Goal: Task Accomplishment & Management: Manage account settings

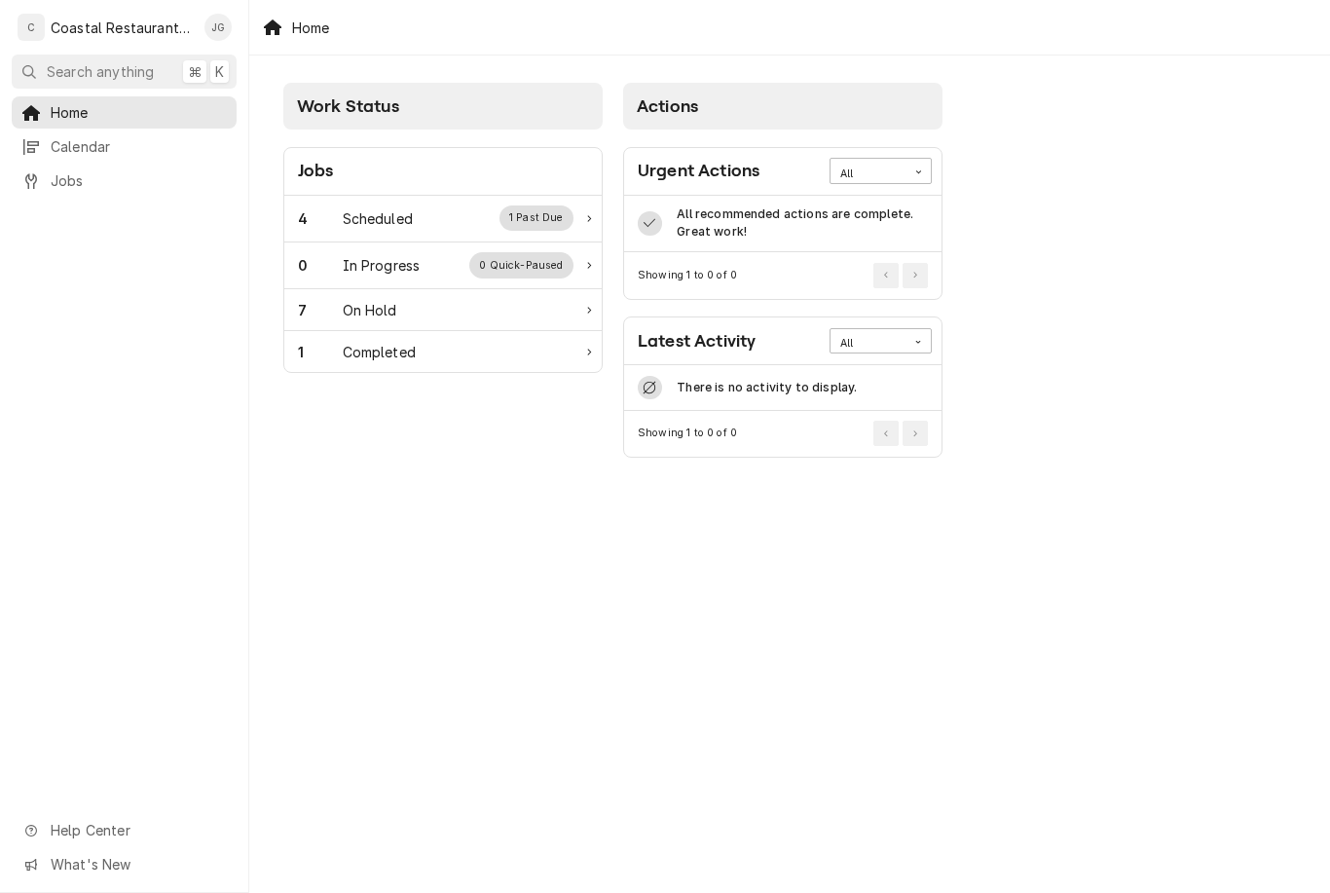
click at [399, 216] on div "Scheduled" at bounding box center [378, 218] width 70 height 20
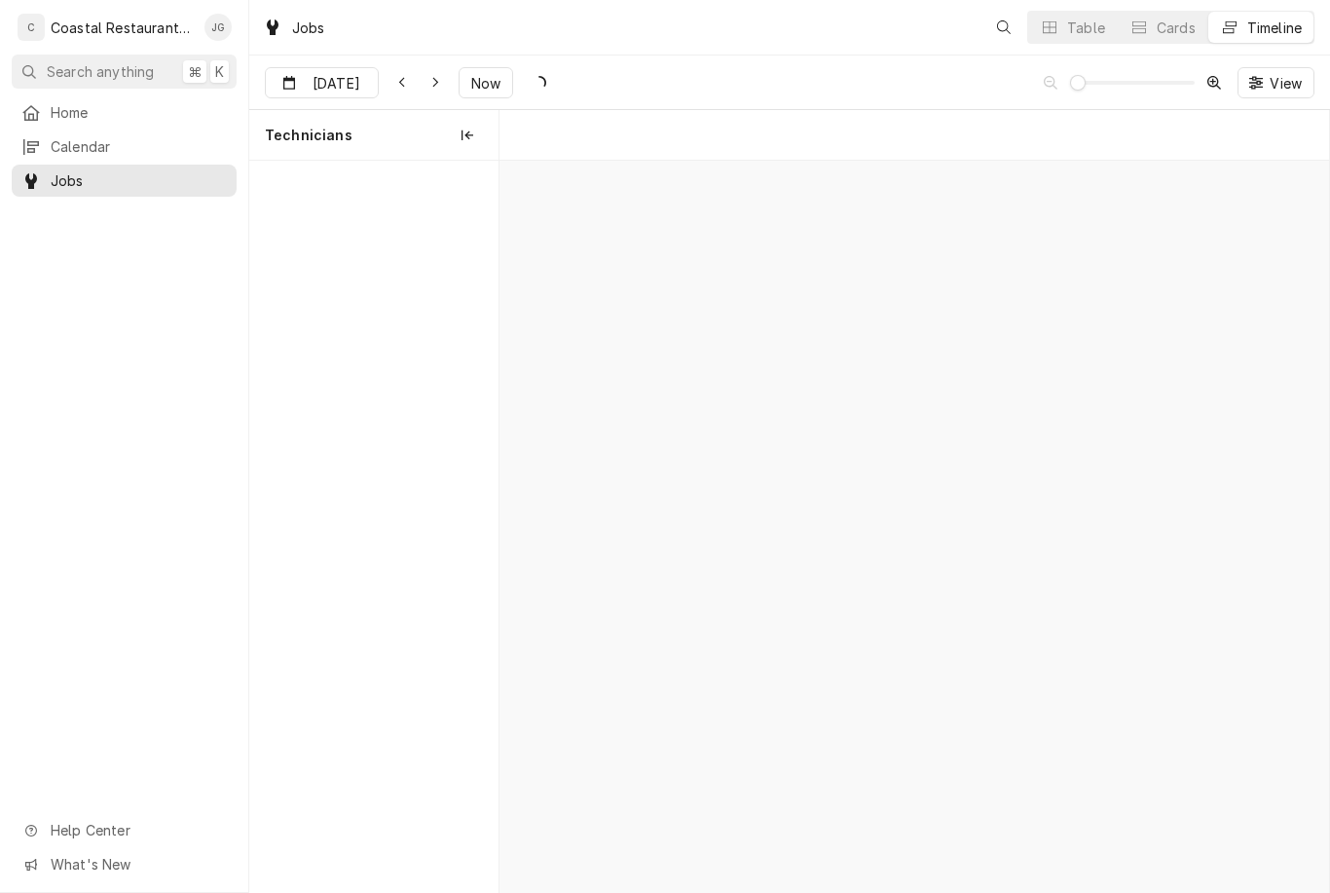
scroll to position [0, 16421]
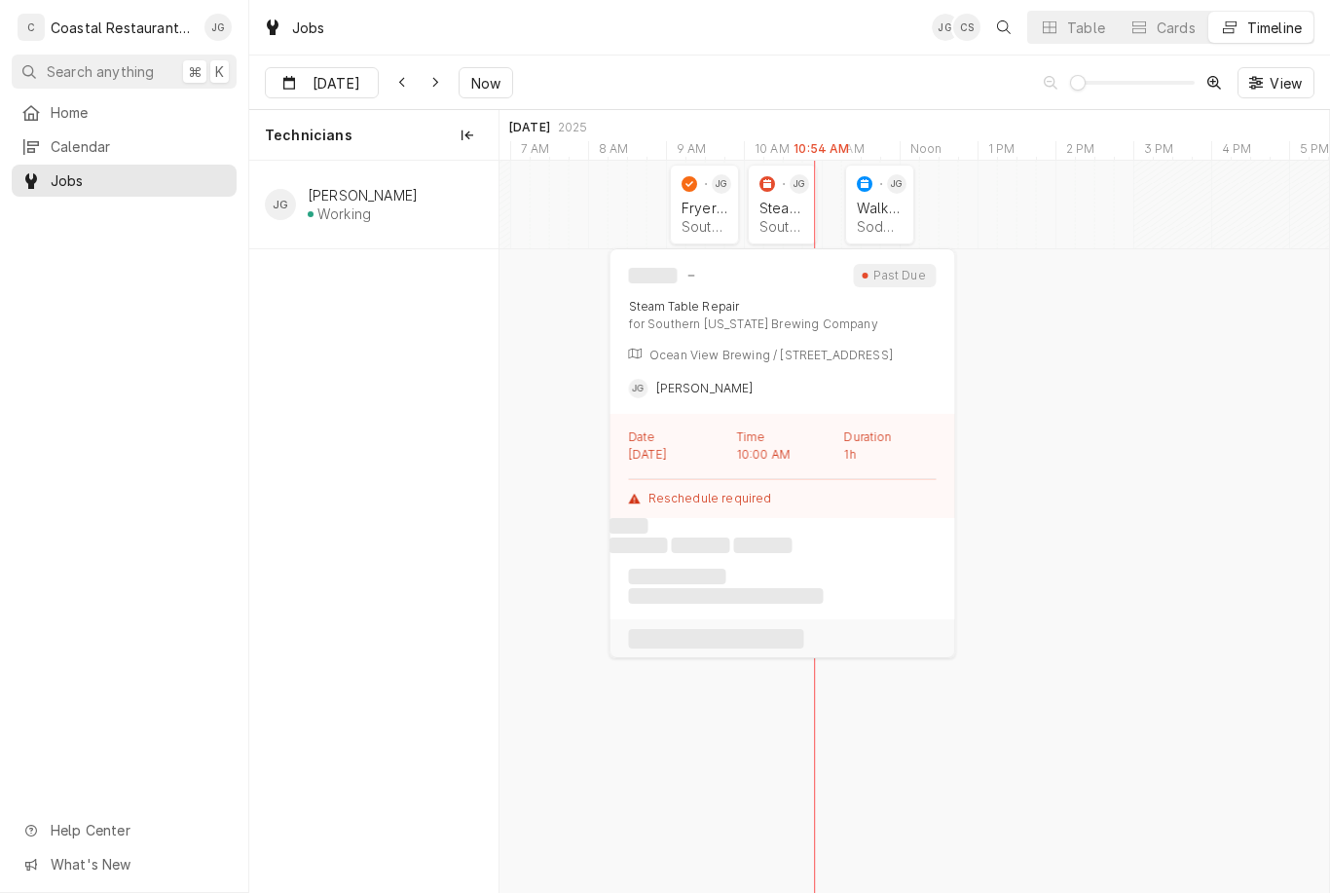
click at [777, 215] on div "Steam Table Repair Southern Delaware Brewing Company | Ocean View, 19970" at bounding box center [782, 217] width 54 height 43
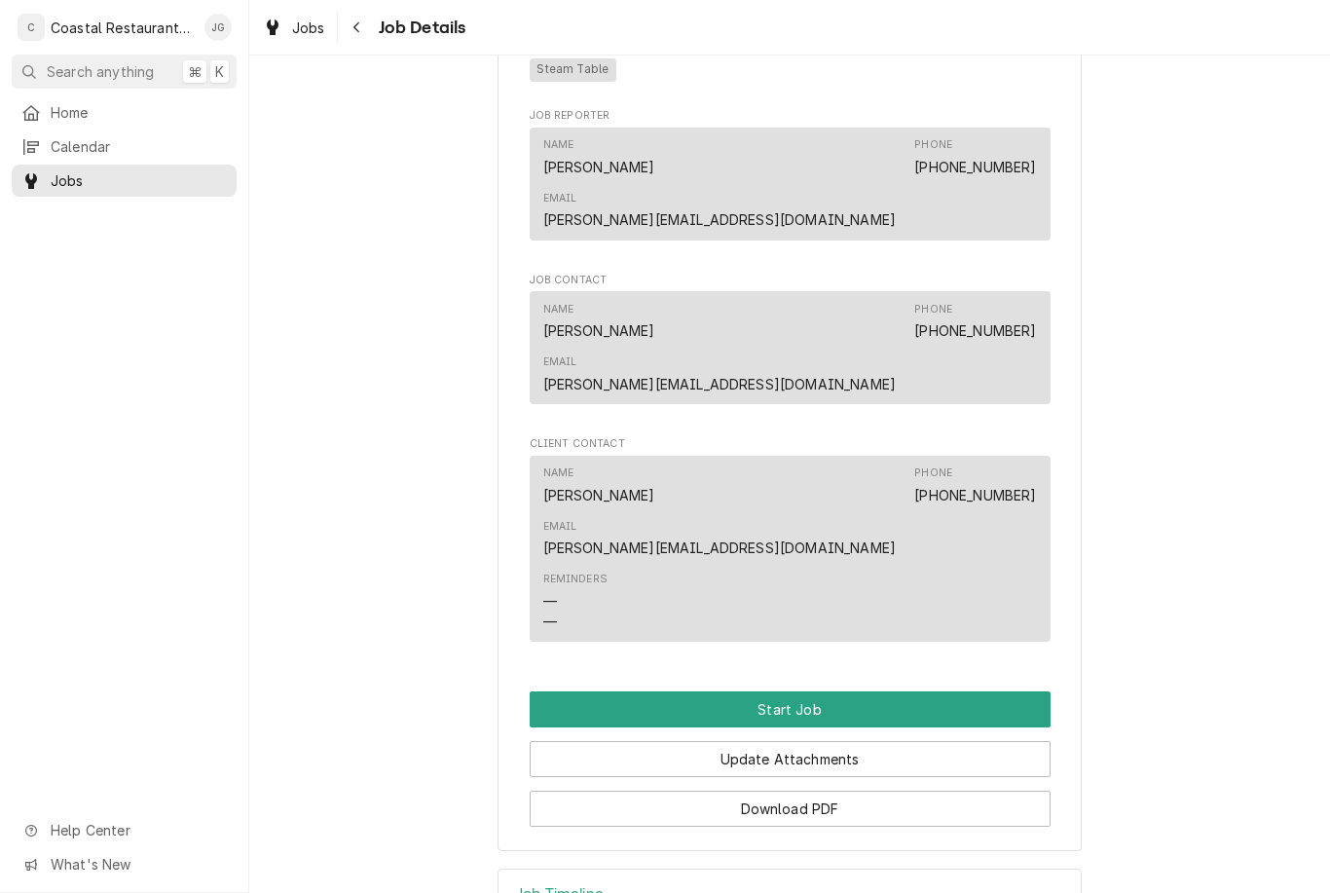
scroll to position [1101, 0]
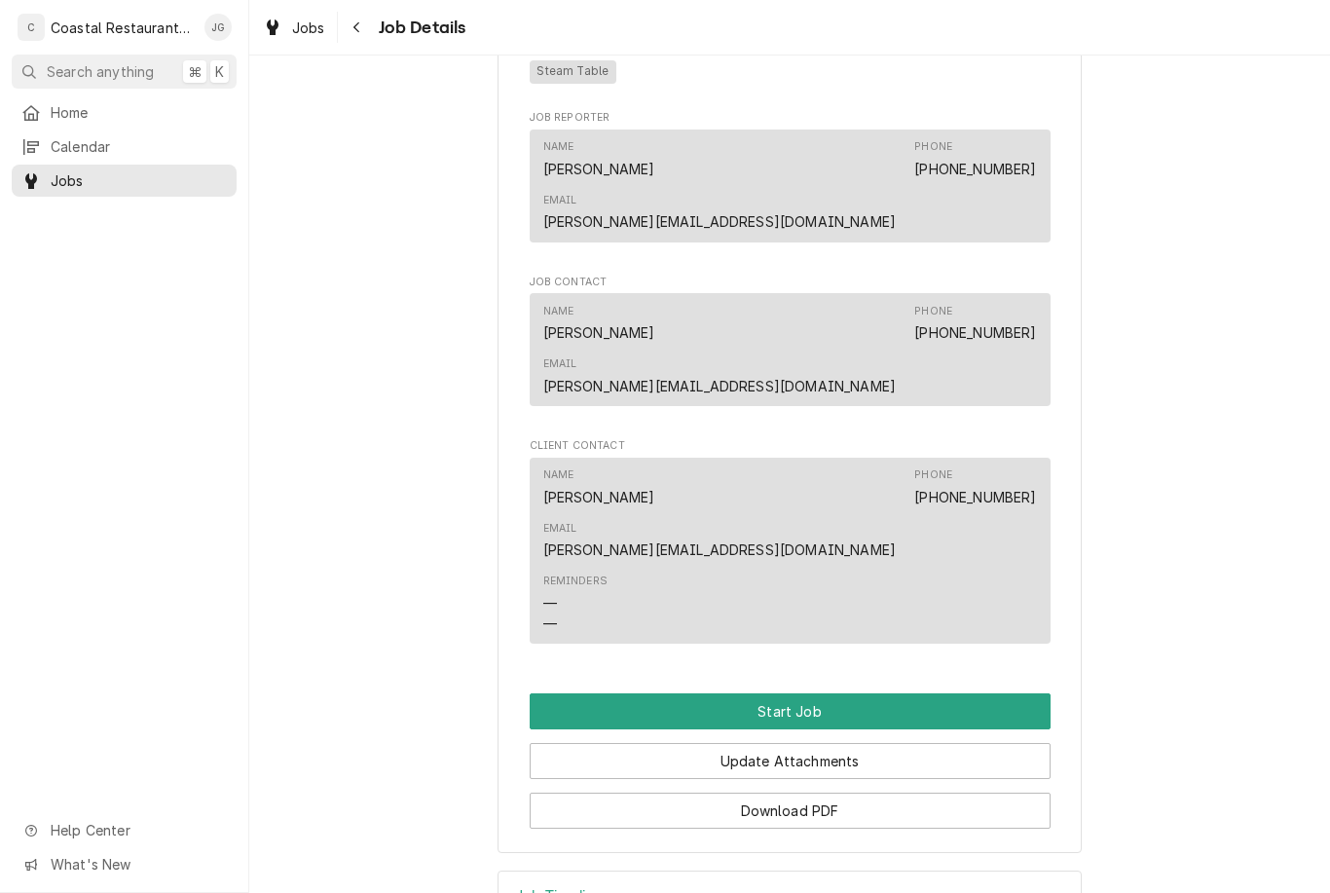
click at [847, 693] on button "Start Job" at bounding box center [790, 711] width 521 height 36
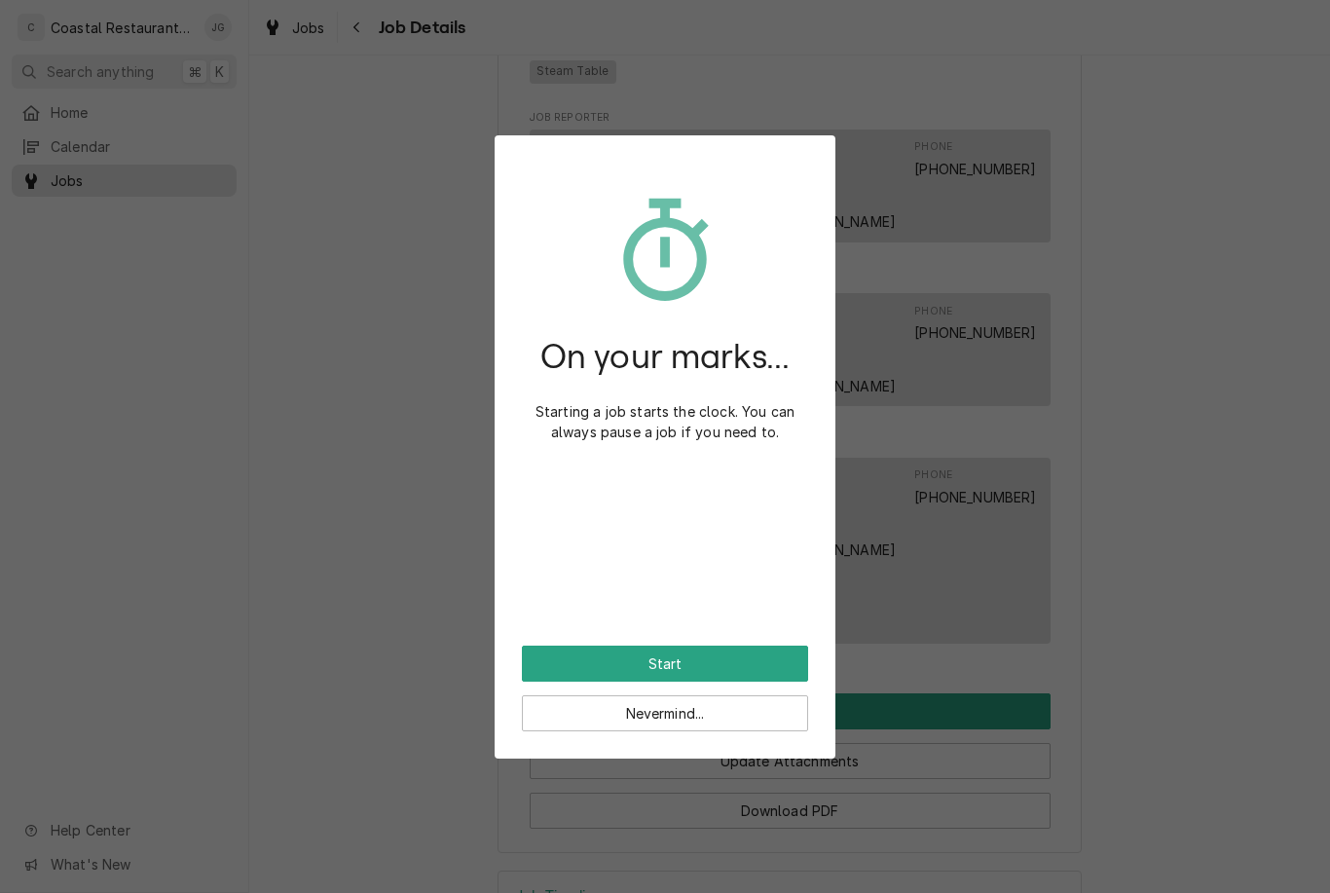
click at [737, 665] on button "Start" at bounding box center [665, 663] width 286 height 36
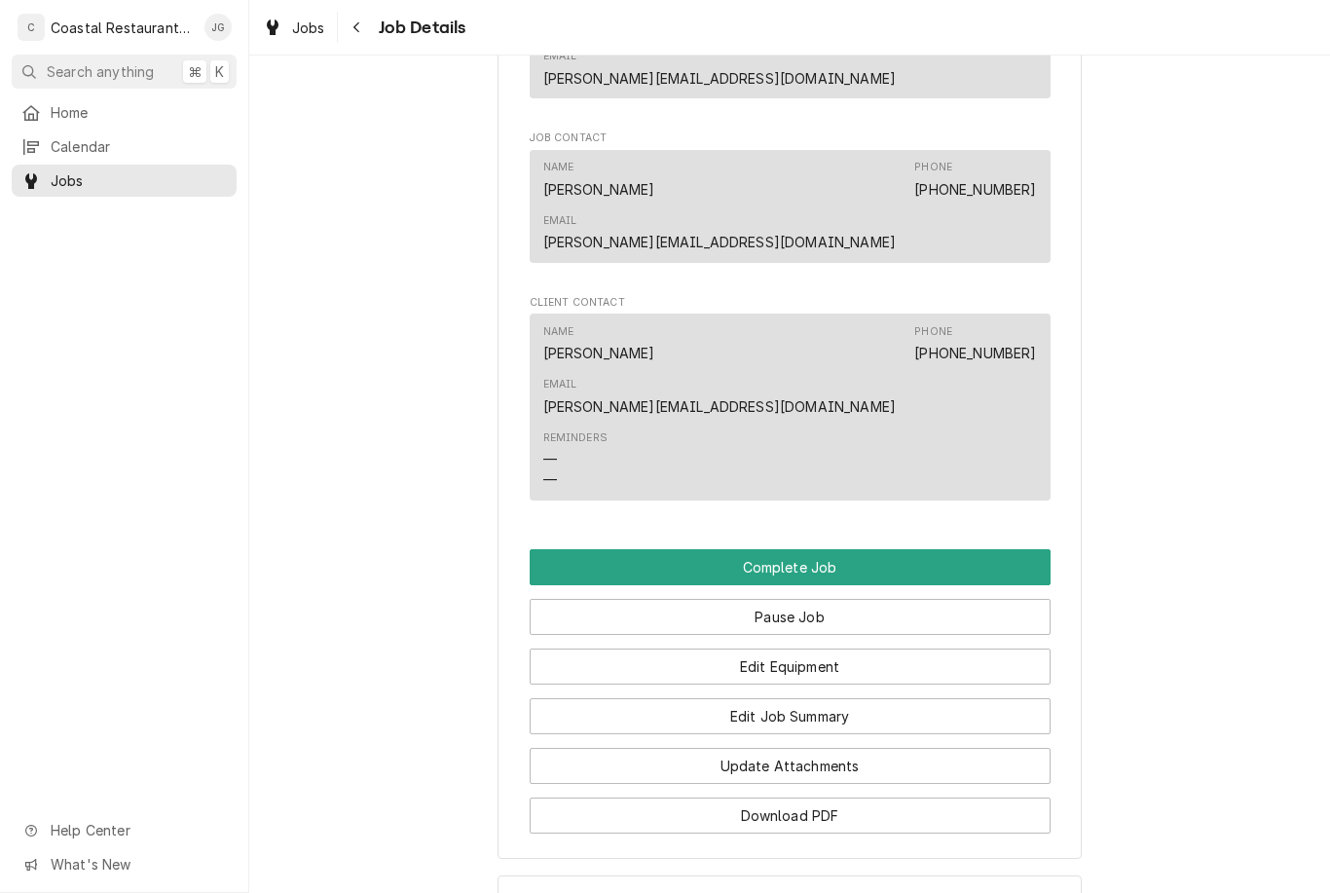
scroll to position [1313, 0]
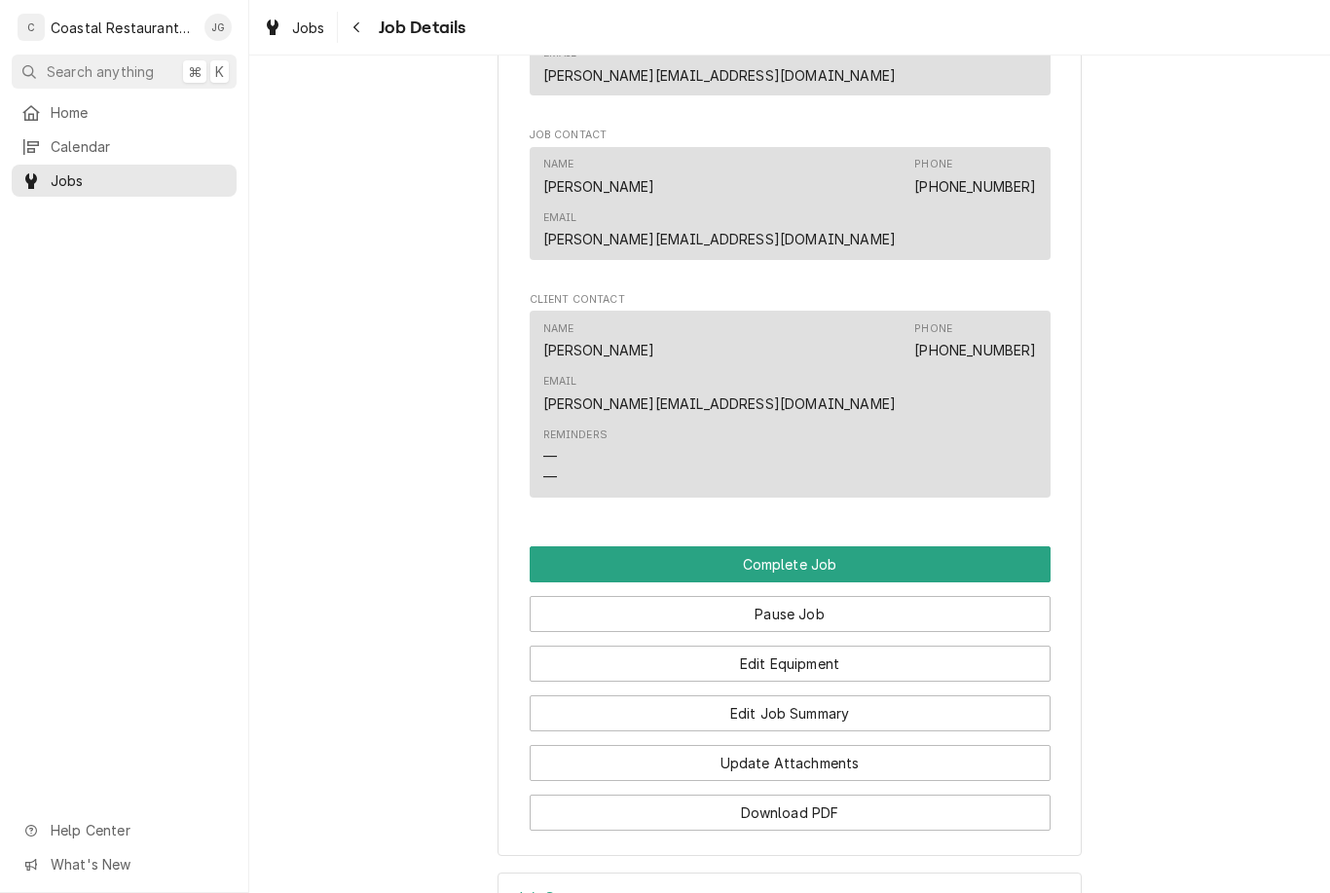
click at [865, 695] on button "Edit Job Summary" at bounding box center [790, 713] width 521 height 36
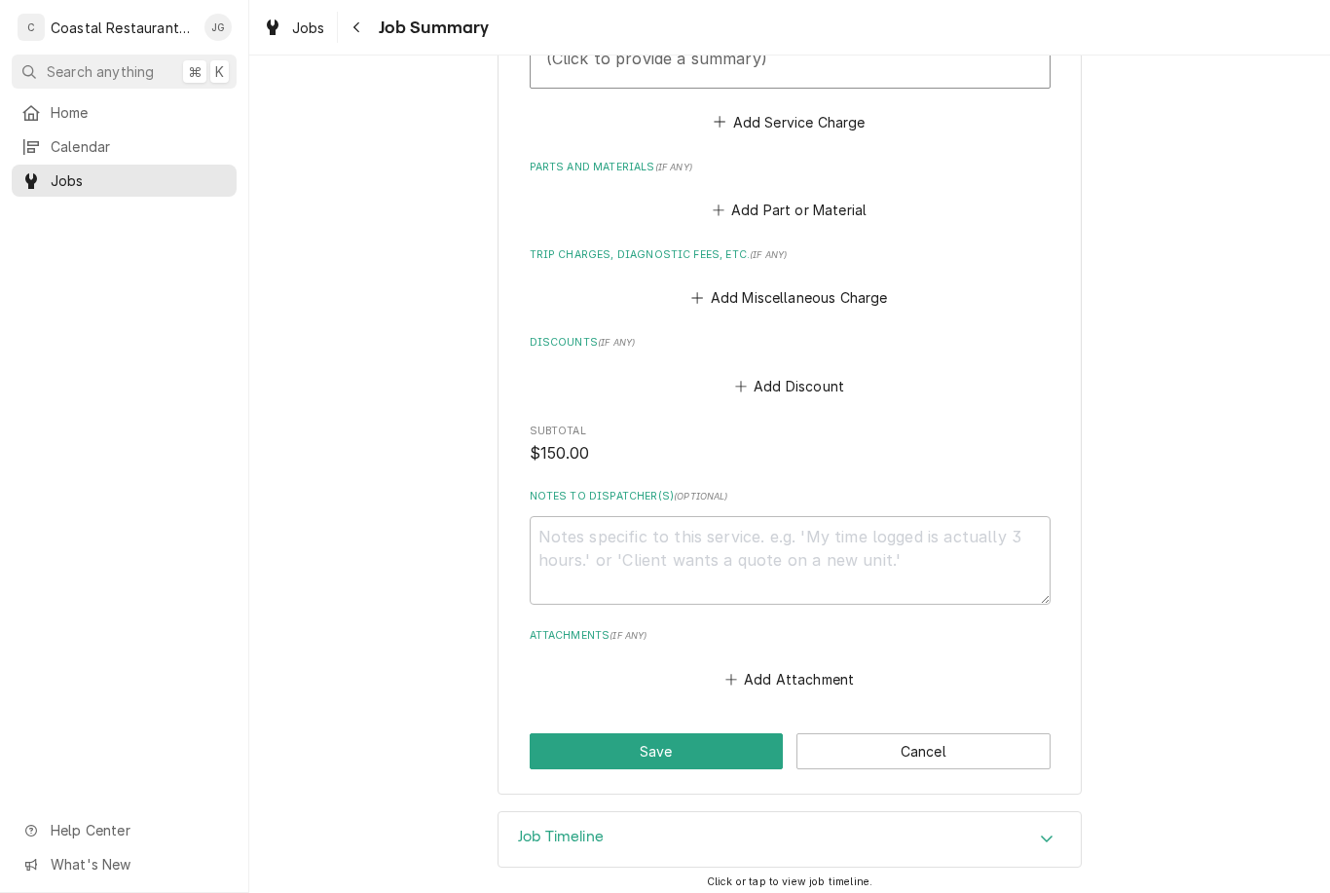
scroll to position [731, 0]
click at [782, 668] on button "Add Attachment" at bounding box center [789, 679] width 136 height 27
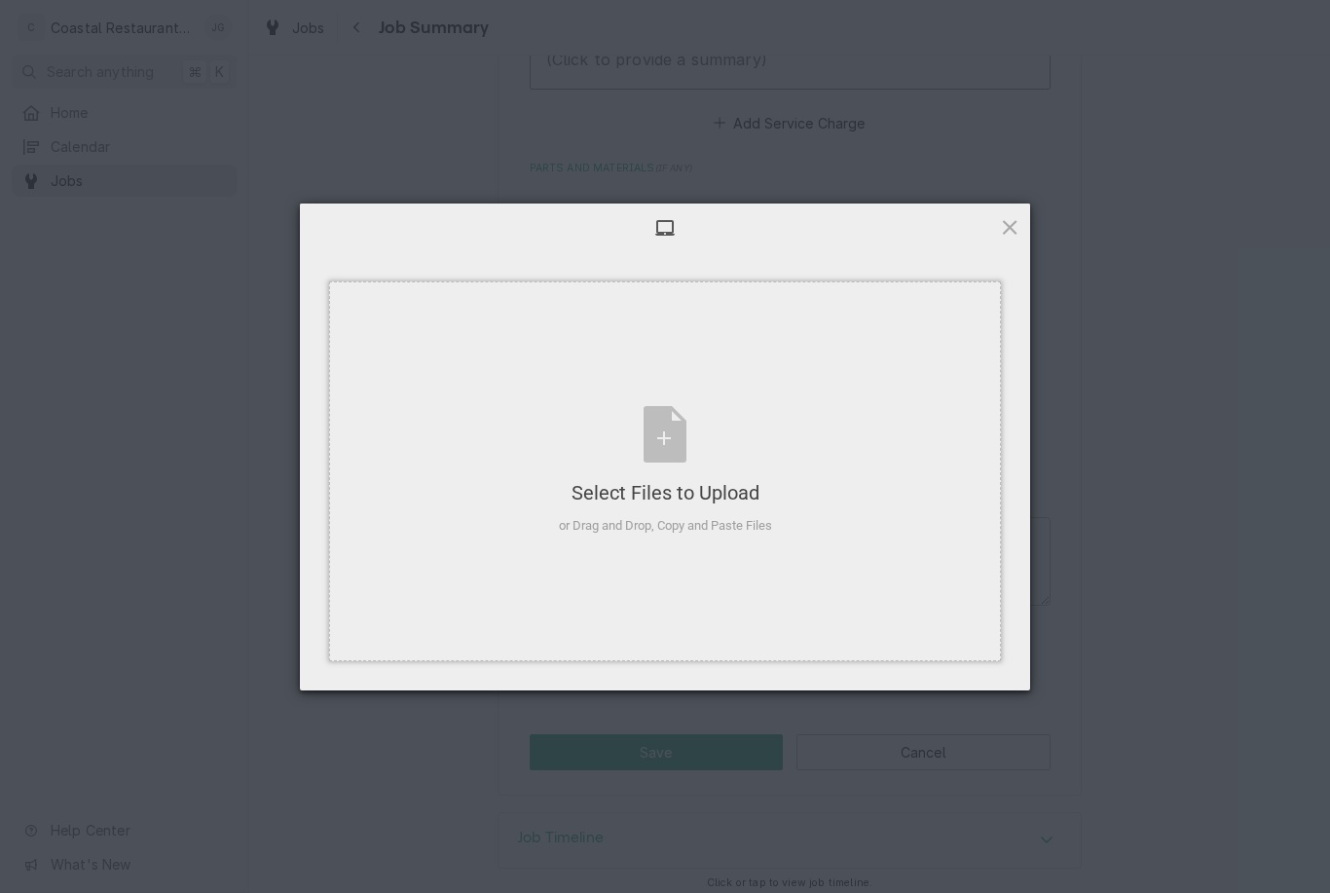
click at [692, 442] on div "Select Files to Upload or Drag and Drop, Copy and Paste Files" at bounding box center [665, 470] width 213 height 129
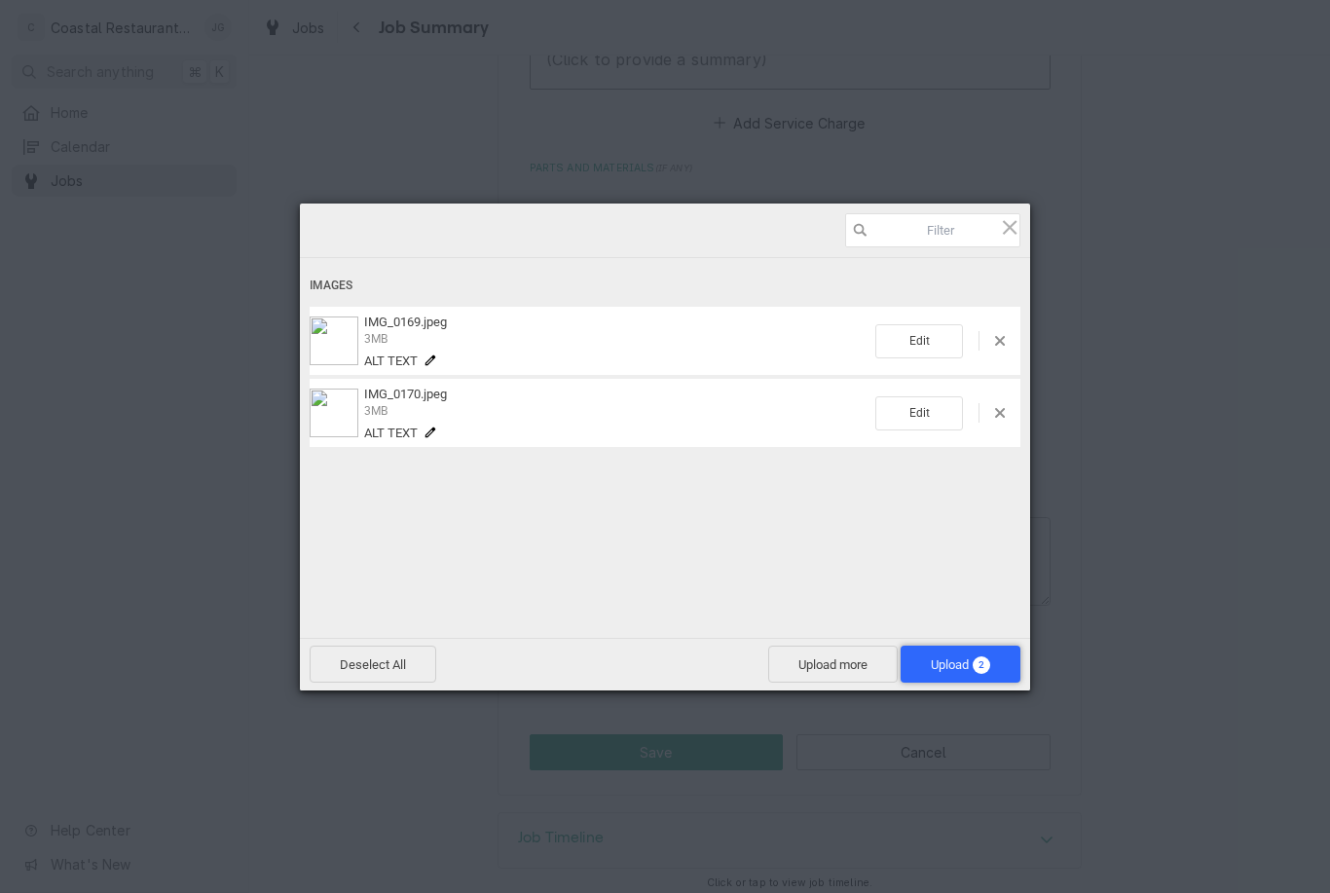
click at [964, 677] on span "Upload 2" at bounding box center [960, 663] width 120 height 37
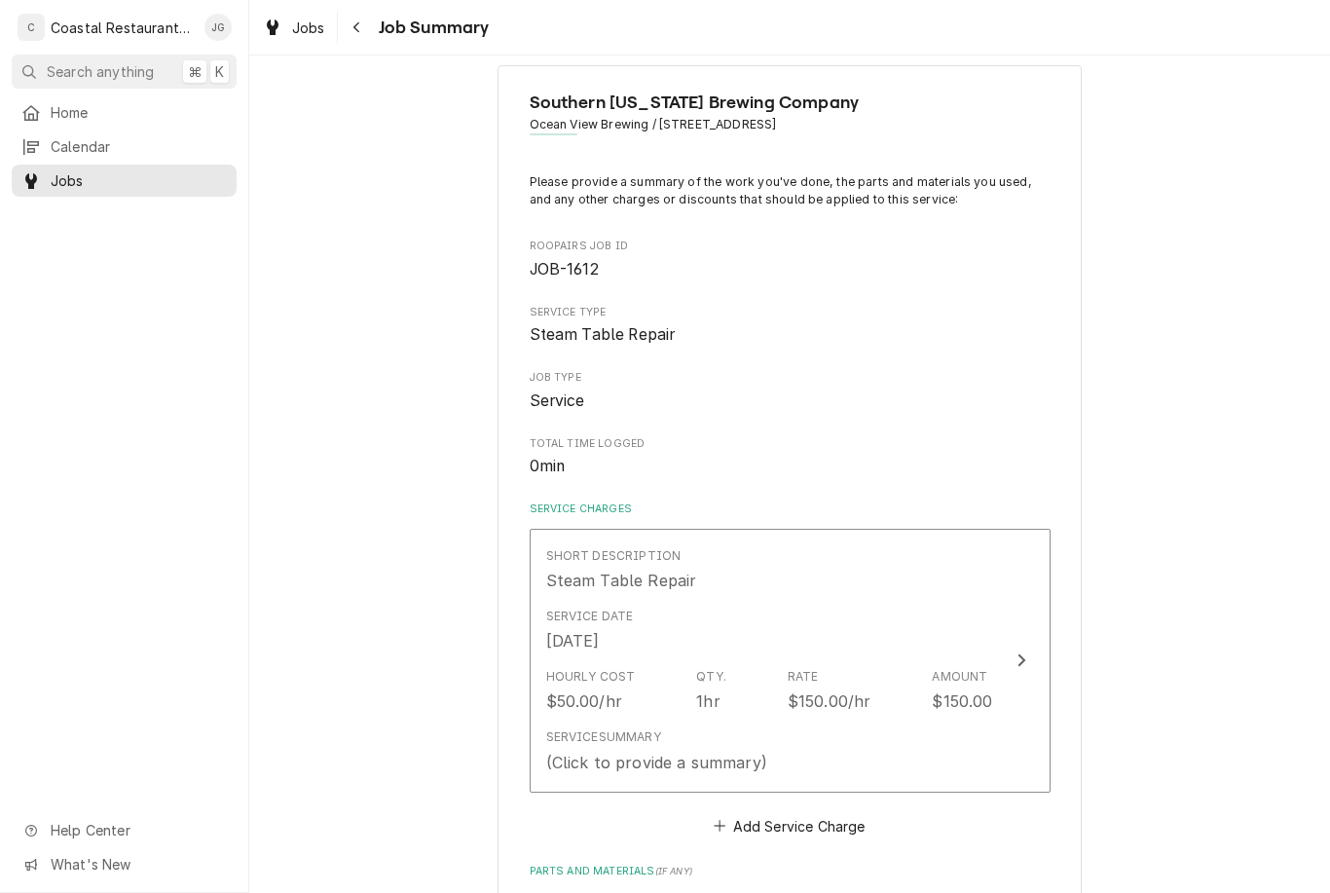
scroll to position [32, 0]
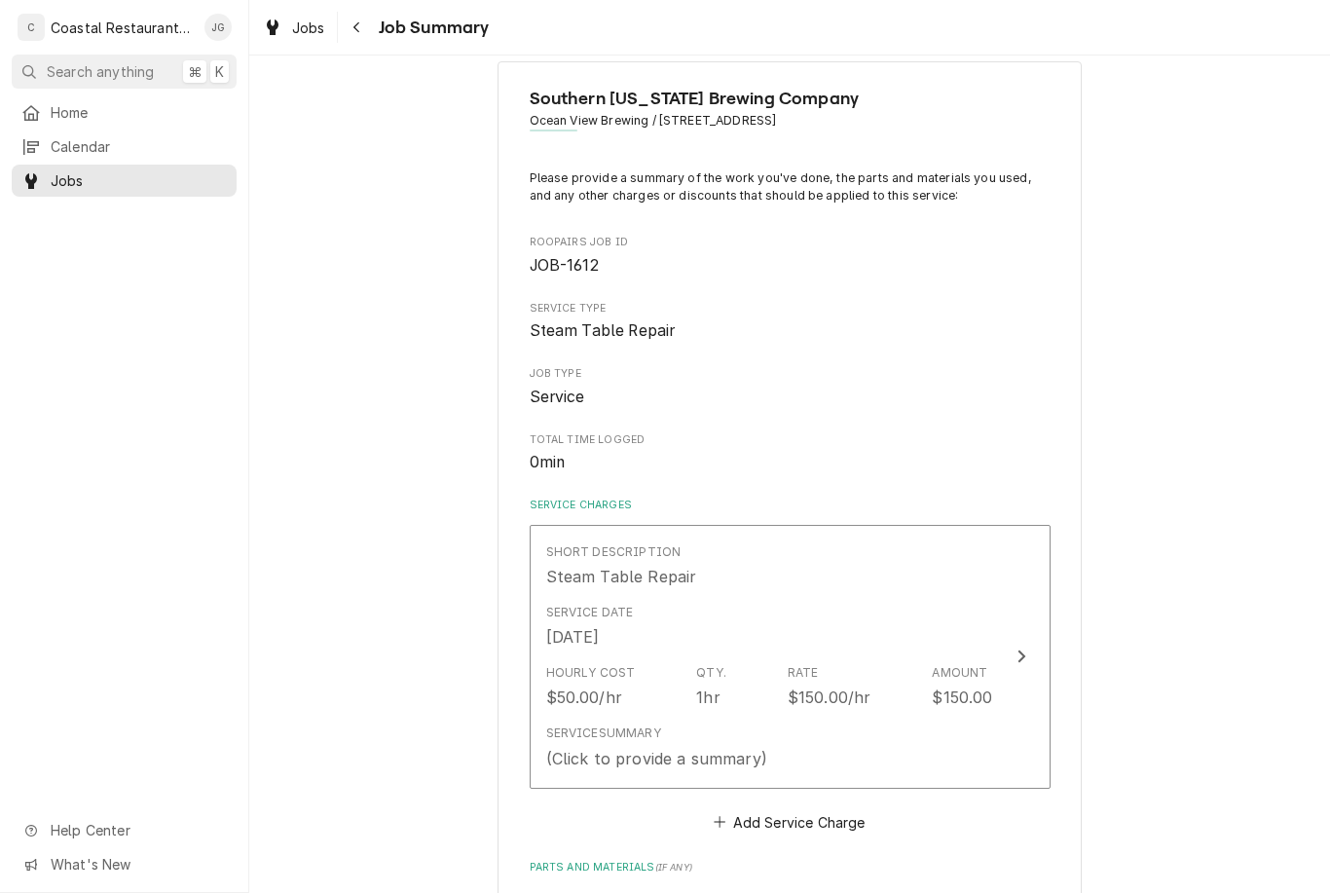
click at [828, 641] on div "Service Date Sep 3, 2025" at bounding box center [769, 626] width 447 height 60
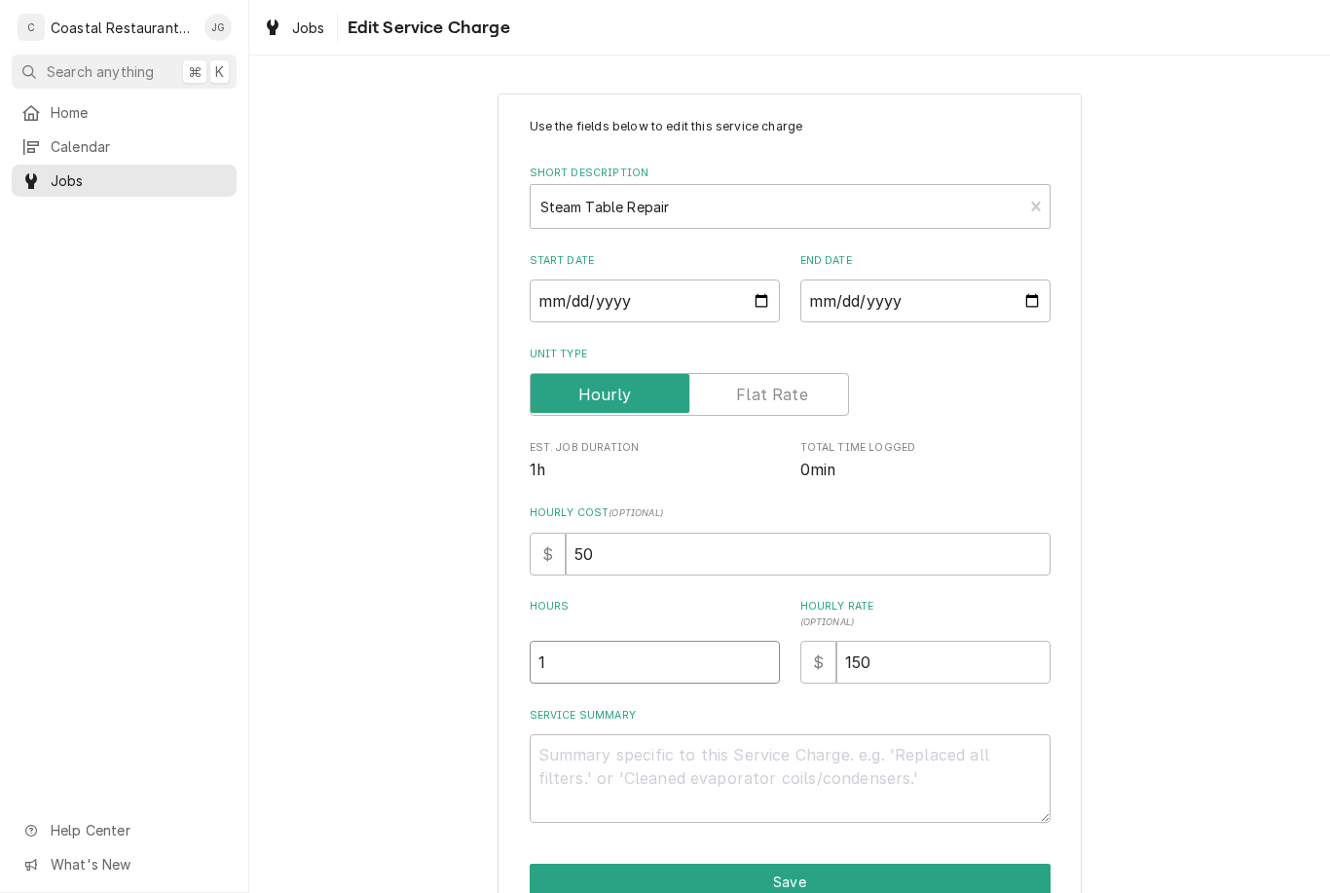
click at [677, 658] on input "1" at bounding box center [655, 662] width 250 height 43
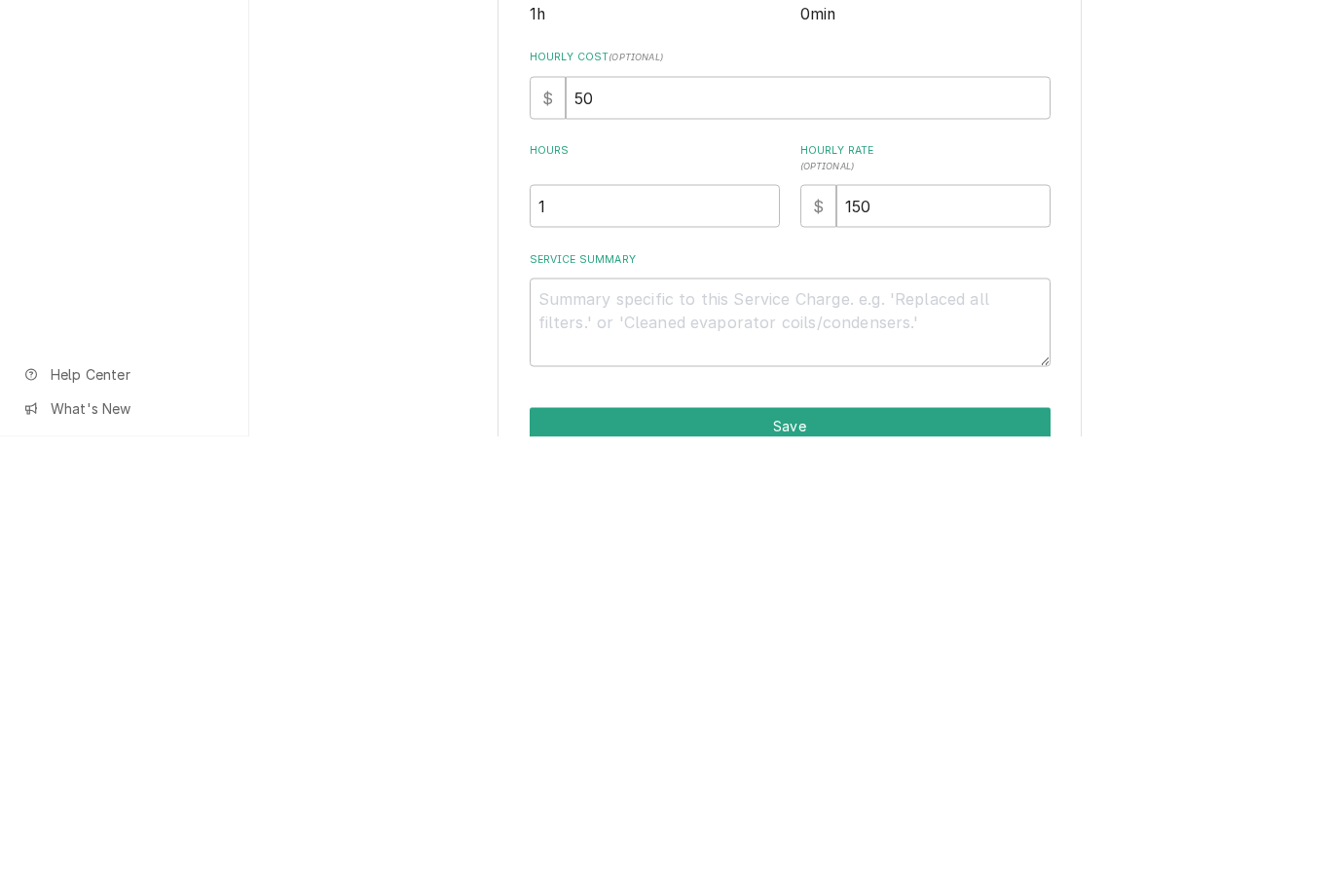
click at [681, 734] on textarea "Service Summary" at bounding box center [790, 778] width 521 height 89
type textarea "x"
type textarea "R"
type textarea "x"
type textarea "Rem"
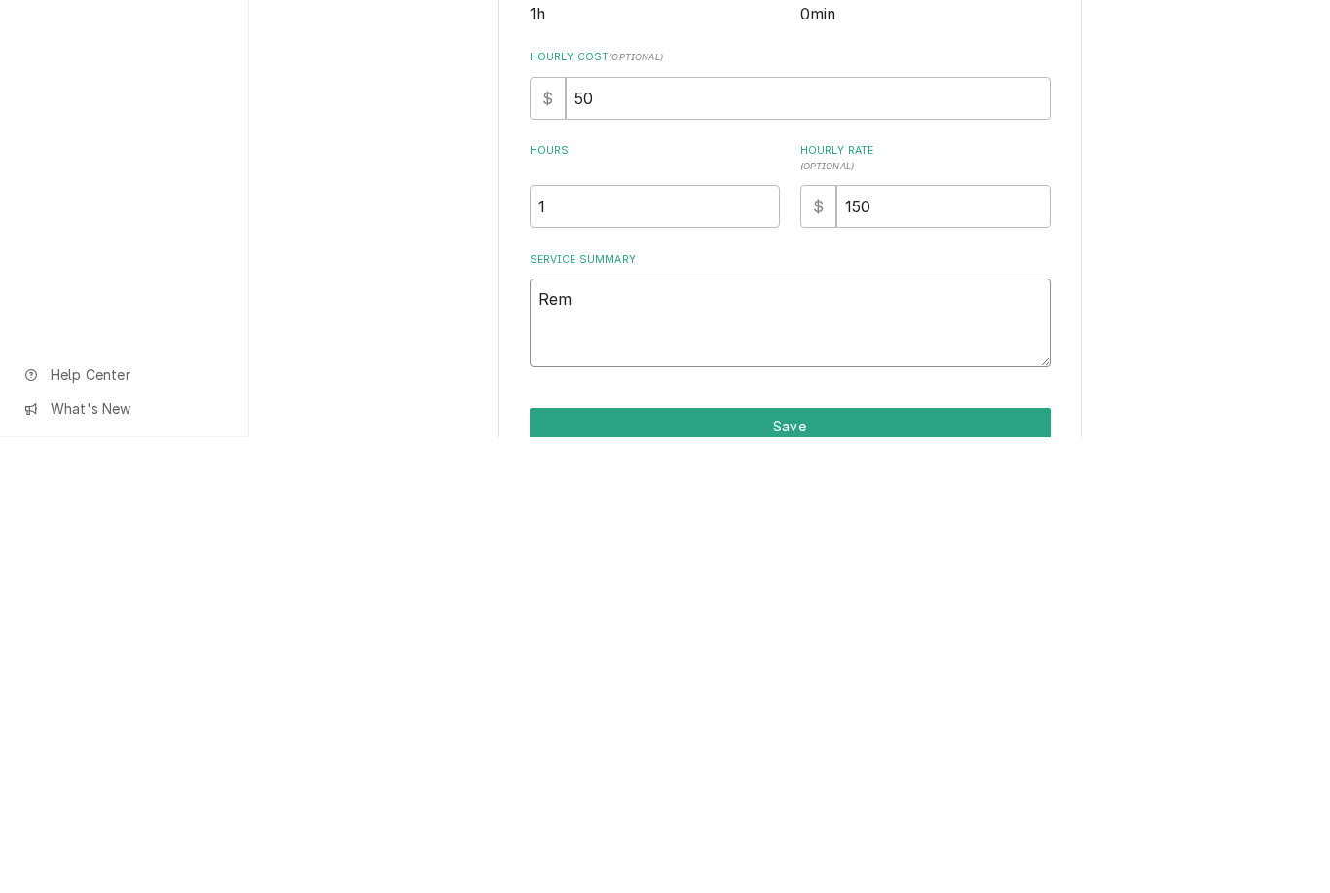
type textarea "x"
type textarea "Remo"
type textarea "x"
type textarea "Removed"
type textarea "x"
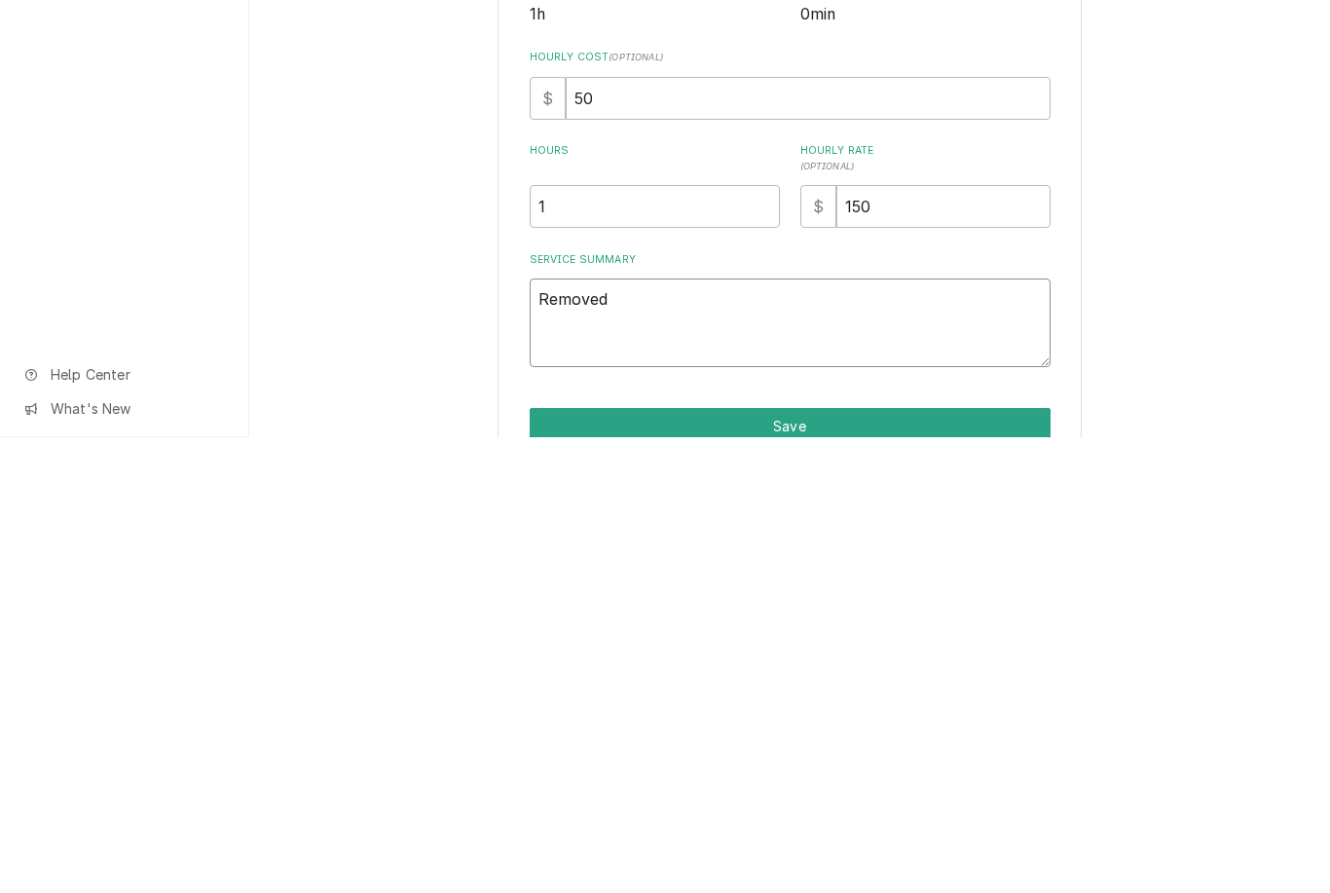
type textarea "Removed d"
type textarea "x"
type textarea "Removed de"
type textarea "x"
type textarea "Removed def"
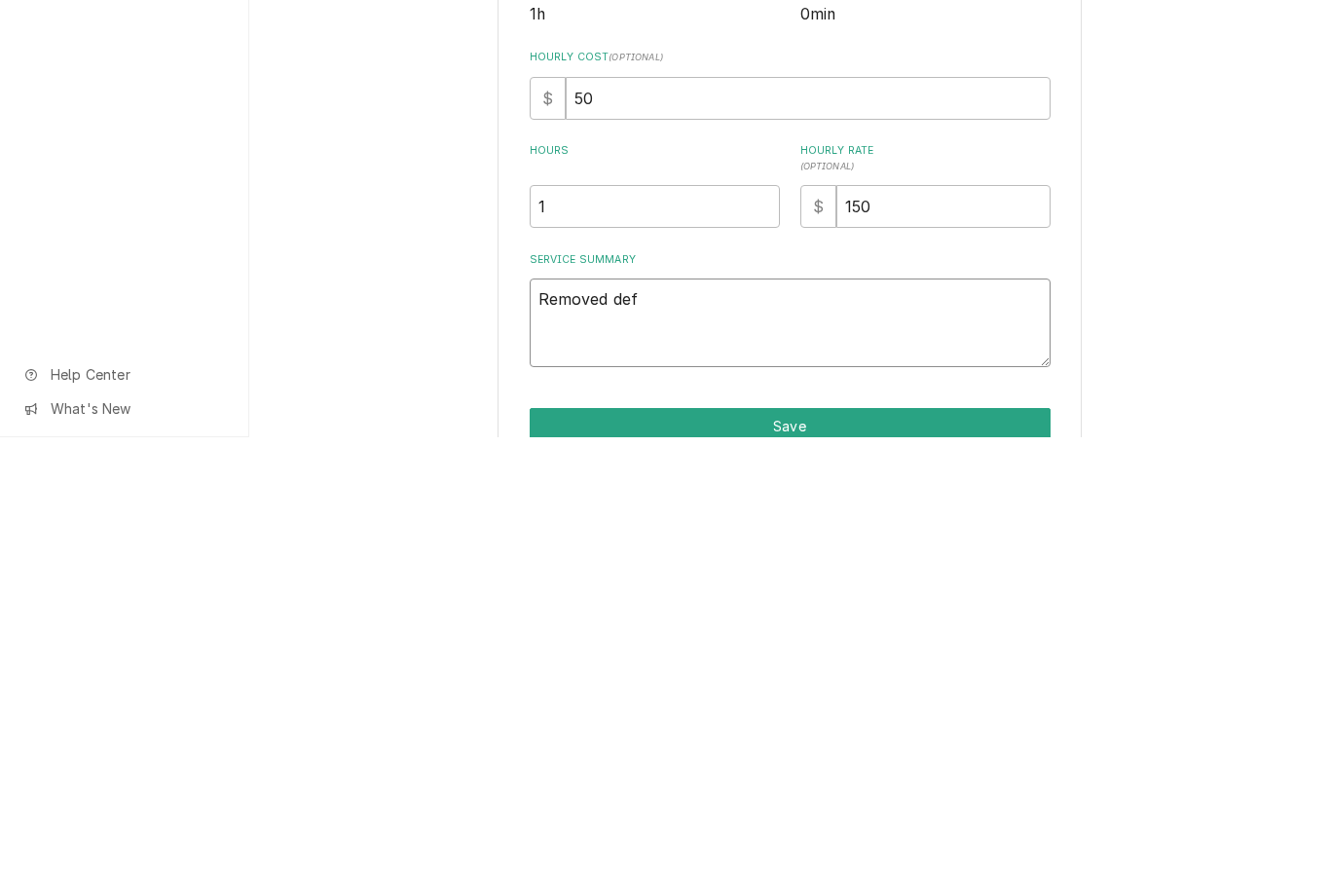
type textarea "x"
type textarea "Removed defec"
type textarea "x"
type textarea "Removed defective"
type textarea "x"
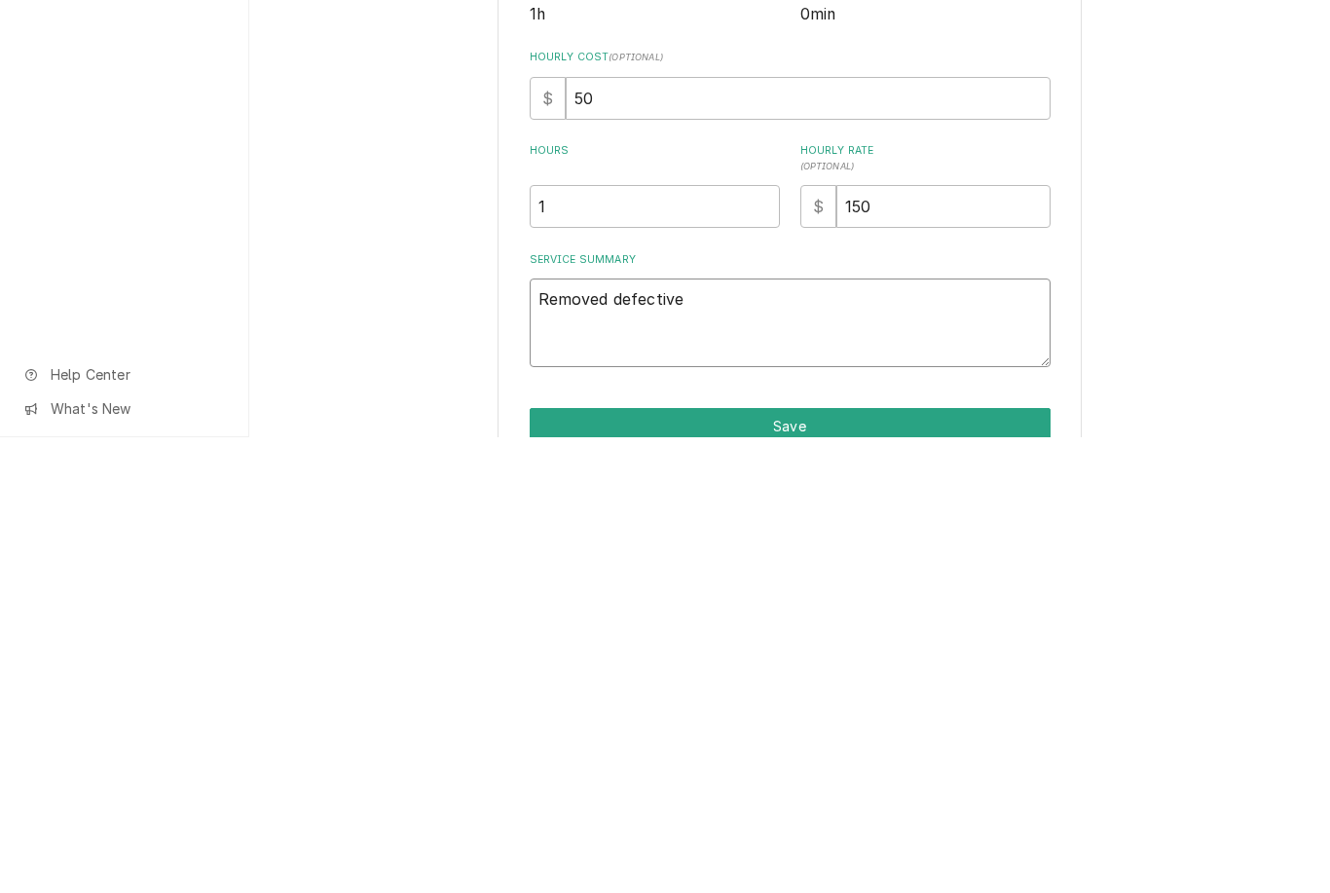
type textarea "Removed defective h"
type textarea "x"
type textarea "Removed defective"
type textarea "x"
type textarea "Removed defective Hi"
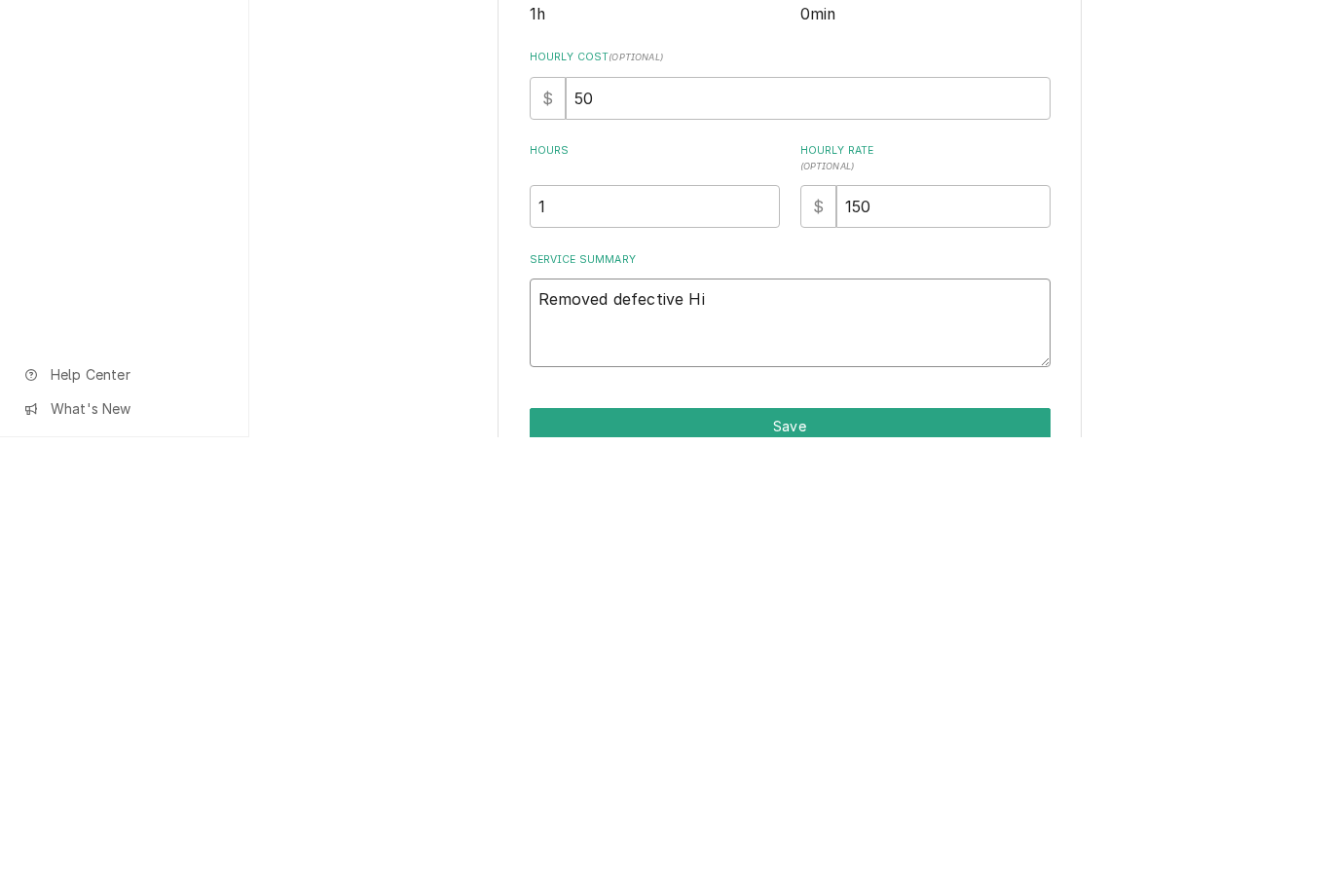
type textarea "x"
type textarea "Removed defective Hi"
type textarea "x"
type textarea "Removed defective Hi L"
type textarea "x"
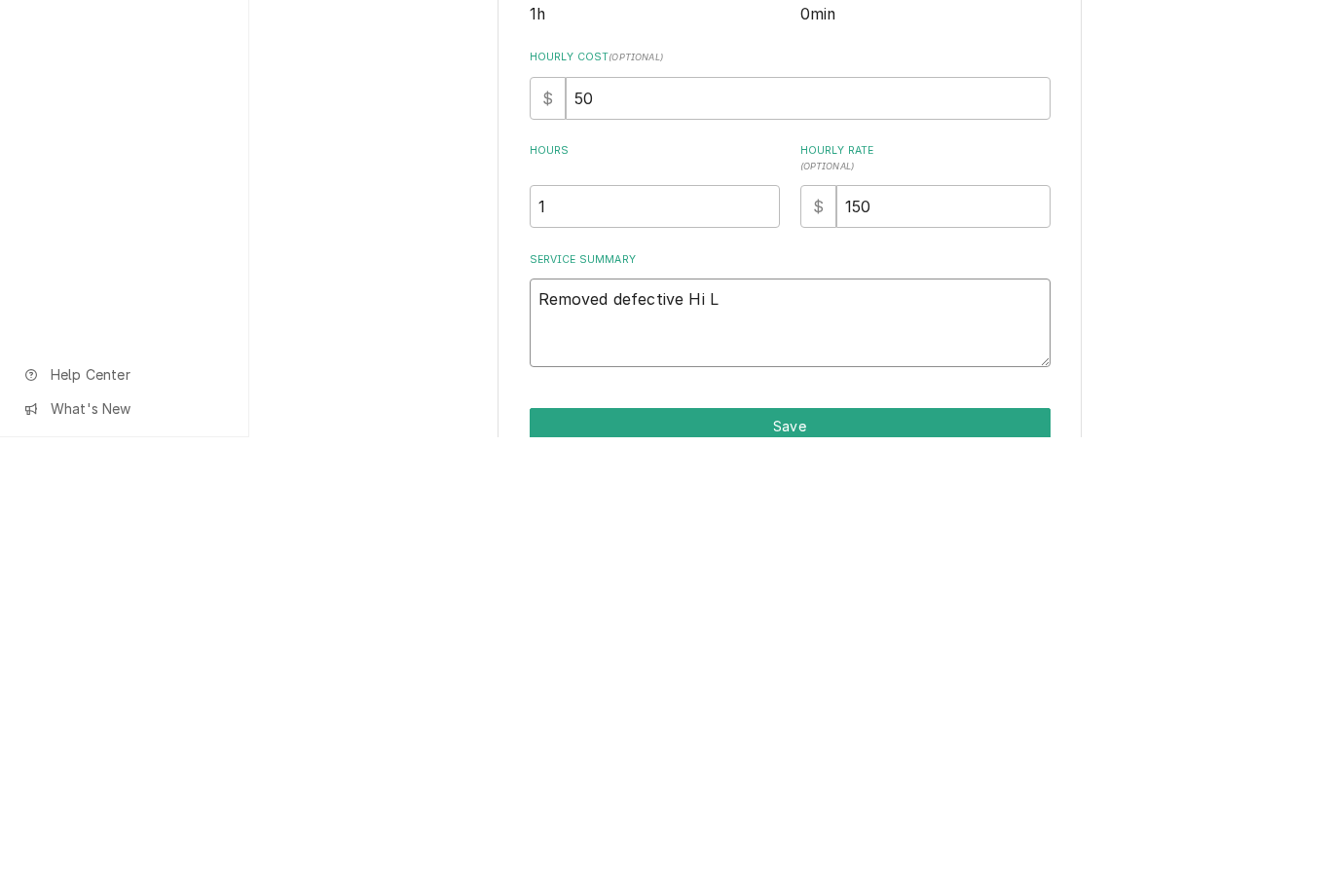
type textarea "Removed defective Hi Li"
type textarea "x"
type textarea "Removed defective Hi Lim"
type textarea "x"
type textarea "Removed defective Hi Limit"
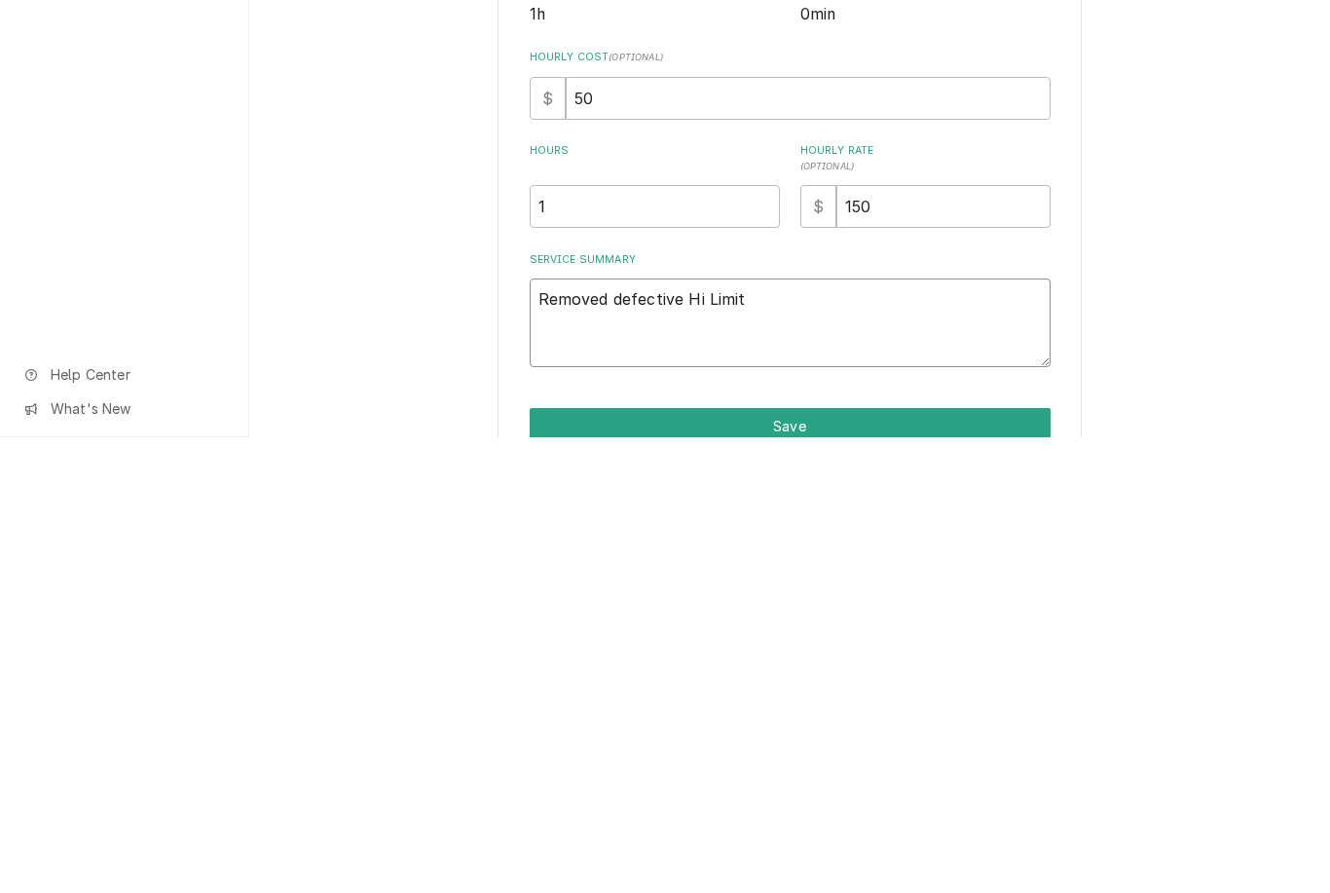
type textarea "x"
type textarea "Removed defective Hi Limit a"
type textarea "x"
type textarea "Removed defective Hi Limit an"
type textarea "x"
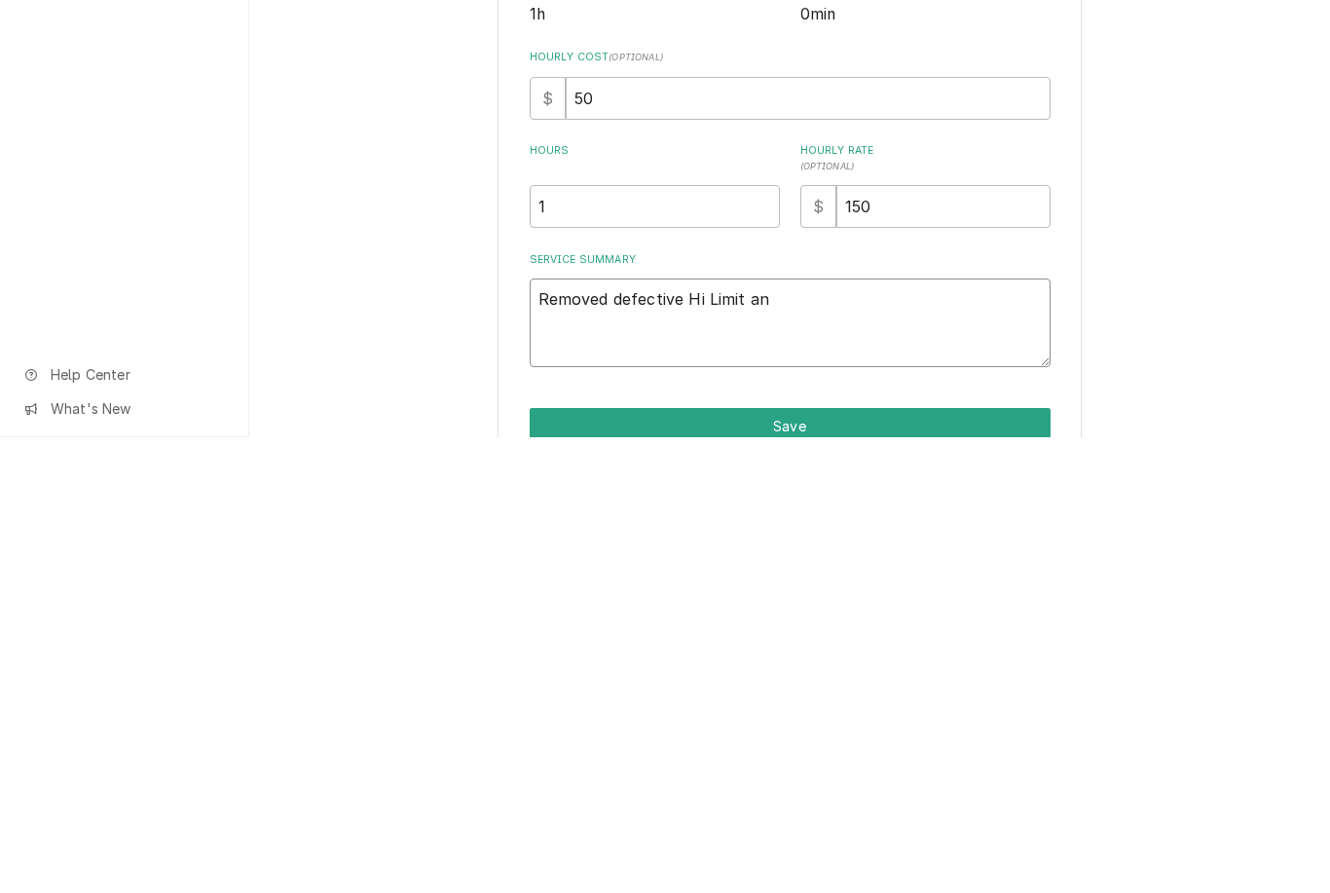
type textarea "Removed defective Hi Limit and"
type textarea "x"
type textarea "Removed defective Hi Limit and"
type textarea "x"
type textarea "Removed defective Hi Limit and i"
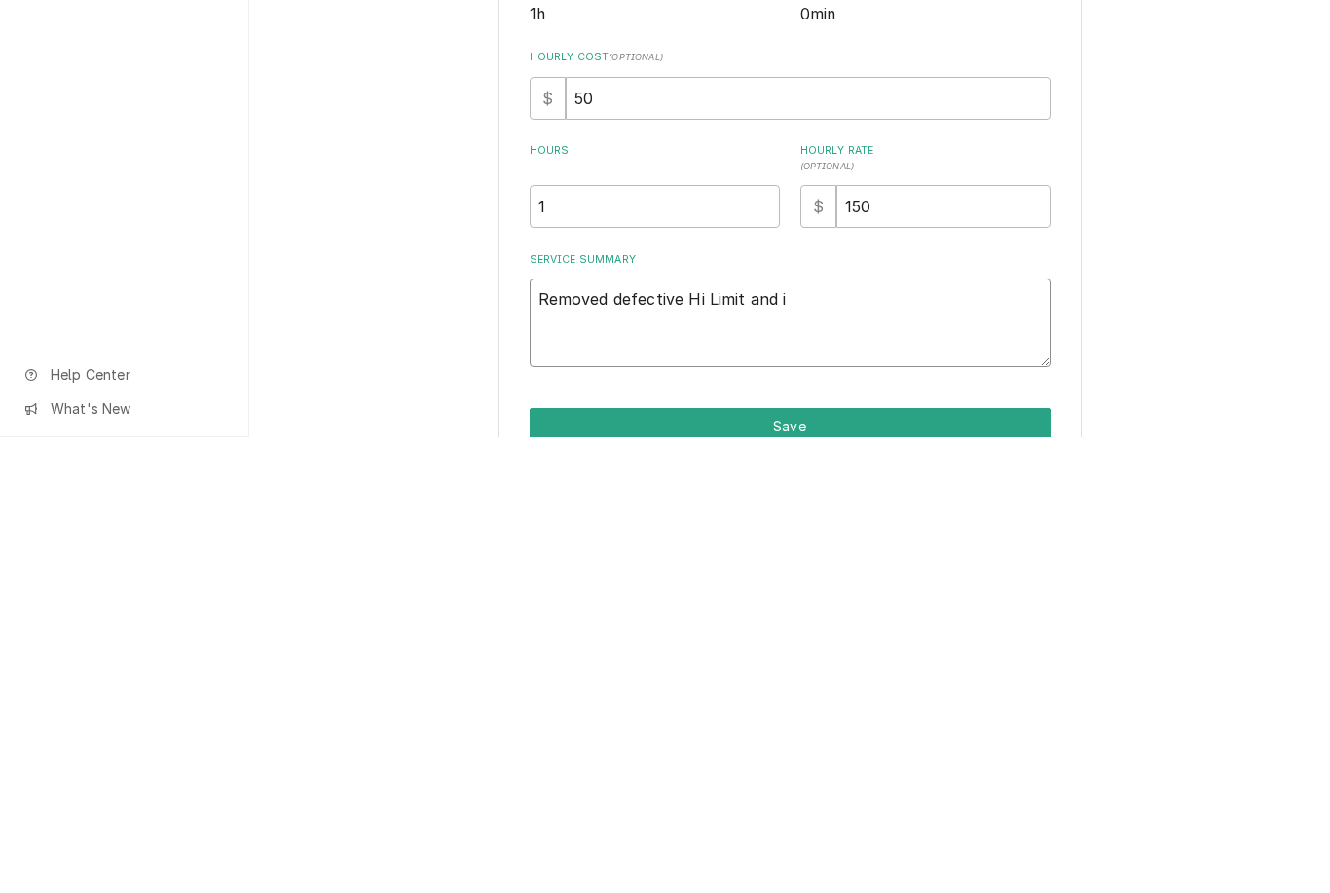
type textarea "x"
type textarea "Removed defective Hi Limit and in"
type textarea "x"
type textarea "Removed defective Hi Limit and ins"
type textarea "x"
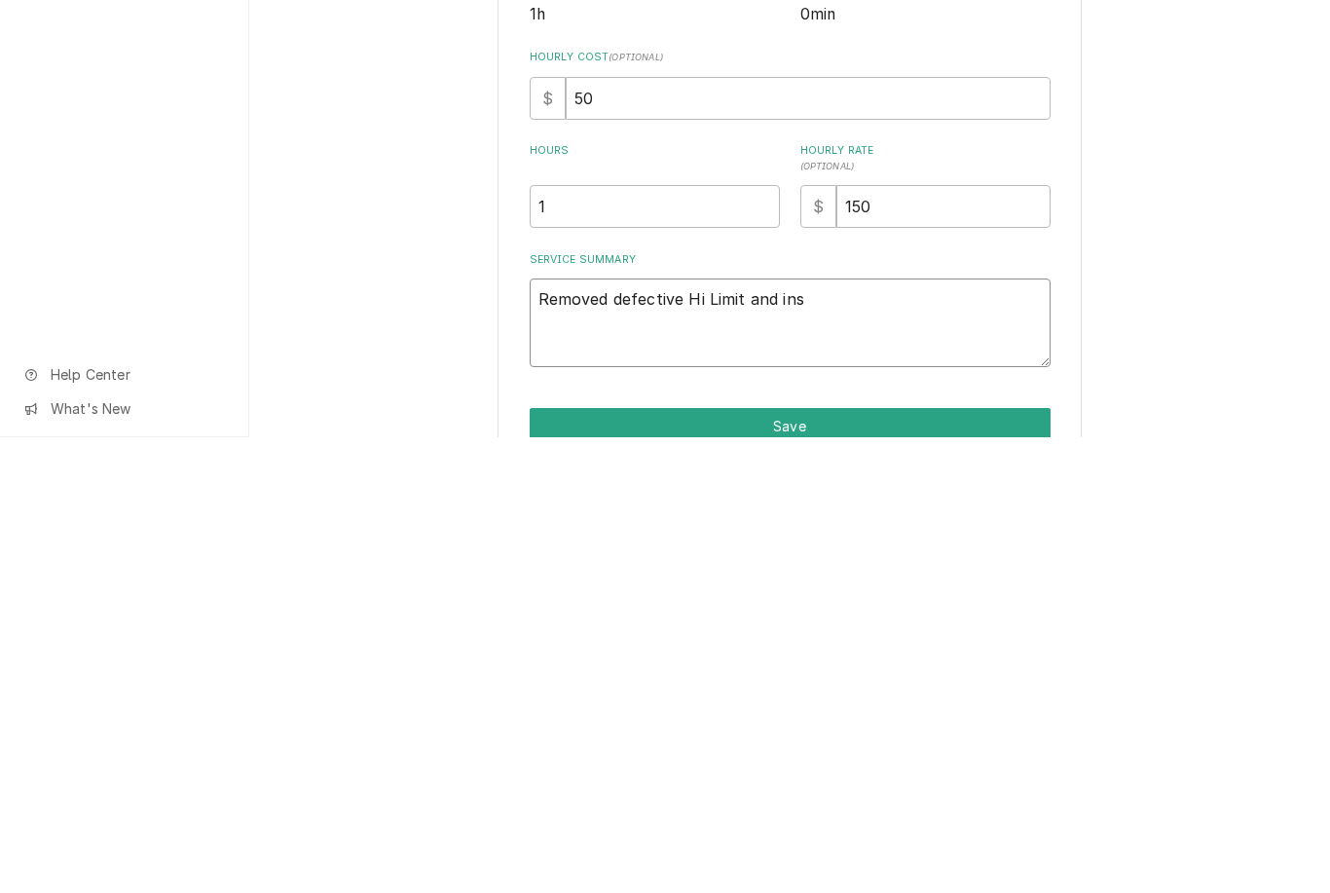
type textarea "Removed defective Hi Limit and inst"
type textarea "x"
type textarea "Removed defective Hi Limit and instal"
type textarea "x"
type textarea "Removed defective Hi Limit and install"
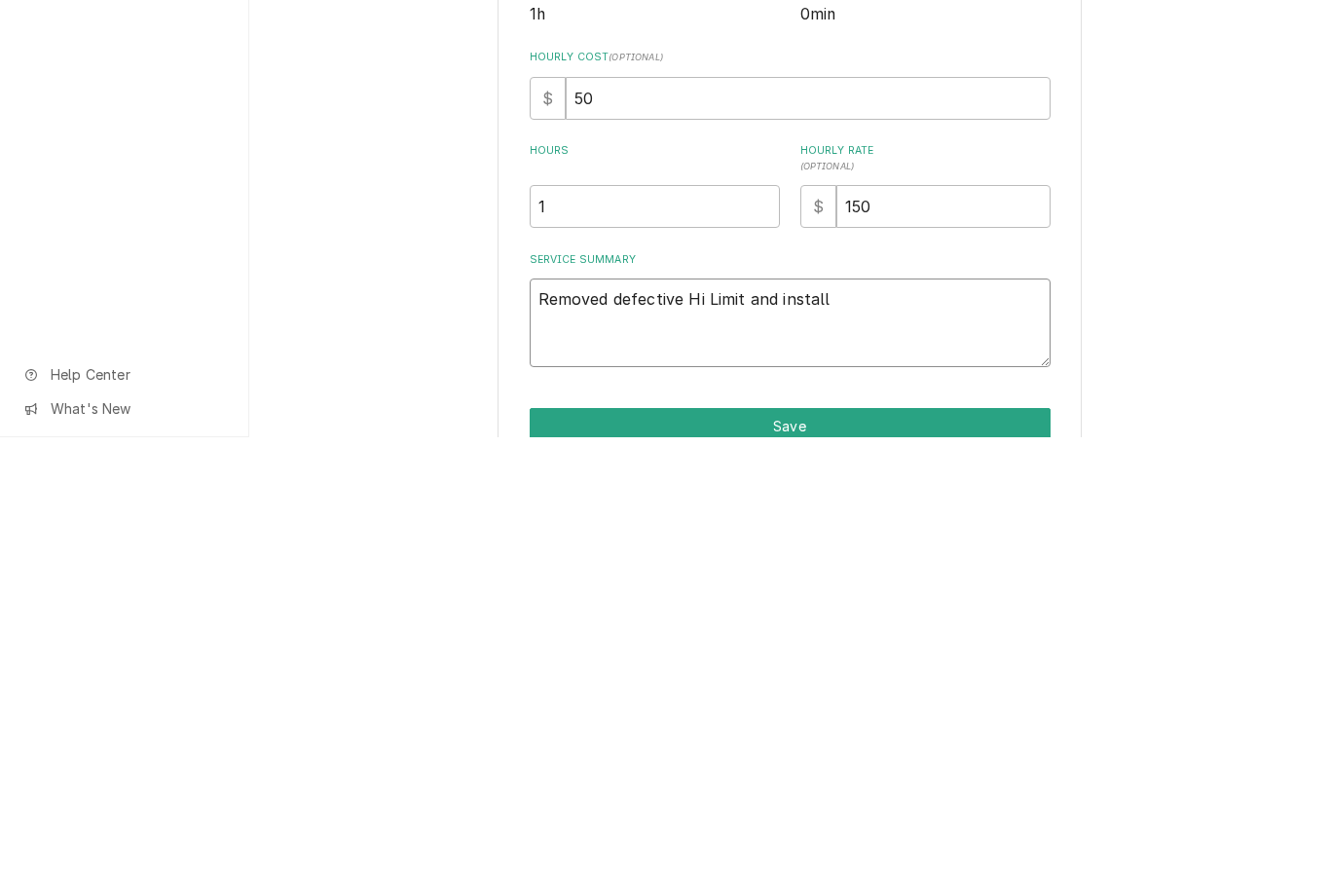
type textarea "x"
type textarea "Removed defective Hi Limit and installed"
type textarea "x"
type textarea "Removed defective Hi Limit and installed"
type textarea "x"
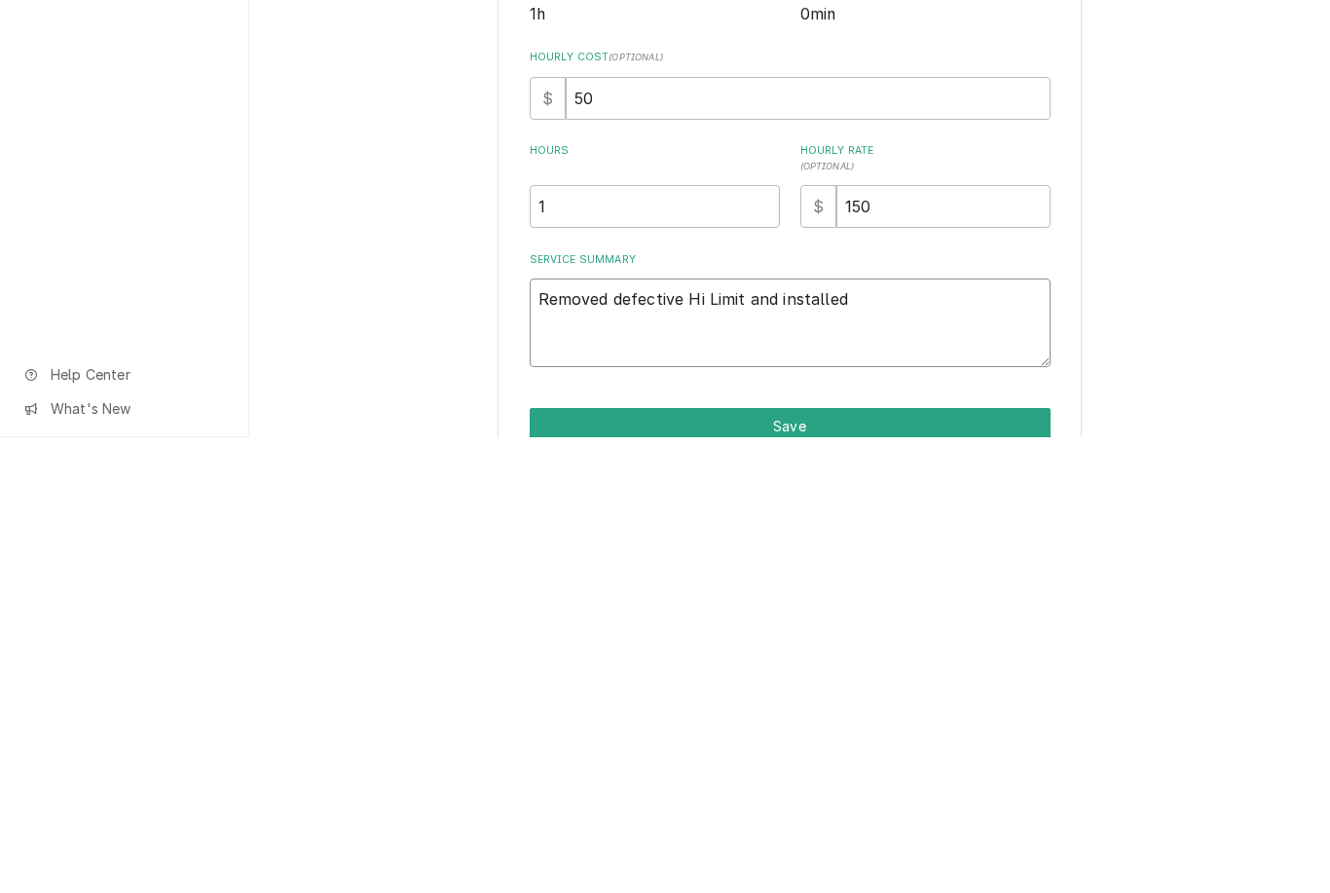
type textarea "Removed defective Hi Limit and installed n"
type textarea "x"
type textarea "Removed defective Hi Limit and installed ne"
type textarea "x"
type textarea "Removed defective Hi Limit and installed new"
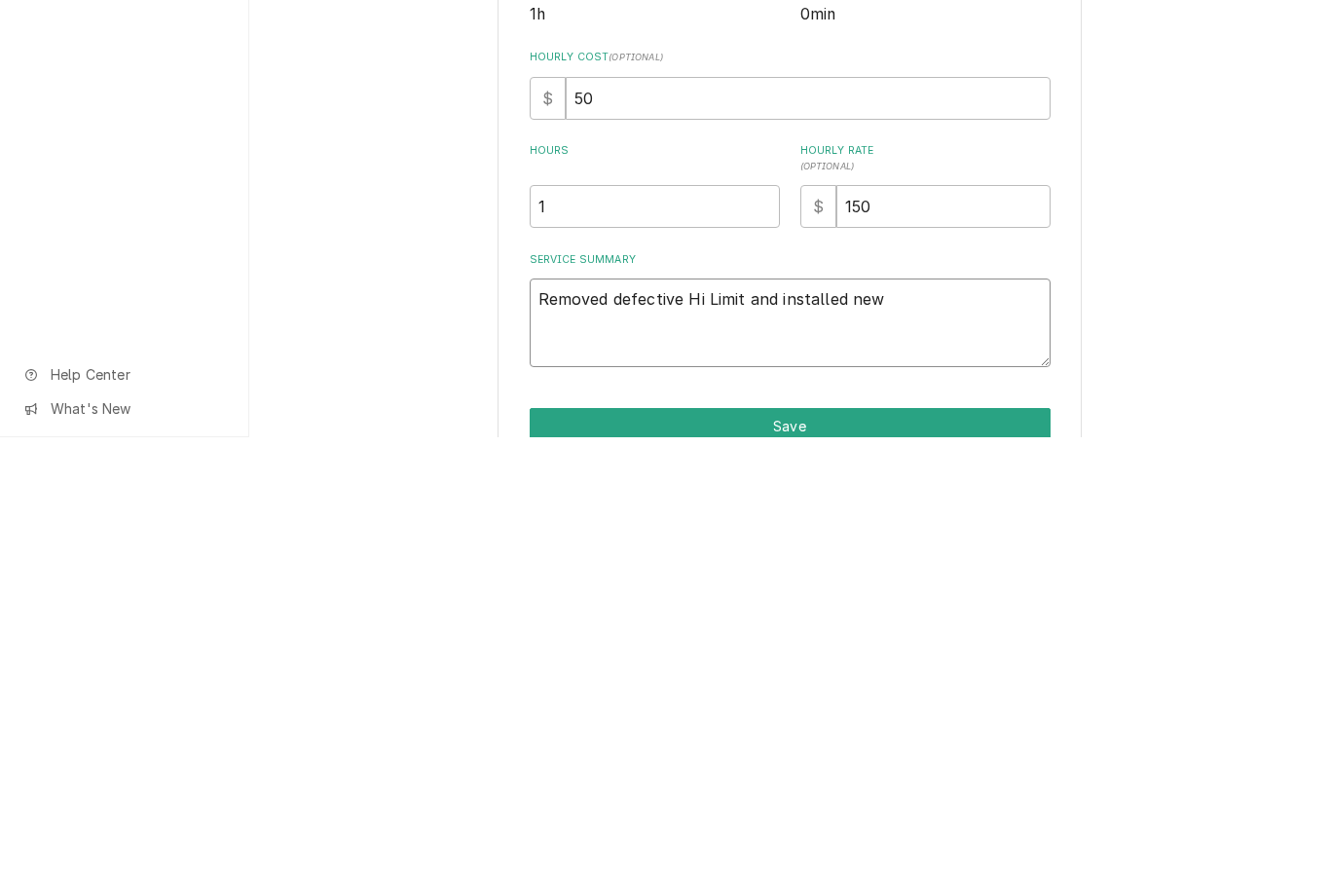
type textarea "x"
type textarea "Removed defective Hi Limit and installed new."
type textarea "x"
type textarea "Removed defective Hi Limit and installed new."
type textarea "x"
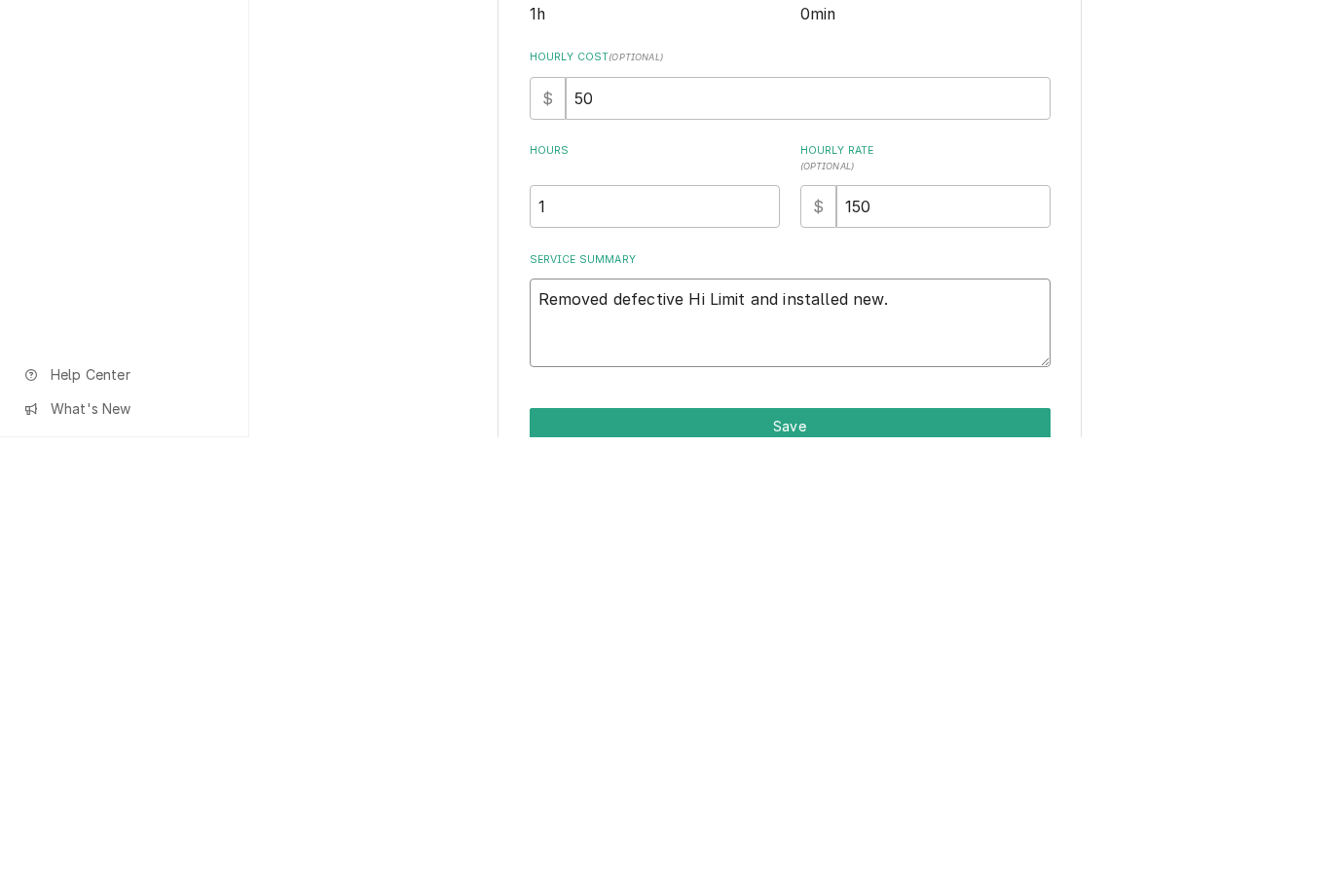
type textarea "Removed defective Hi Limit and installed new. C"
type textarea "x"
type textarea "Removed defective Hi Limit and installed new. Ch"
type textarea "x"
type textarea "Removed defective Hi Limit and installed new. Che"
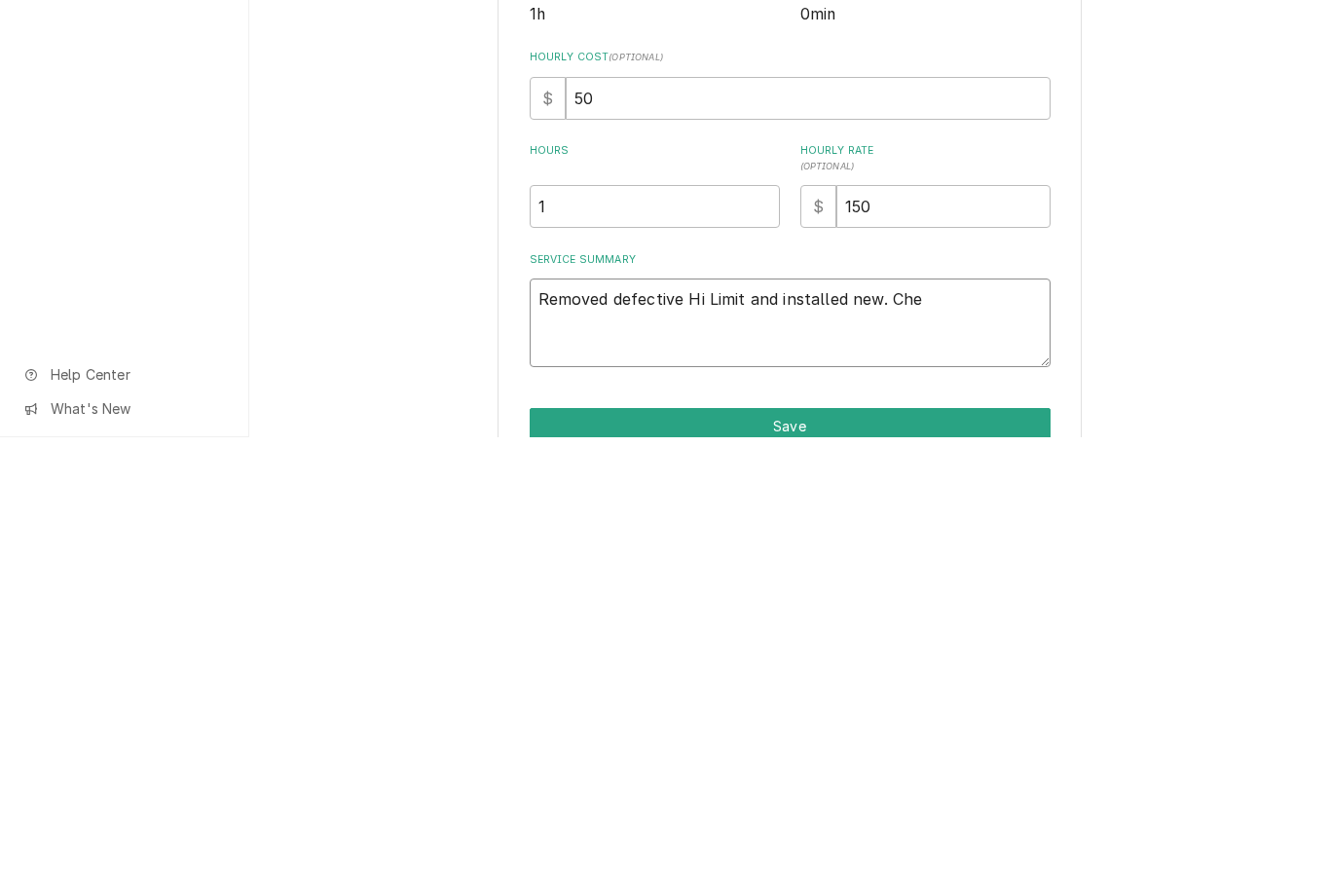
type textarea "x"
type textarea "Removed defective Hi Limit and installed new. Chec"
type textarea "x"
type textarea "Removed defective Hi Limit and installed new. Check"
type textarea "x"
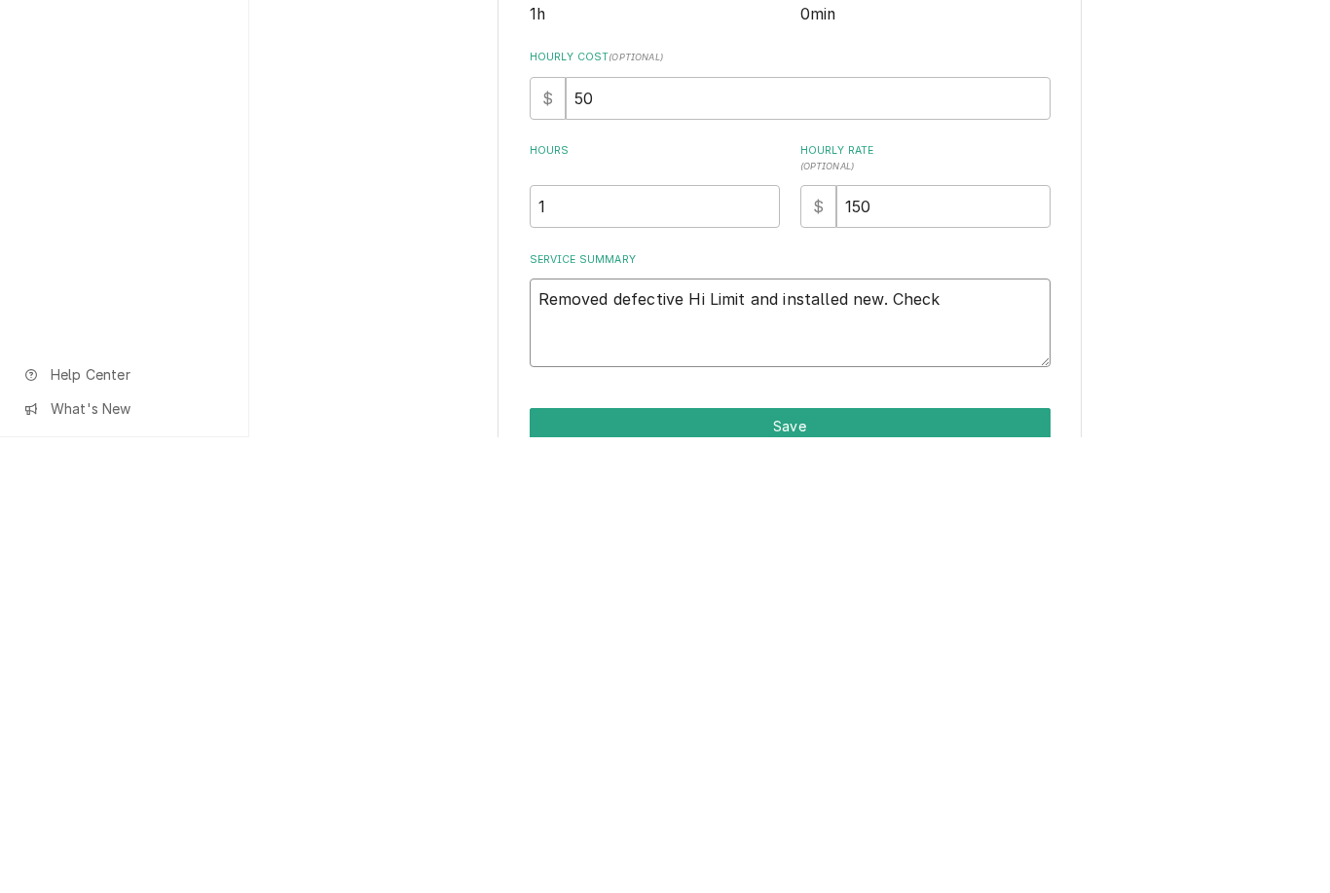
type textarea "Removed defective Hi Limit and installed new. Checke"
type textarea "x"
type textarea "Removed defective Hi Limit and installed new. Checked"
type textarea "x"
type textarea "Removed defective Hi Limit and installed new. Checked a"
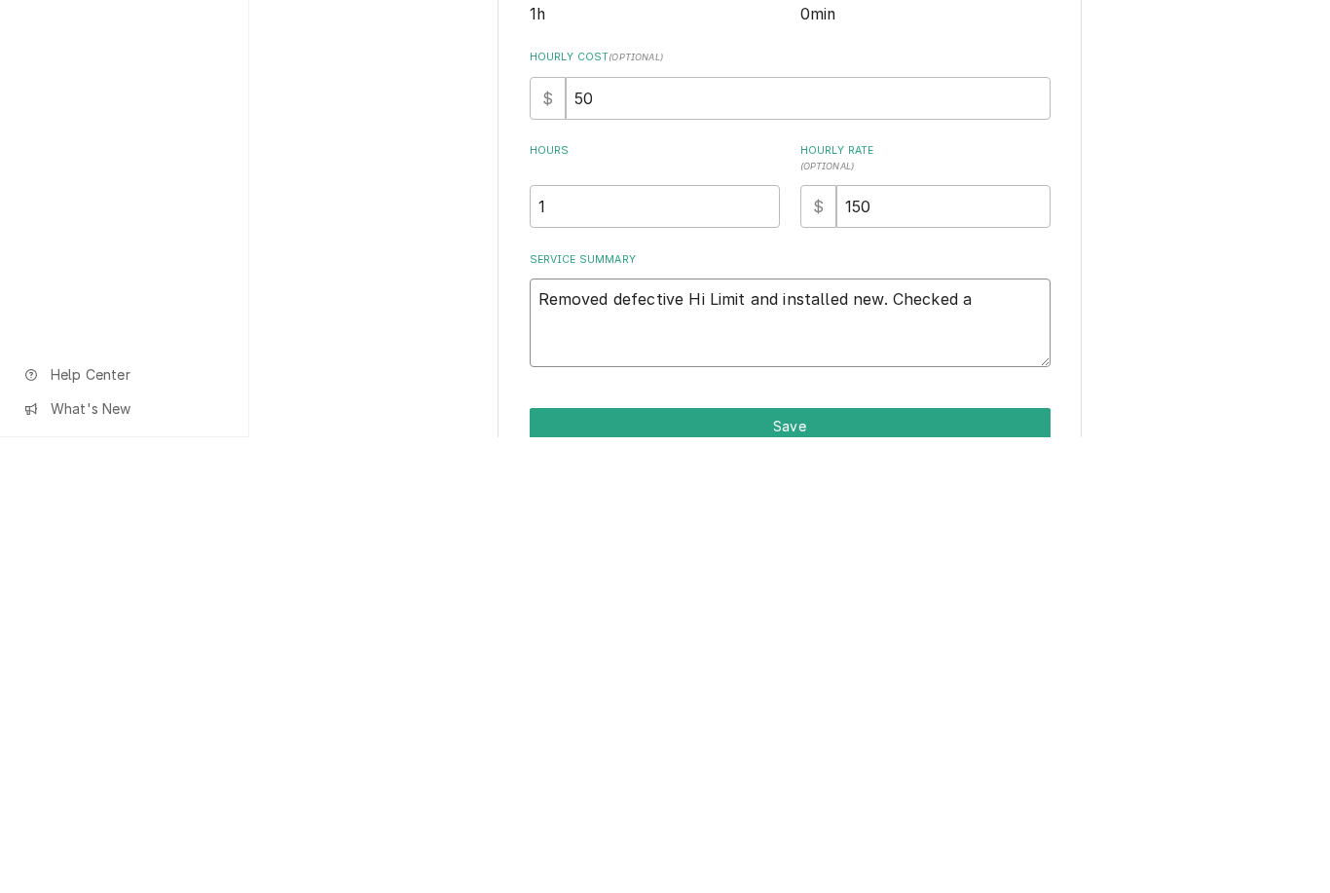
type textarea "x"
type textarea "Removed defective Hi Limit and installed new. Checked all"
type textarea "x"
type textarea "Removed defective Hi Limit and installed new. Checked all 3"
type textarea "x"
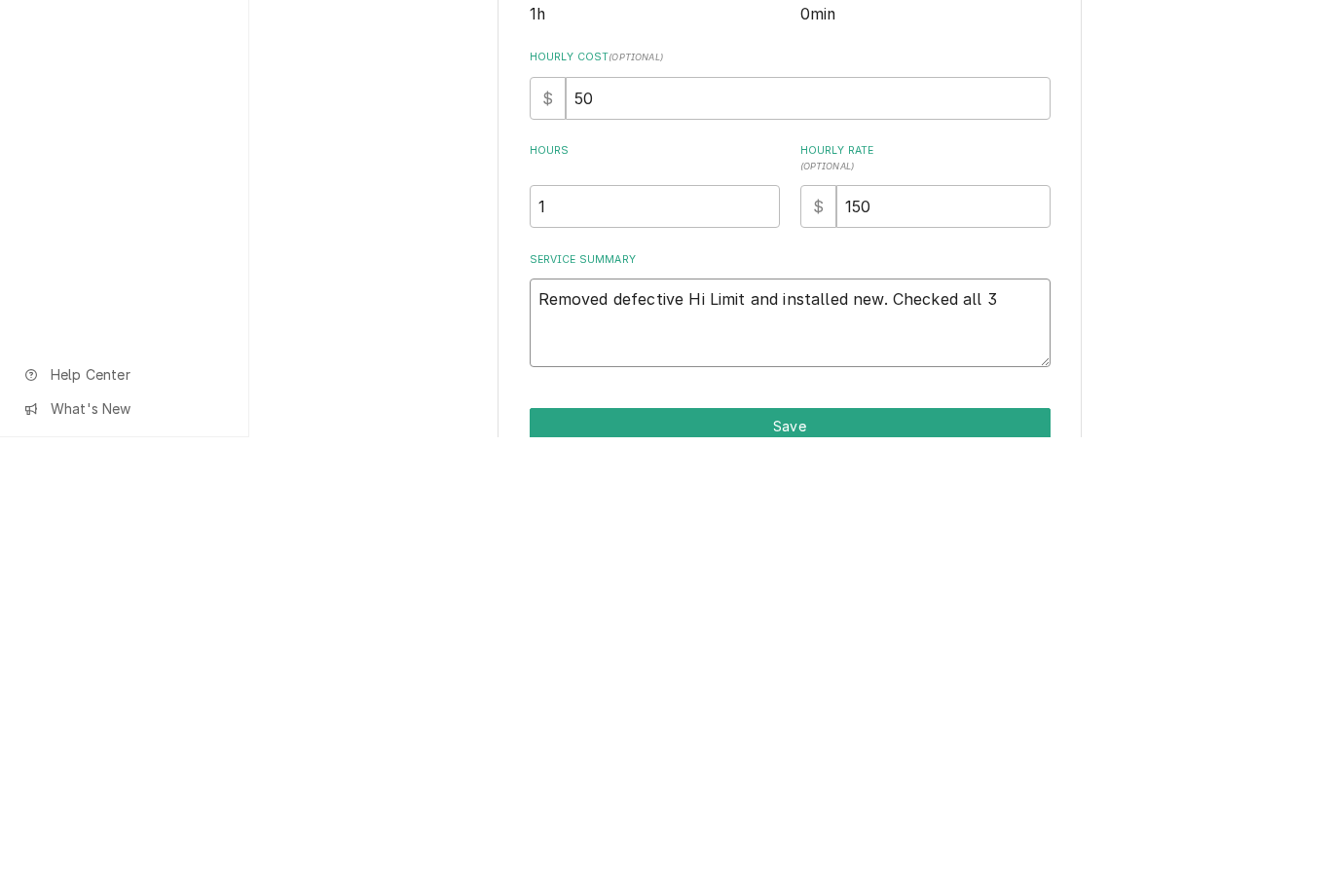
type textarea "Removed defective Hi Limit and installed new. Checked all 3"
type textarea "x"
type textarea "Removed defective Hi Limit and installed new. Checked all 3 w"
type textarea "x"
type textarea "Removed defective Hi Limit and installed new. Checked all 3"
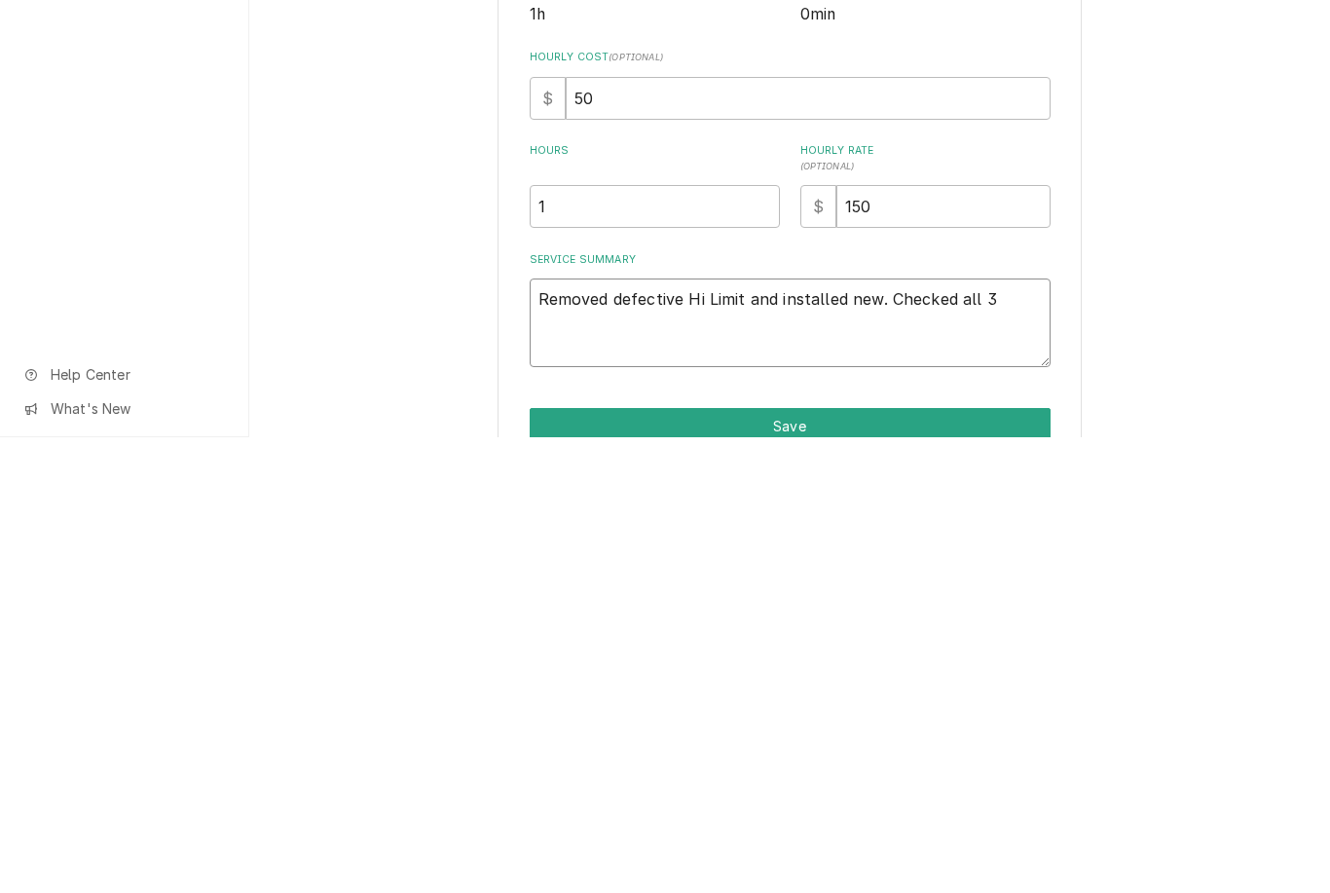
type textarea "x"
type textarea "Removed defective Hi Limit and installed new. Checked all 3 W"
type textarea "x"
type textarea "Removed defective Hi Limit and installed new. Checked all 3 We"
type textarea "x"
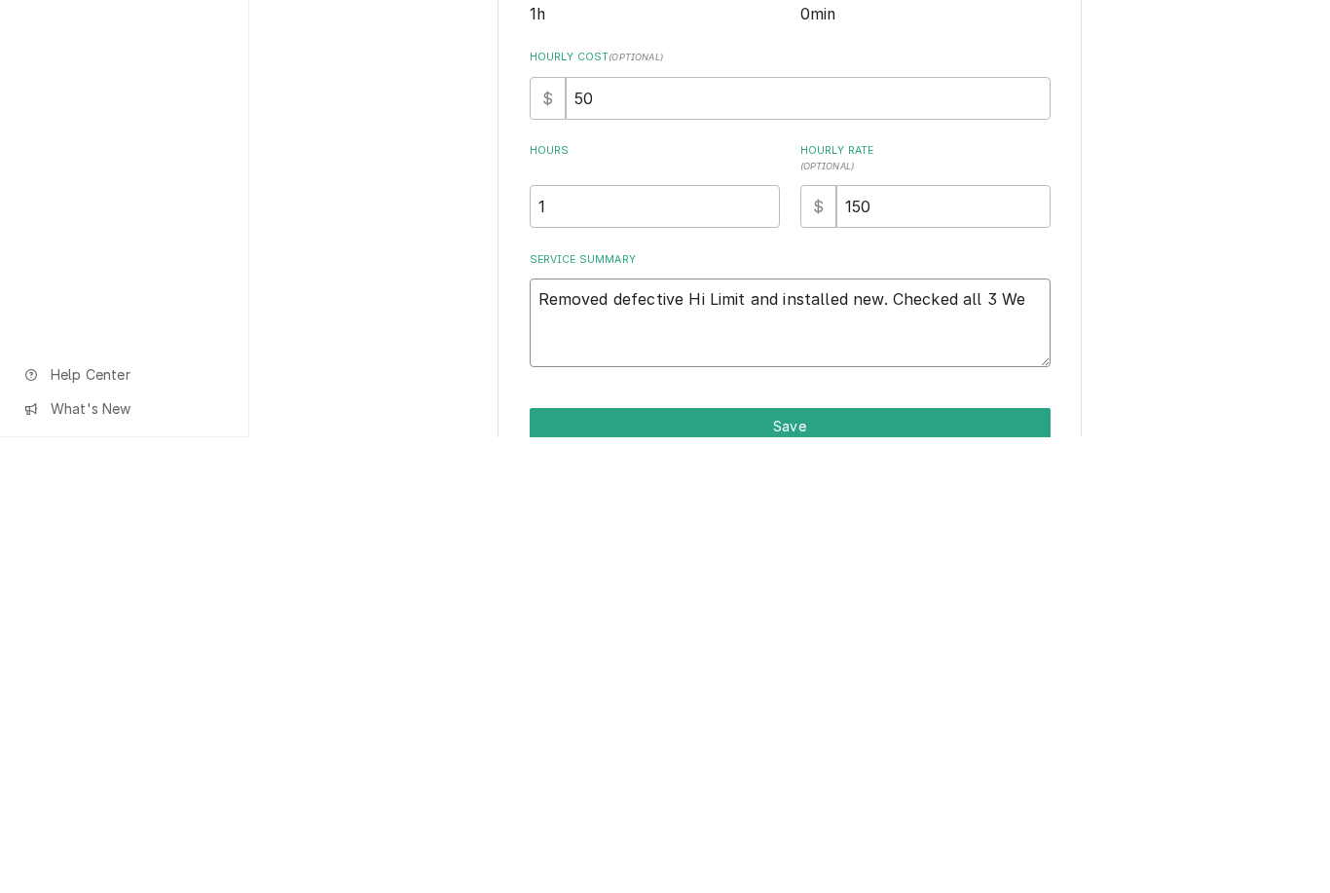
type textarea "Removed defective Hi Limit and installed new. Checked all 3 Wel"
type textarea "x"
type textarea "Removed defective Hi Limit and installed new. Checked all 3 Wells"
type textarea "x"
type textarea "Removed defective Hi Limit and installed new. Checked all 3 Wells"
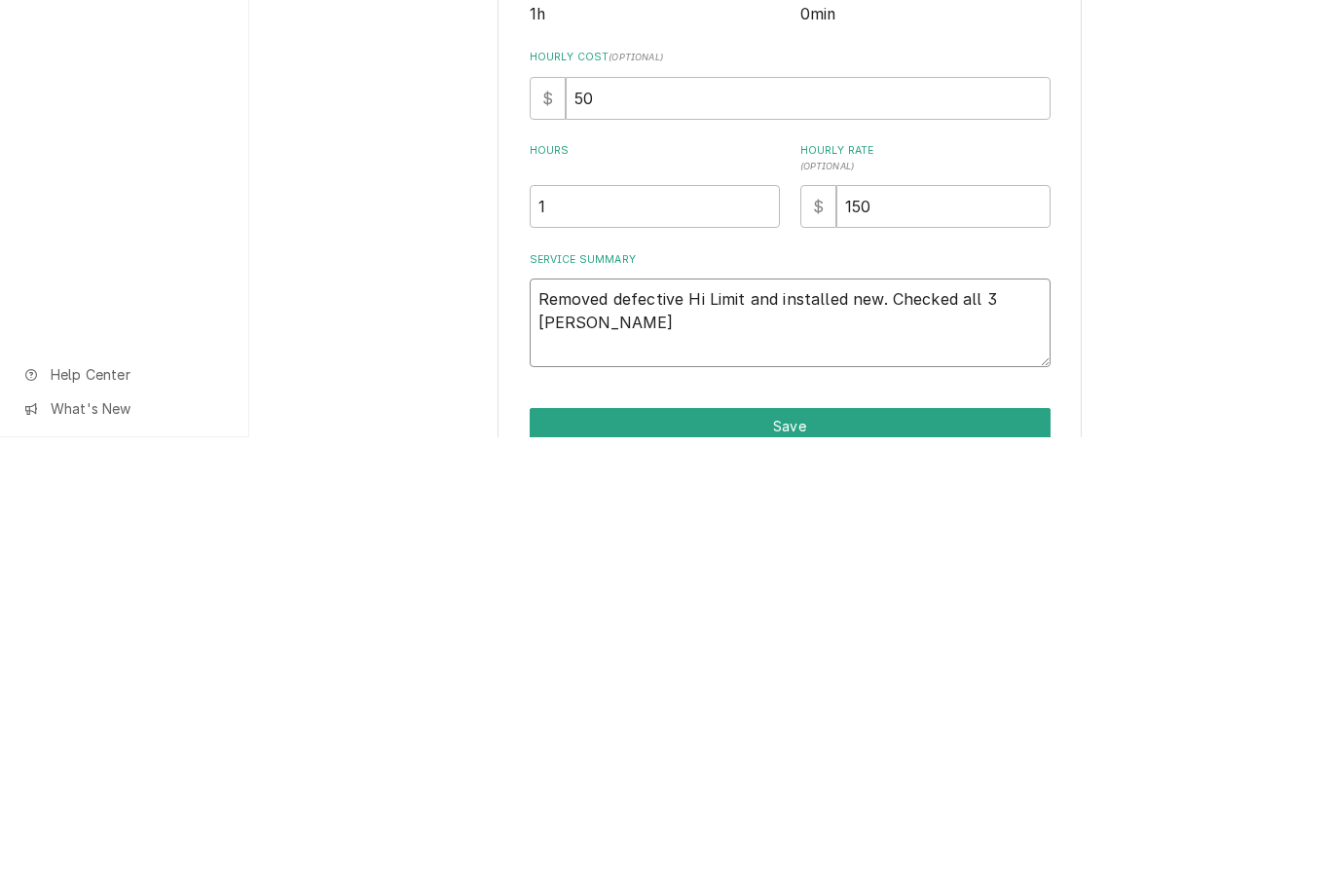
type textarea "x"
type textarea "Removed defective Hi Limit and installed new. Checked all 3 Wells a"
type textarea "x"
type textarea "Removed defective Hi Limit and installed new. Checked all 3 Wells al"
type textarea "x"
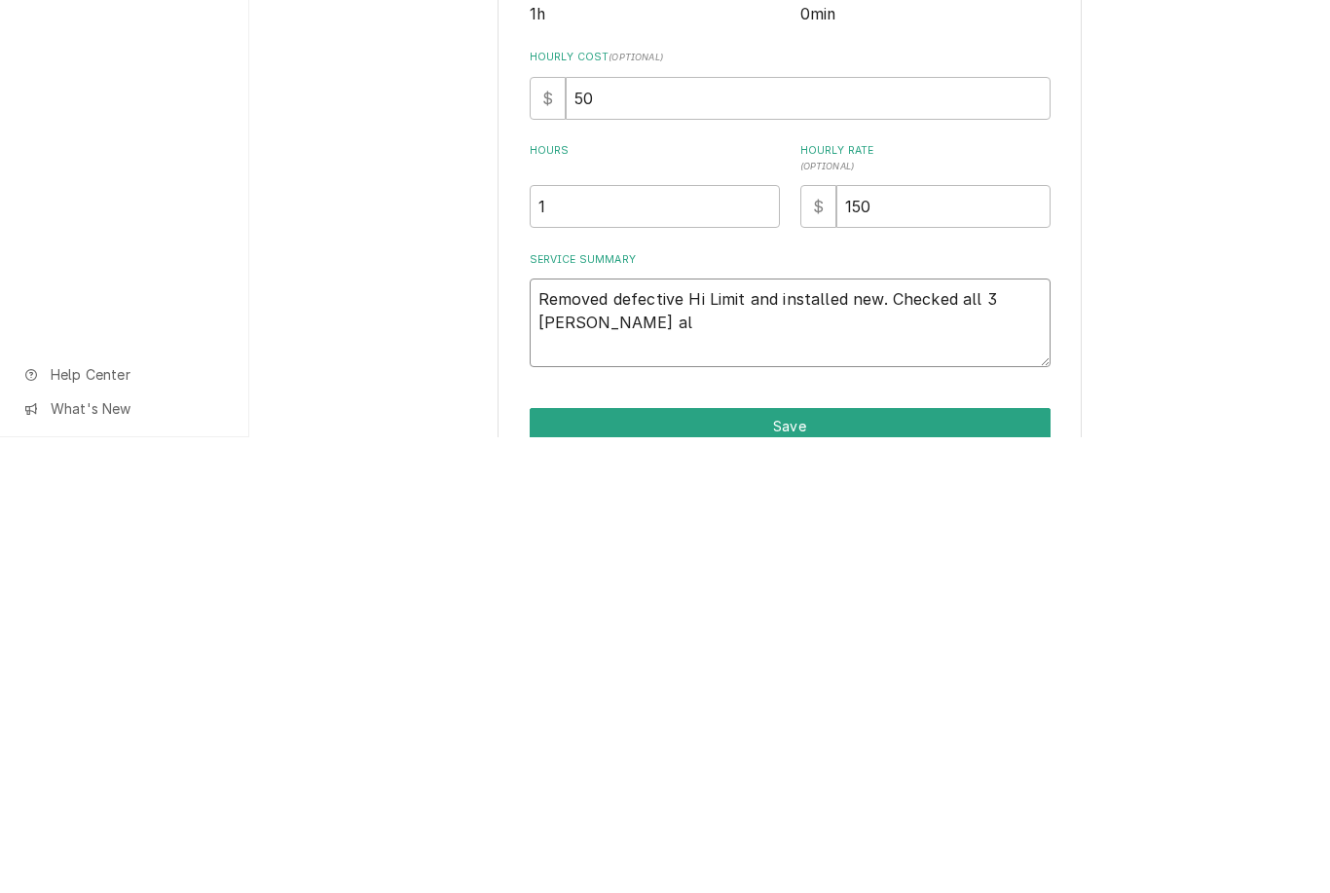
type textarea "Removed defective Hi Limit and installed new. Checked all 3 Wells all"
type textarea "x"
type textarea "Removed defective Hi Limit and installed new. Checked all 3 Wells all"
type textarea "x"
type textarea "Removed defective Hi Limit and installed new. Checked all 3 Wells all h"
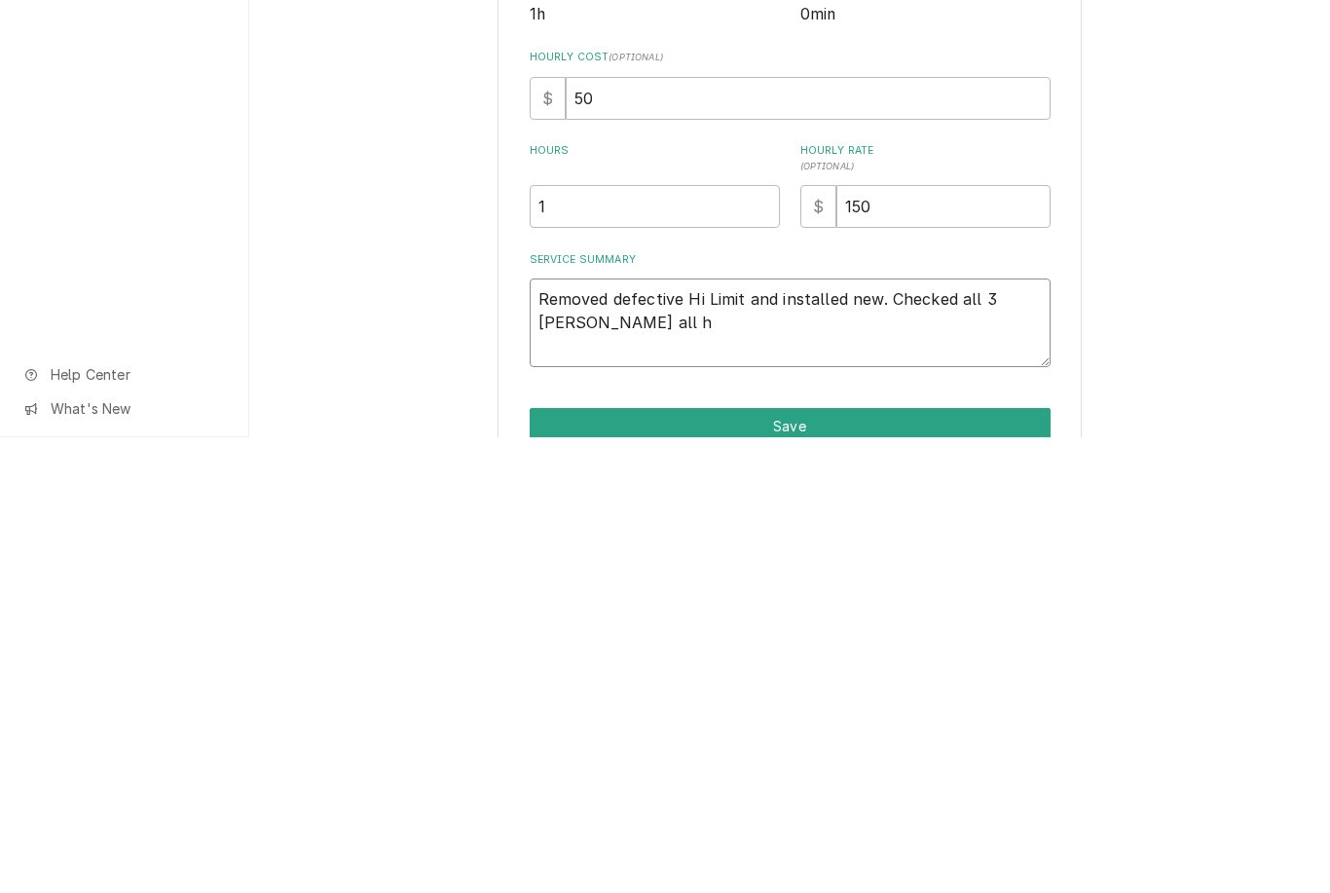
type textarea "x"
type textarea "Removed defective Hi Limit and installed new. Checked all 3 Wells all he"
type textarea "x"
type textarea "Removed defective Hi Limit and installed new. Checked all 3 Wells all hea"
type textarea "x"
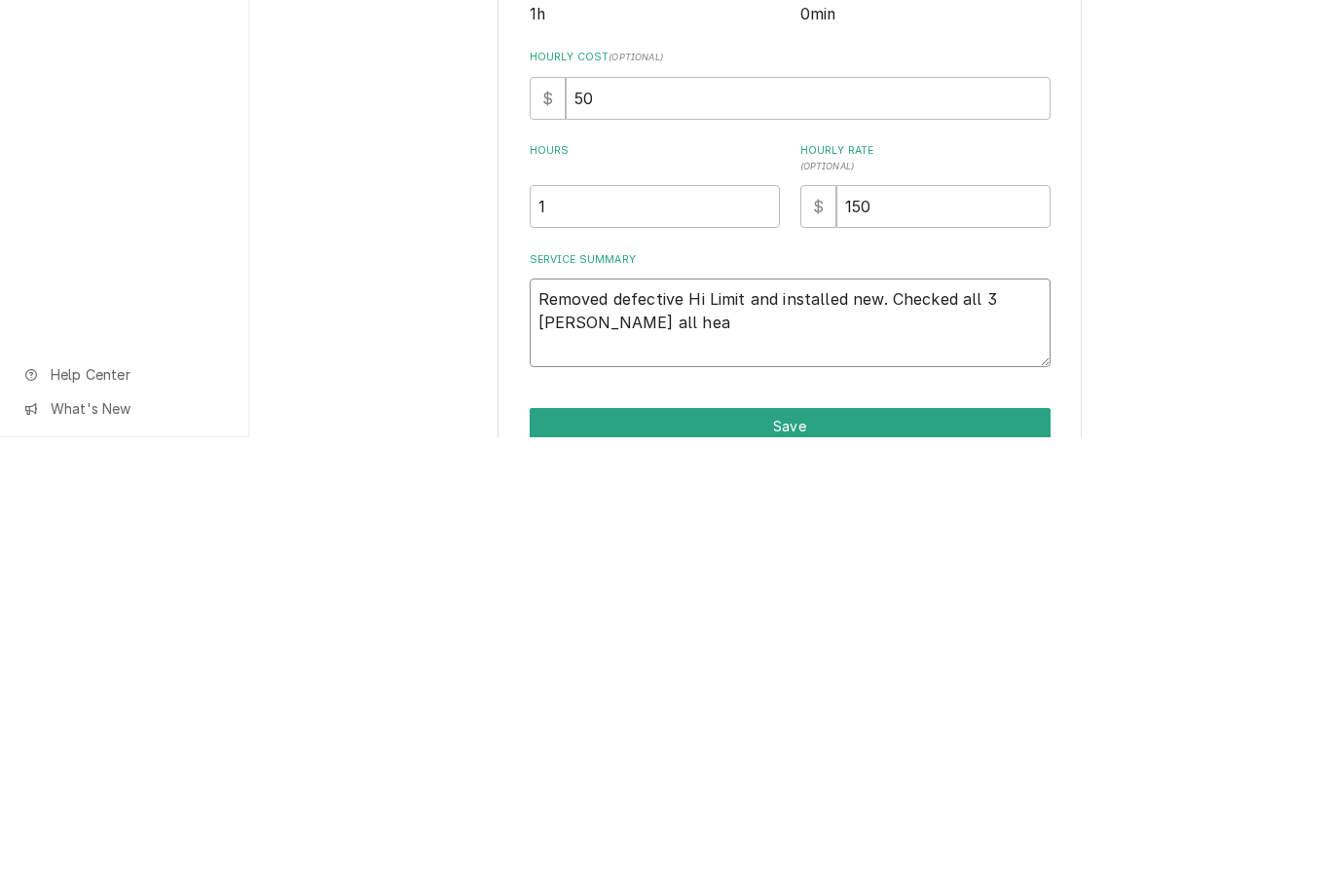
type textarea "Removed defective Hi Limit and installed new. Checked all 3 Wells all heat"
type textarea "x"
type textarea "Removed defective Hi Limit and installed new. Checked all 3 Wells all heating"
type textarea "x"
type textarea "Removed defective Hi Limit and installed new. Checked all 3 Wells all heating a"
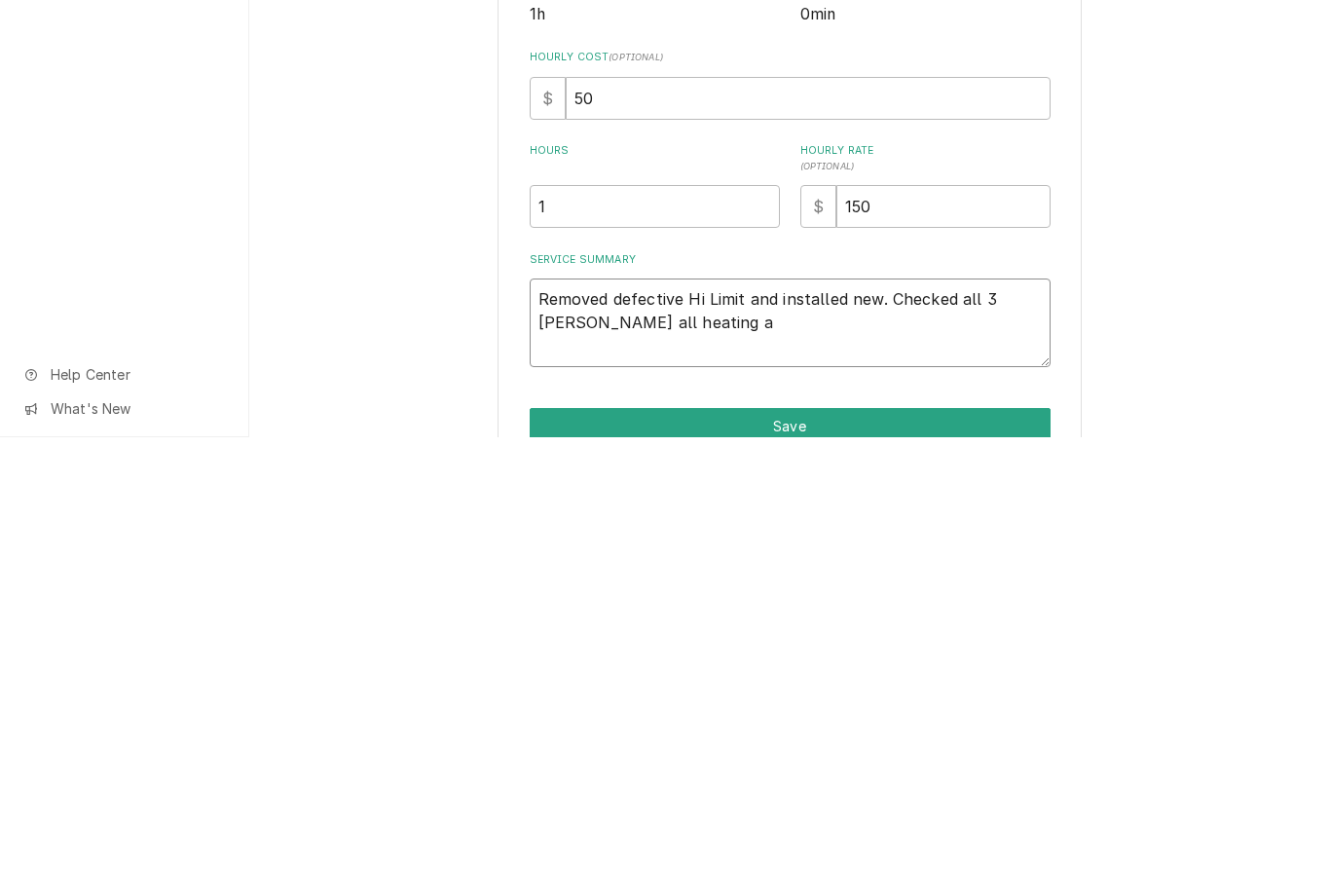
type textarea "x"
type textarea "Removed defective Hi Limit and installed new. Checked all 3 Wells all heating as"
type textarea "x"
type textarea "Removed defective Hi Limit and installed new. Checked all 3 Wells all heating as"
type textarea "x"
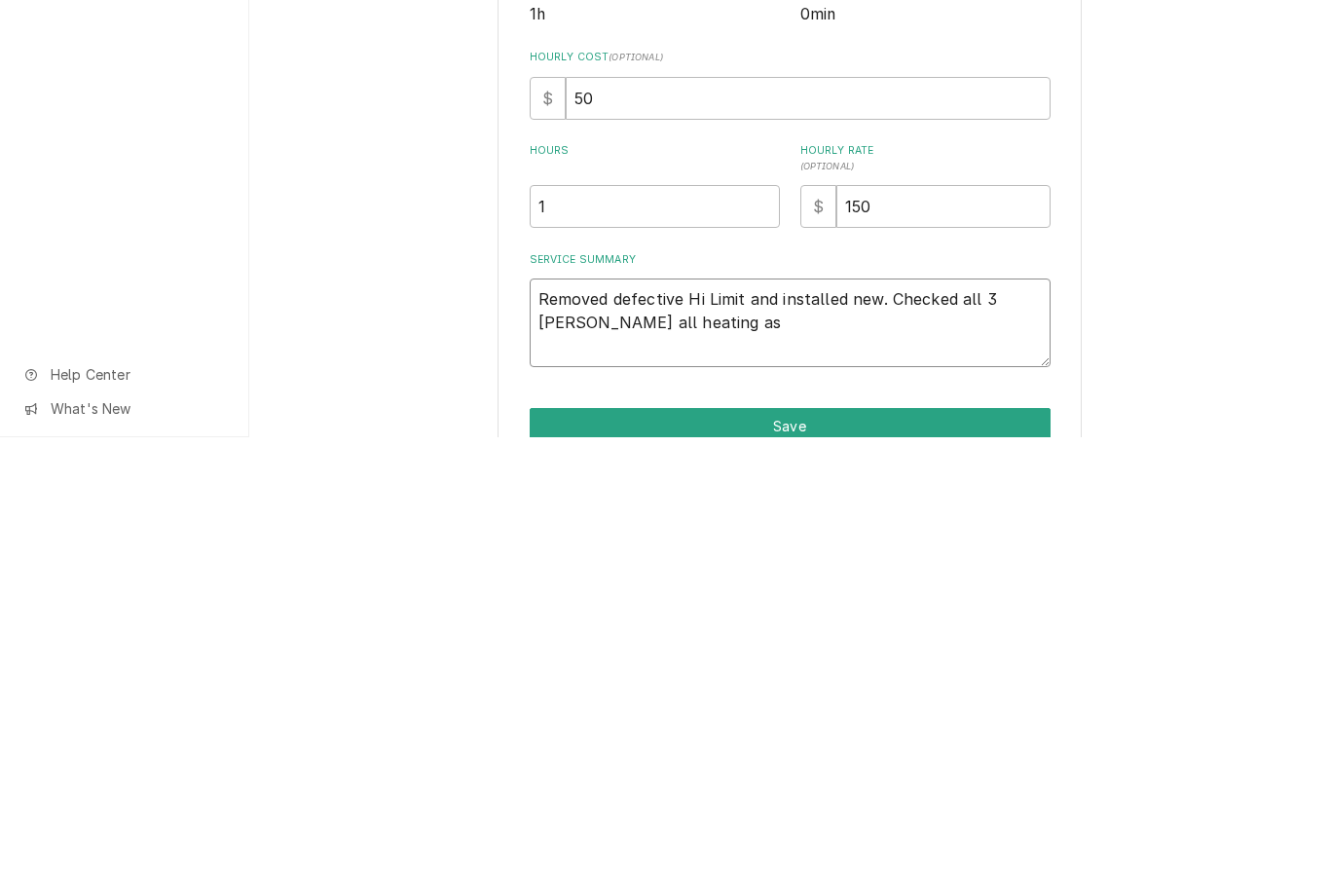
type textarea "Removed defective Hi Limit and installed new. Checked all 3 Wells all heating a…"
type textarea "x"
type textarea "Removed defective Hi Limit and installed new. Checked all 3 Wells all heating a…"
type textarea "x"
type textarea "Removed defective Hi Limit and installed new. Checked all 3 Wells all heating a…"
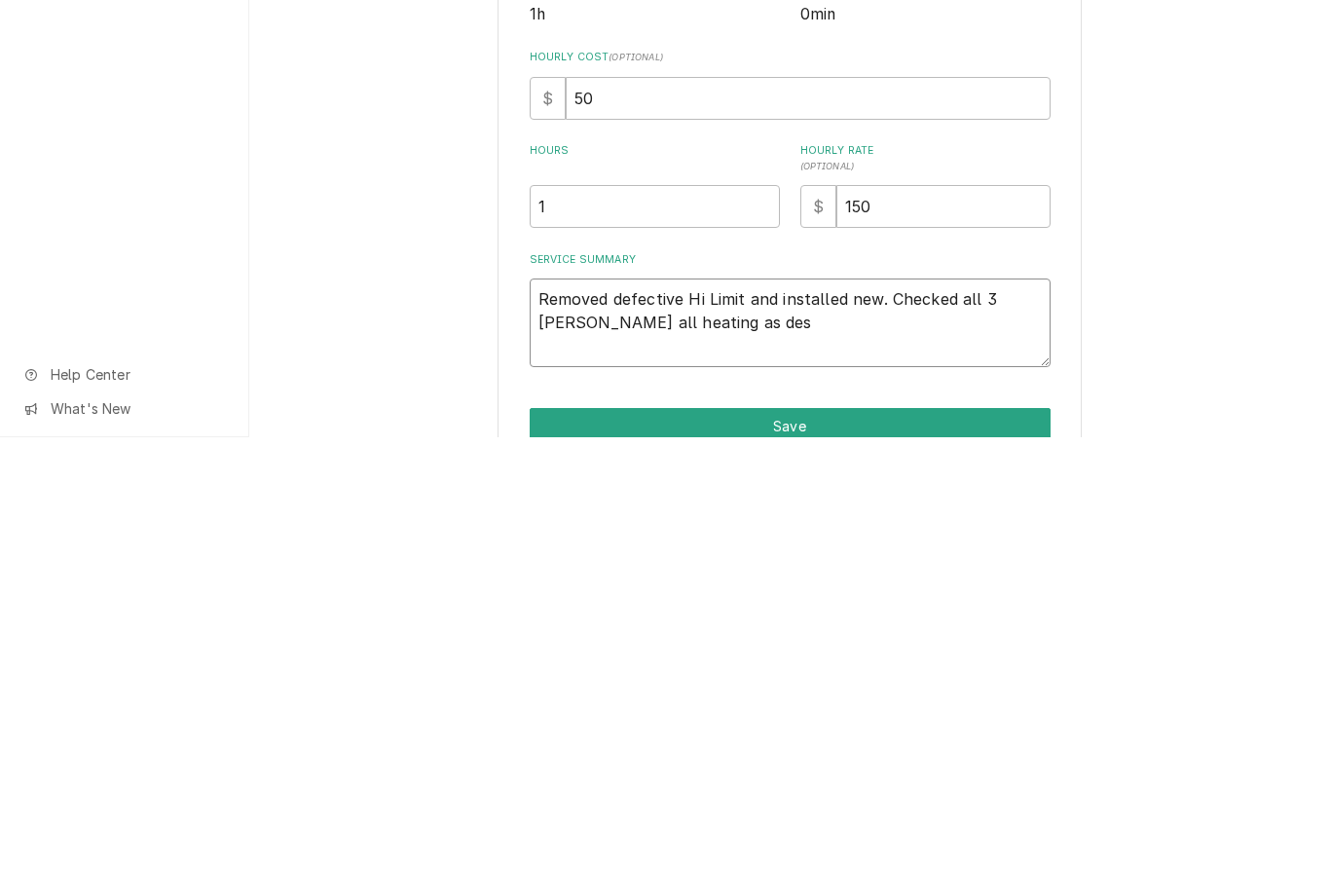
type textarea "x"
type textarea "Removed defective Hi Limit and installed new. Checked all 3 Wells all heating a…"
type textarea "x"
type textarea "Removed defective Hi Limit and installed new. Checked all 3 Wells all heating a…"
type textarea "x"
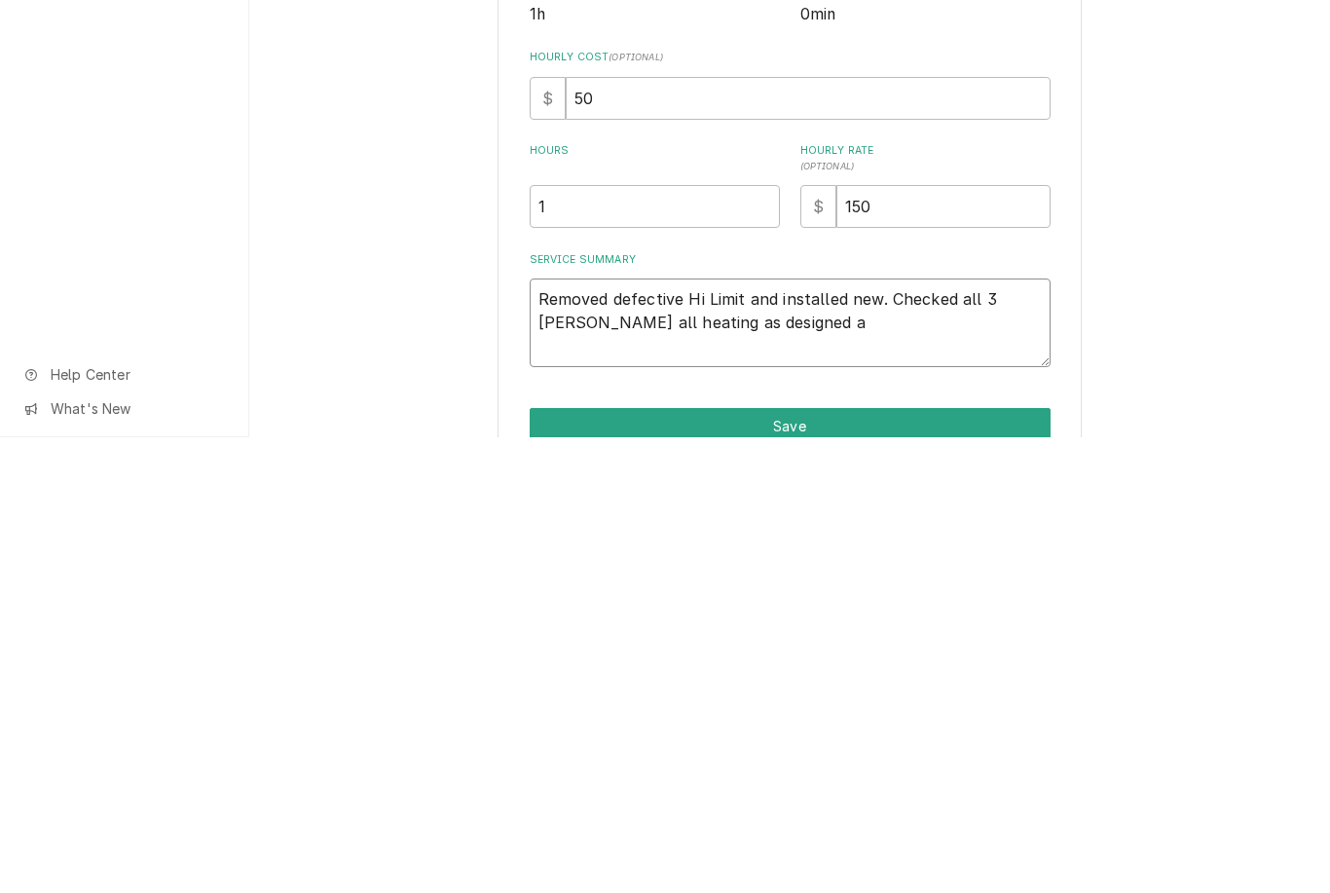
type textarea "Removed defective Hi Limit and installed new. Checked all 3 Wells all heating a…"
type textarea "x"
type textarea "Removed defective Hi Limit and installed new. Checked all 3 Wells all heating a…"
type textarea "x"
type textarea "Removed defective Hi Limit and installed new. Checked all 3 Wells all heating a…"
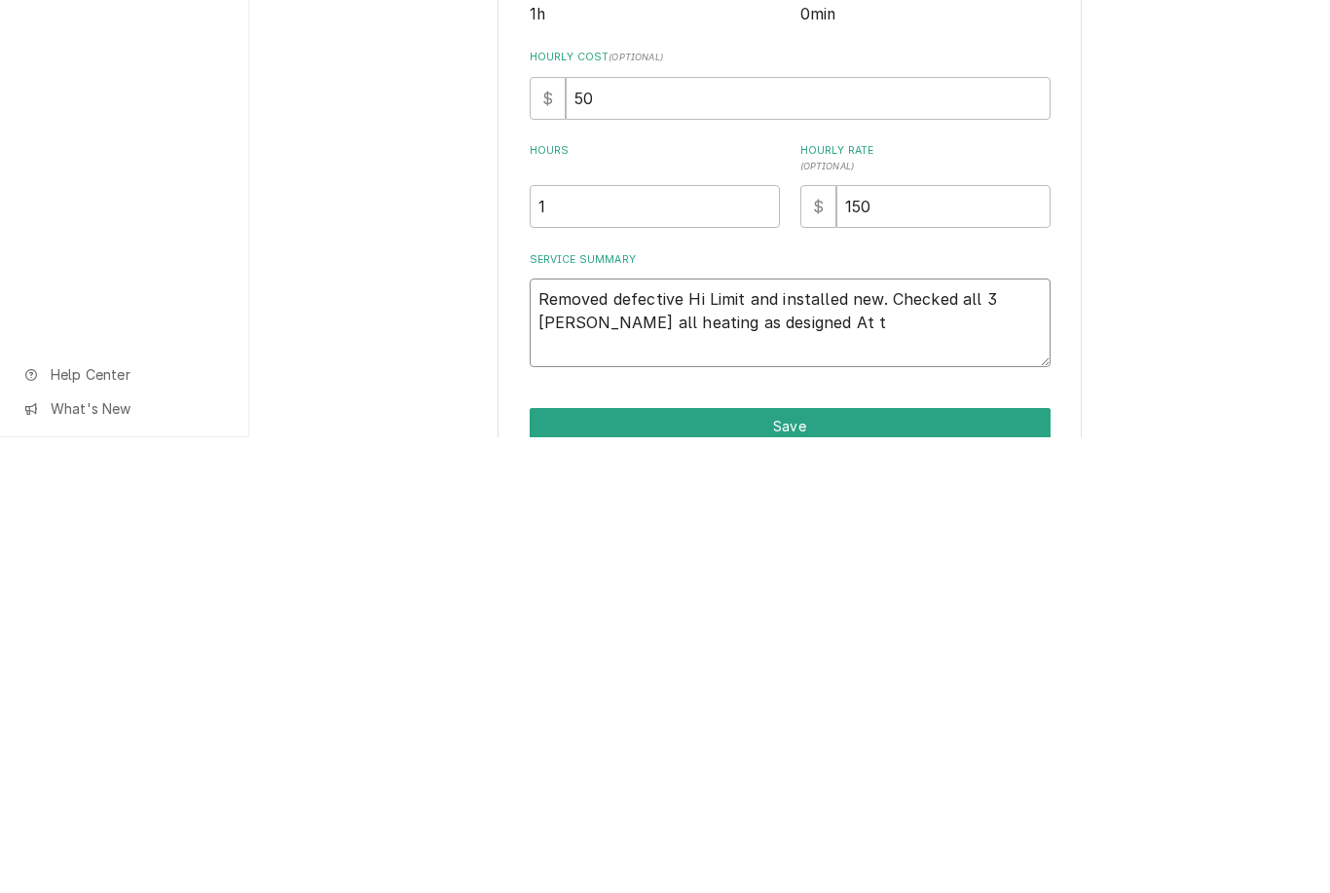
type textarea "x"
type textarea "Removed defective Hi Limit and installed new. Checked all 3 Wells all heating a…"
type textarea "x"
type textarea "Removed defective Hi Limit and installed new. Checked all 3 Wells all heating a…"
type textarea "x"
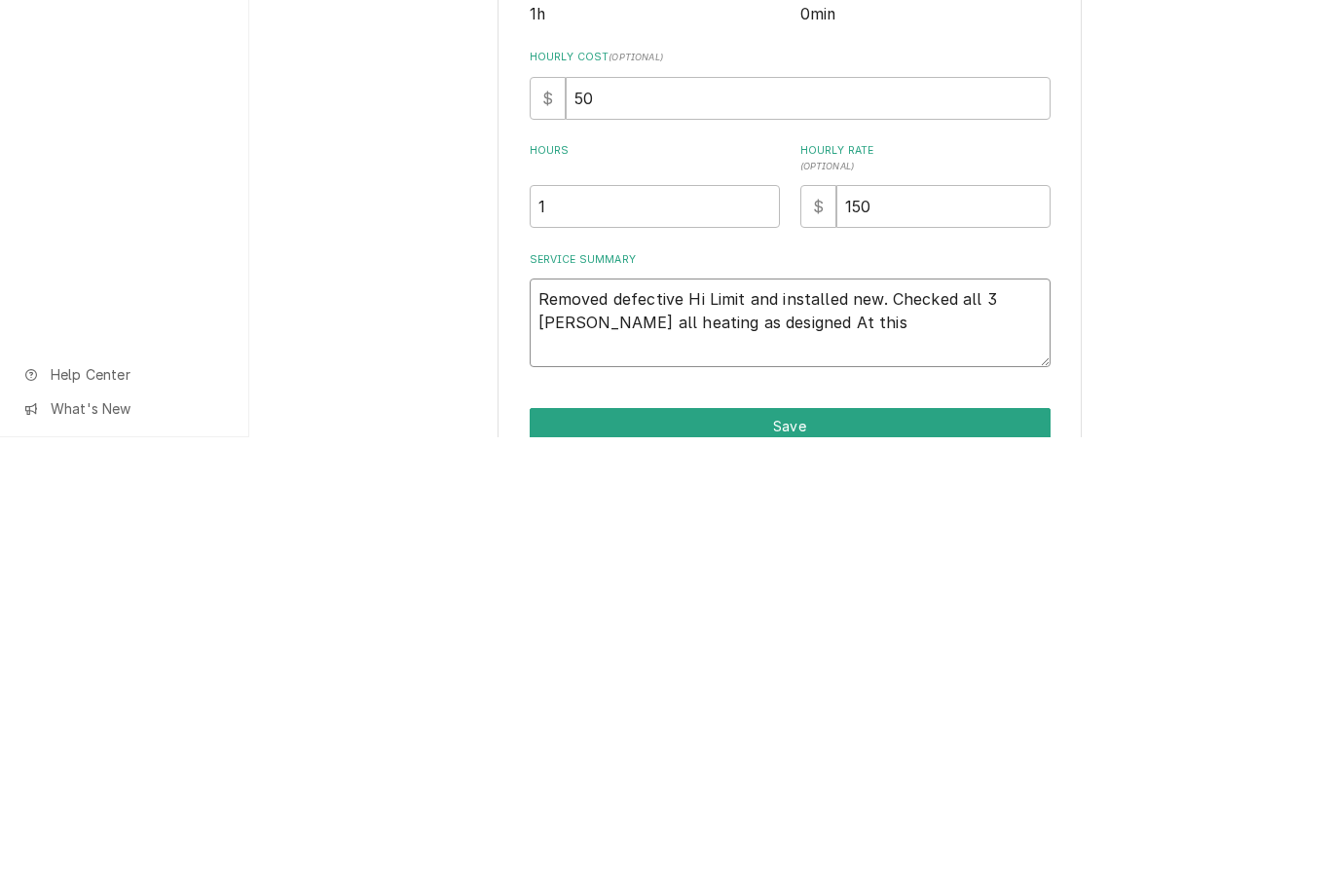
type textarea "Removed defective Hi Limit and installed new. Checked all 3 Wells all heating a…"
type textarea "x"
type textarea "Removed defective Hi Limit and installed new. Checked all 3 Wells all heating a…"
type textarea "x"
type textarea "Removed defective Hi Limit and installed new. Checked all 3 Wells all heating a…"
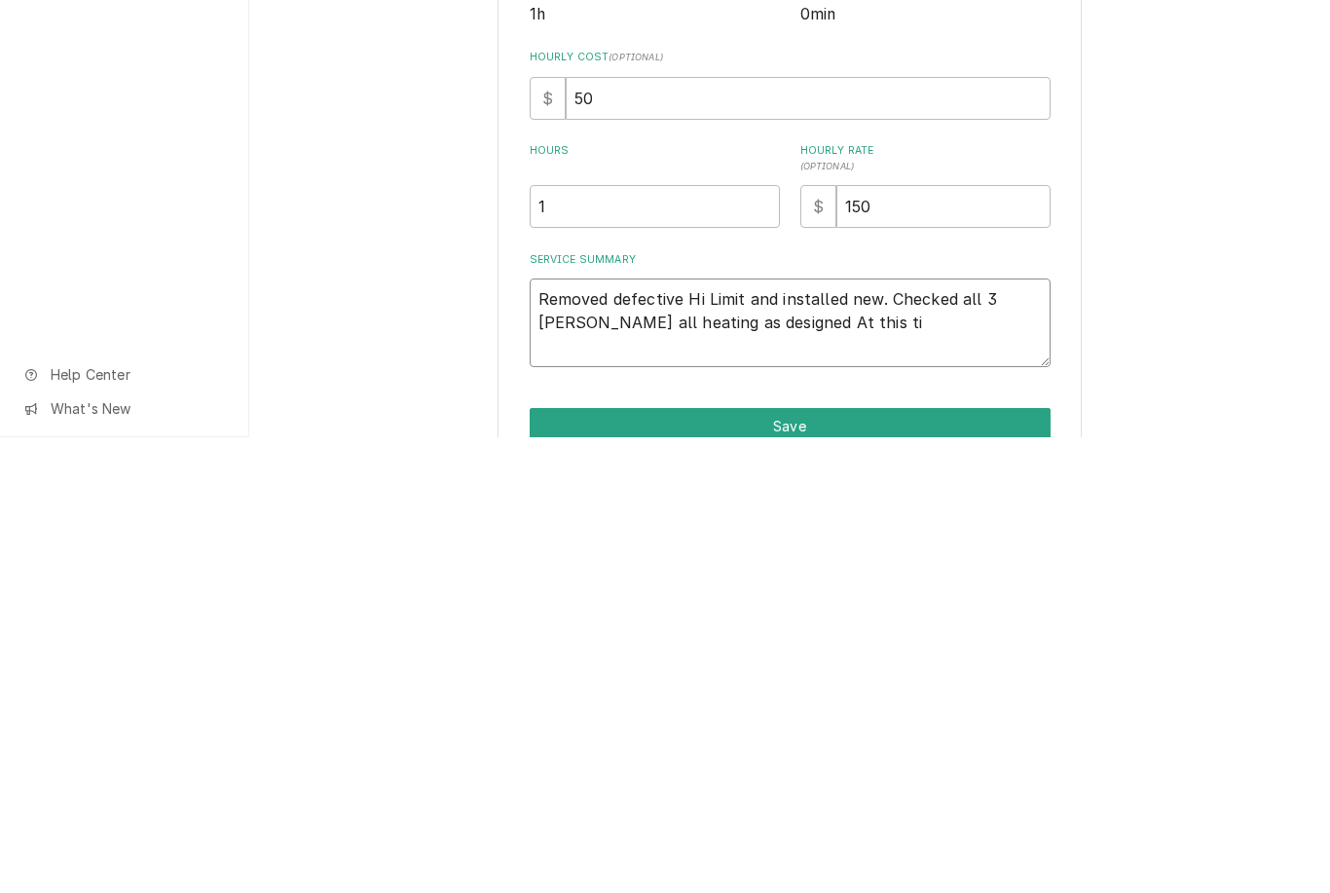
type textarea "x"
type textarea "Removed defective Hi Limit and installed new. Checked all 3 Wells all heating a…"
type textarea "x"
type textarea "Removed defective Hi Limit and installed new. Checked all 3 Wells all heating a…"
type textarea "x"
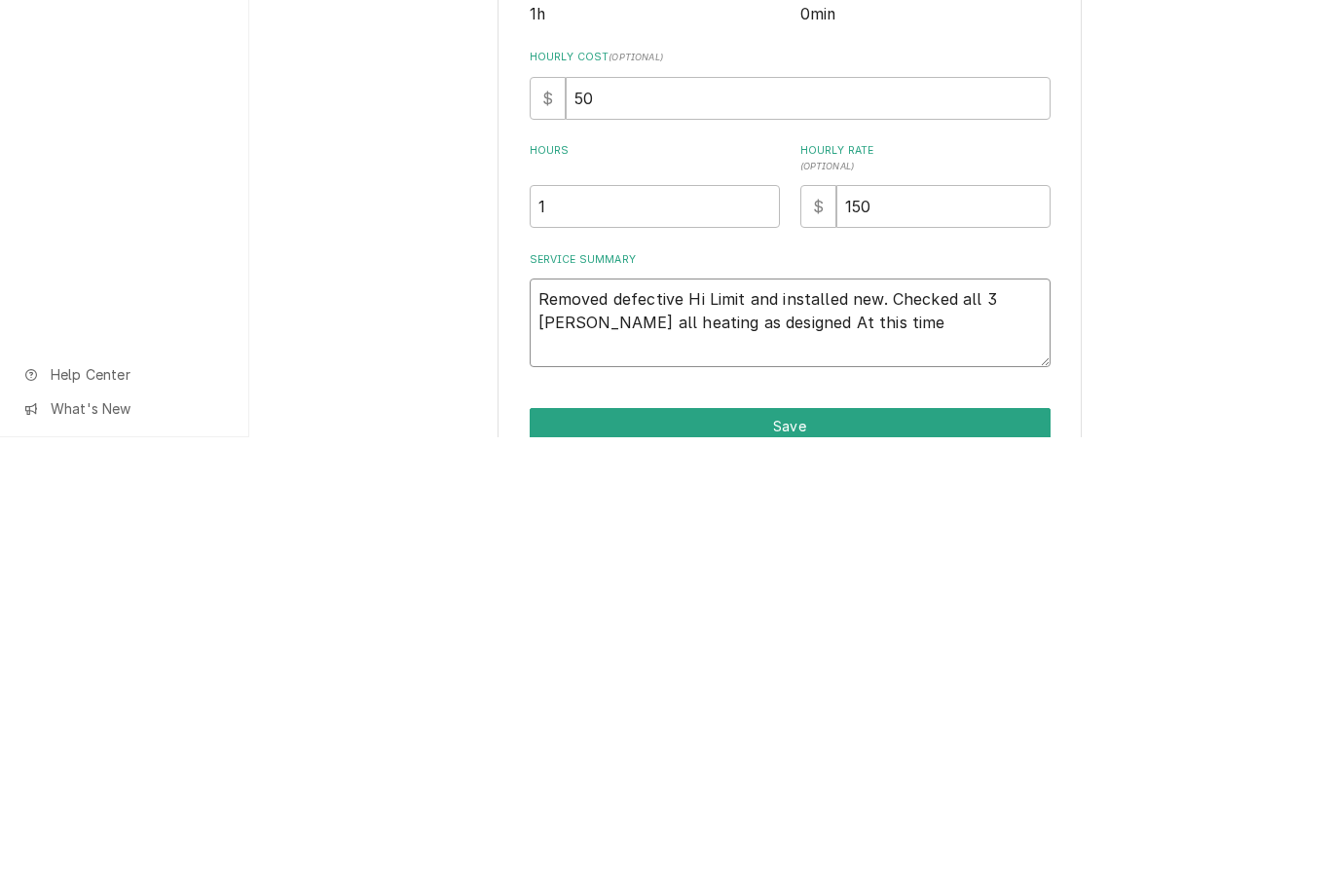
type textarea "Removed defective Hi Limit and installed new. Checked all 3 Wells all heating a…"
type textarea "x"
type textarea "Removed defective Hi Limit and installed new. Checked all 3 Wells all heating a…"
type textarea "x"
type textarea "Removed defective Hi Limit and installed new. Checked all 3 Wells all heating a…"
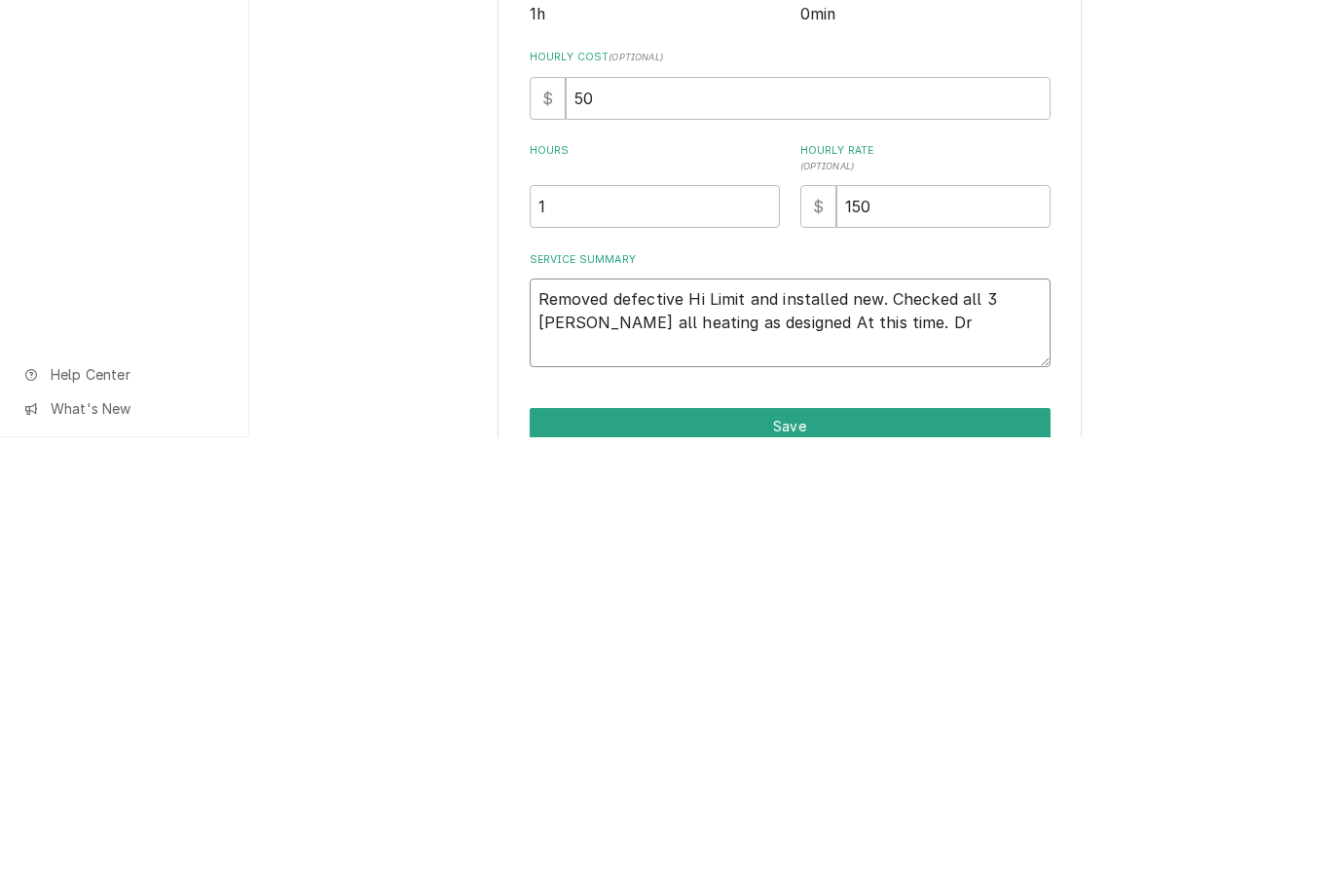
type textarea "x"
type textarea "Removed defective Hi Limit and installed new. Checked all 3 Wells all heating a…"
type textarea "x"
type textarea "Removed defective Hi Limit and installed new. Checked all 3 Wells all heating a…"
type textarea "x"
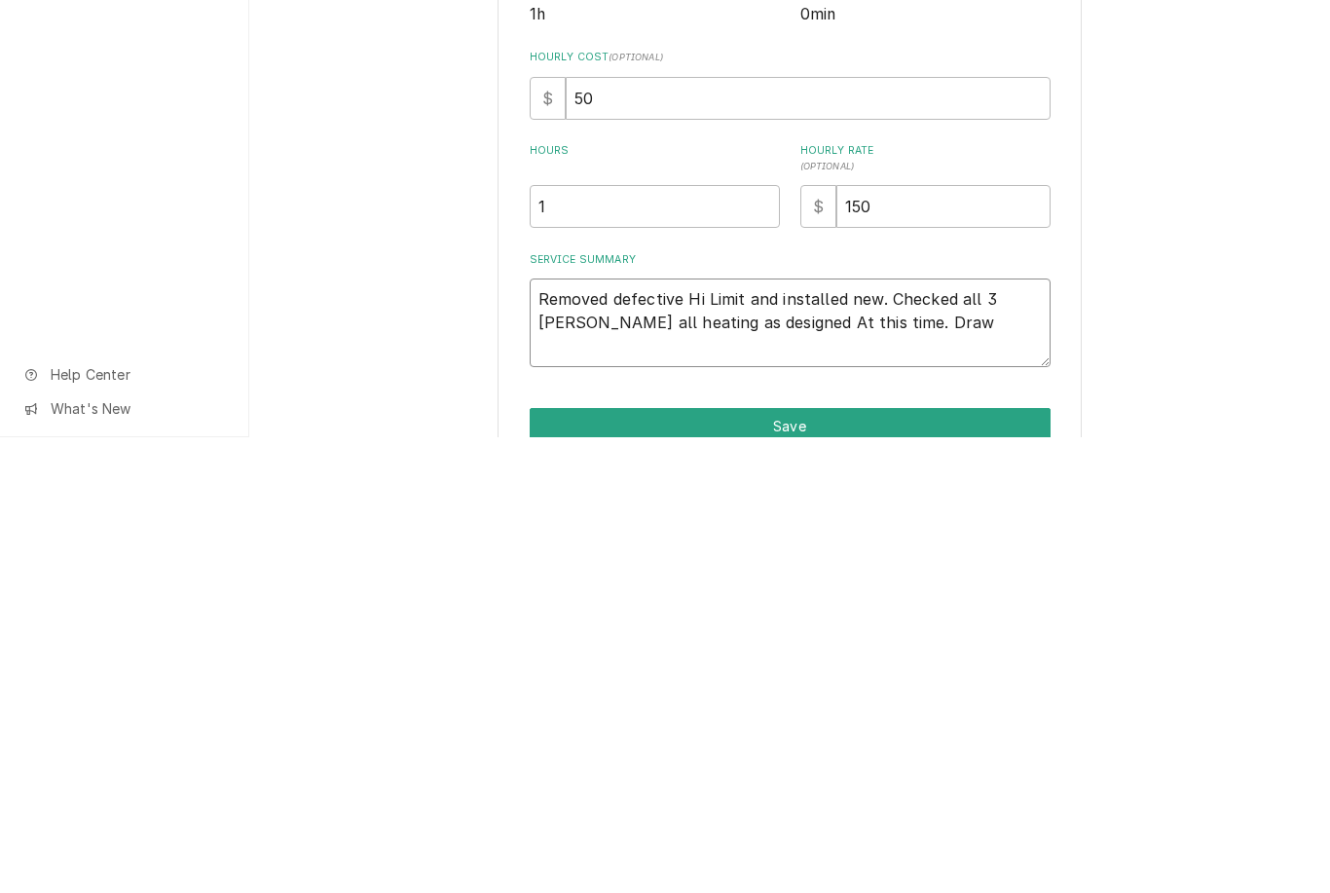
type textarea "Removed defective Hi Limit and installed new. Checked all 3 Wells all heating a…"
type textarea "x"
type textarea "Removed defective Hi Limit and installed new. Checked all 3 Wells all heating a…"
type textarea "x"
type textarea "Removed defective Hi Limit and installed new. Checked all 3 Wells all heating a…"
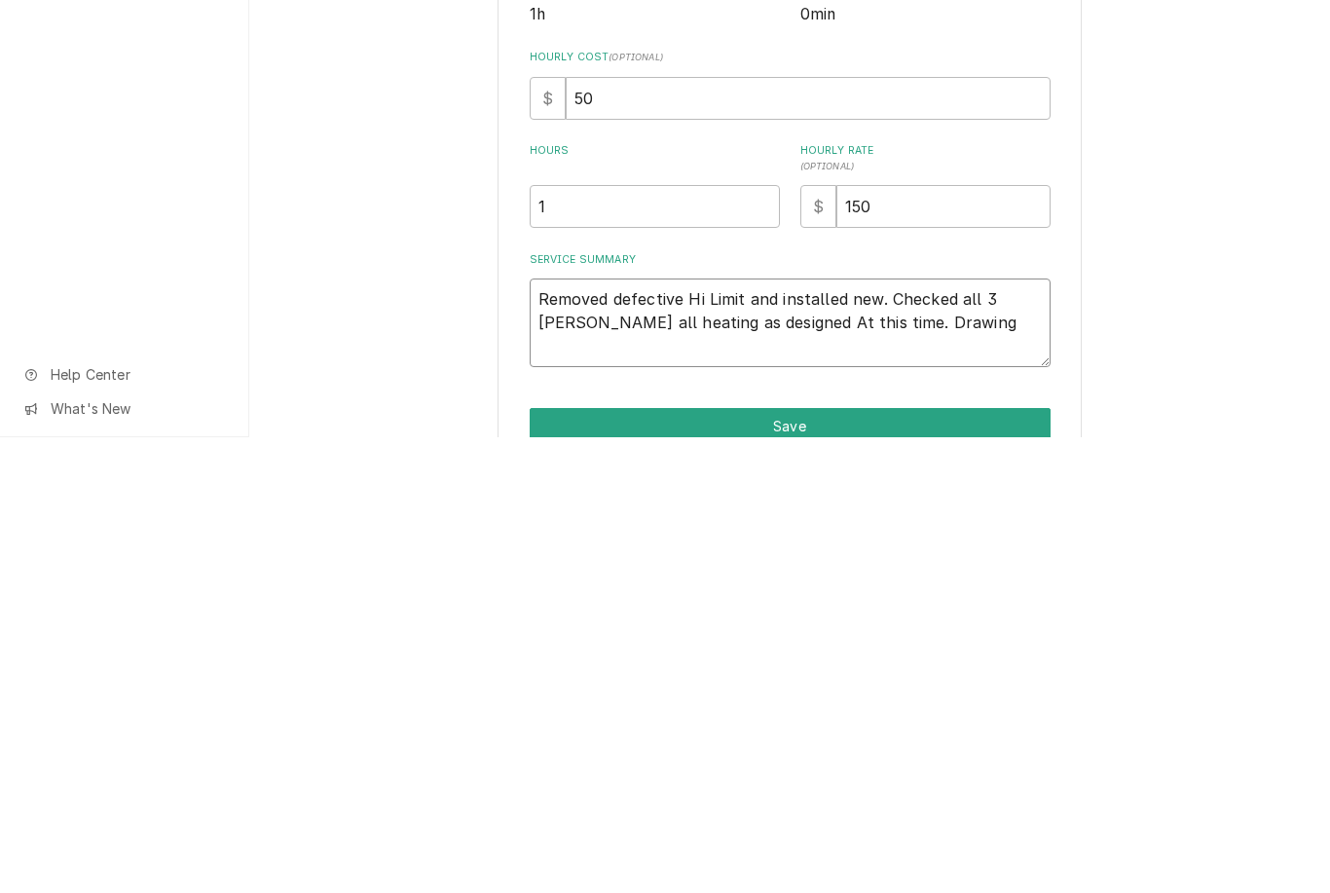
type textarea "x"
type textarea "Removed defective Hi Limit and installed new. Checked all 3 Wells all heating a…"
type textarea "x"
type textarea "Removed defective Hi Limit and installed new. Checked all 3 Wells all heating a…"
type textarea "x"
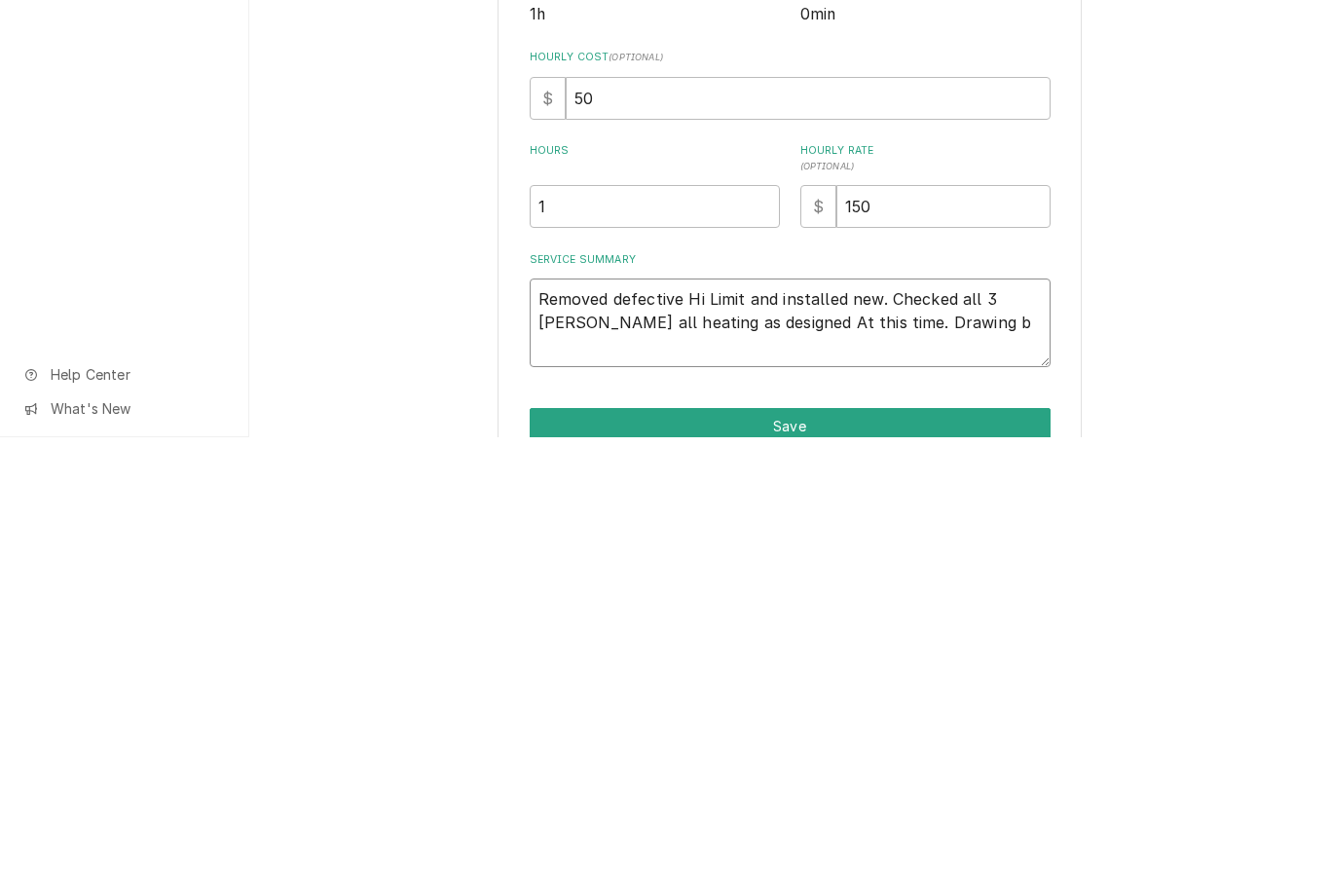
type textarea "Removed defective Hi Limit and installed new. Checked all 3 Wells all heating a…"
type textarea "x"
type textarea "Removed defective Hi Limit and installed new. Checked all 3 Wells all heating a…"
type textarea "x"
type textarea "Removed defective Hi Limit and installed new. Checked all 3 Wells all heating a…"
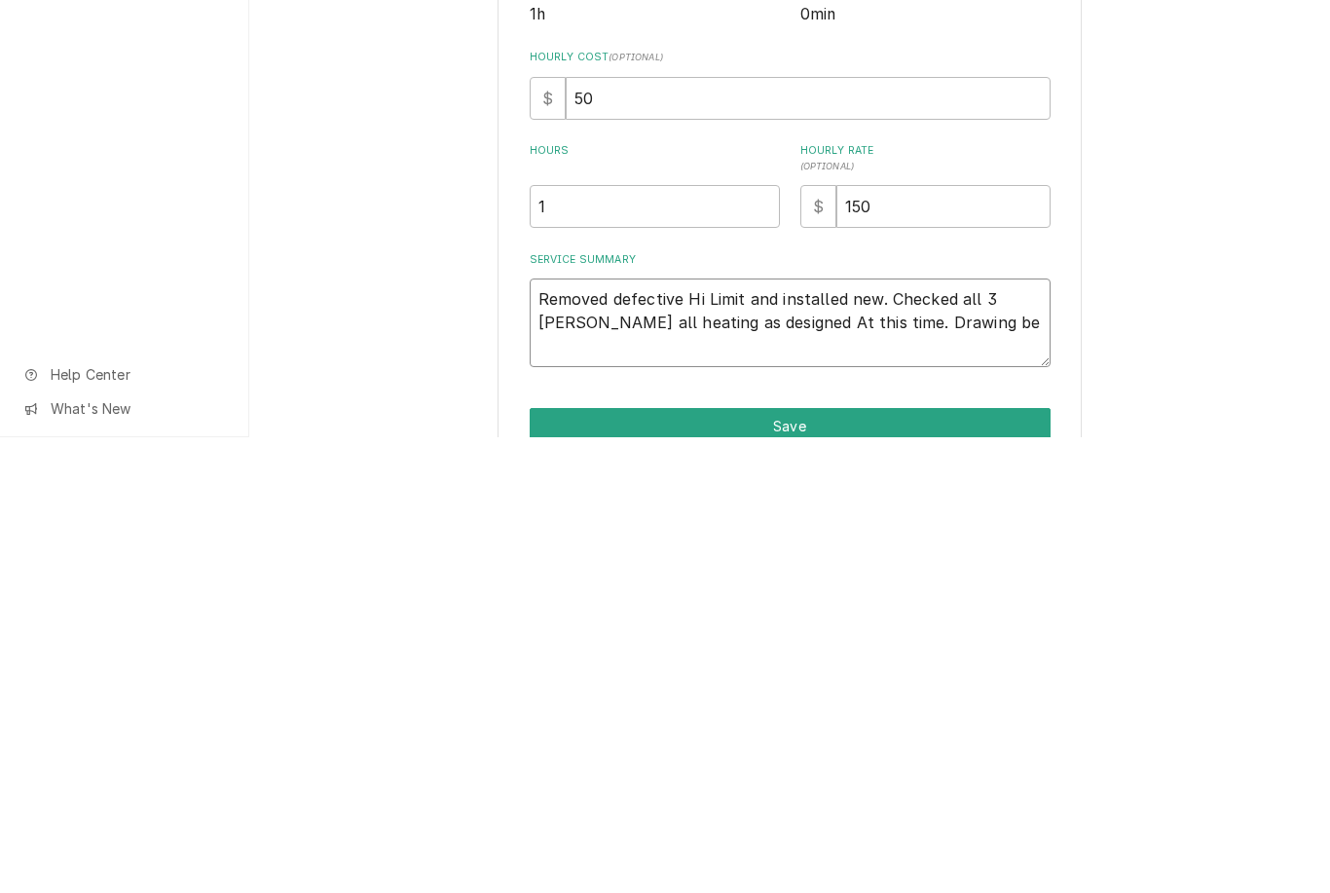
type textarea "x"
type textarea "Removed defective Hi Limit and installed new. Checked all 3 Wells all heating a…"
type textarea "x"
type textarea "Removed defective Hi Limit and installed new. Checked all 3 Wells all heating a…"
type textarea "x"
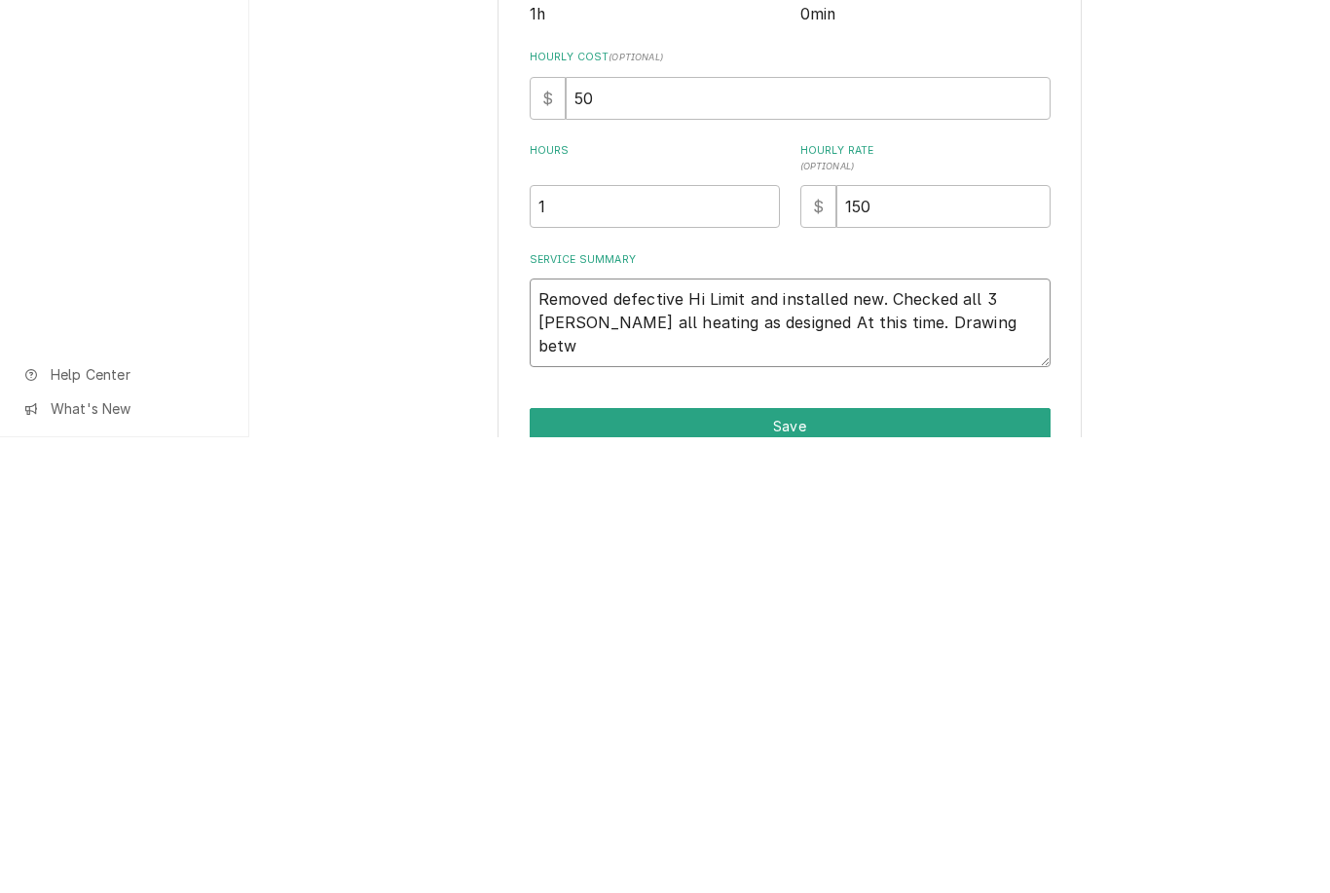
type textarea "Removed defective Hi Limit and installed new. Checked all 3 Wells all heating a…"
type textarea "x"
type textarea "Removed defective Hi Limit and installed new. Checked all 3 Wells all heating a…"
type textarea "x"
type textarea "Removed defective Hi Limit and installed new. Checked all 3 Wells all heating a…"
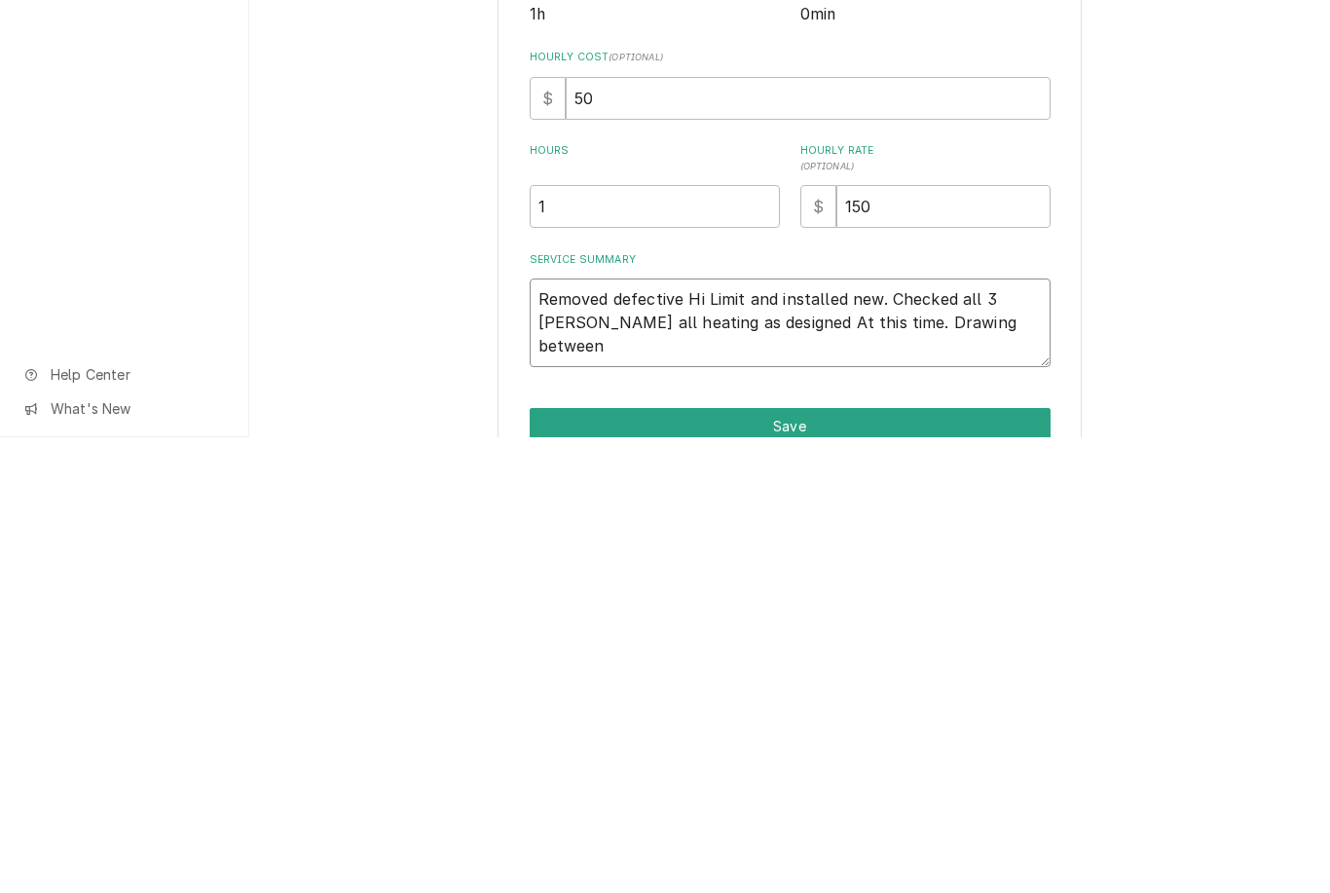
type textarea "x"
type textarea "Removed defective Hi Limit and installed new. Checked all 3 Wells all heating a…"
type textarea "x"
type textarea "Removed defective Hi Limit and installed new. Checked all 3 Wells all heating a…"
type textarea "x"
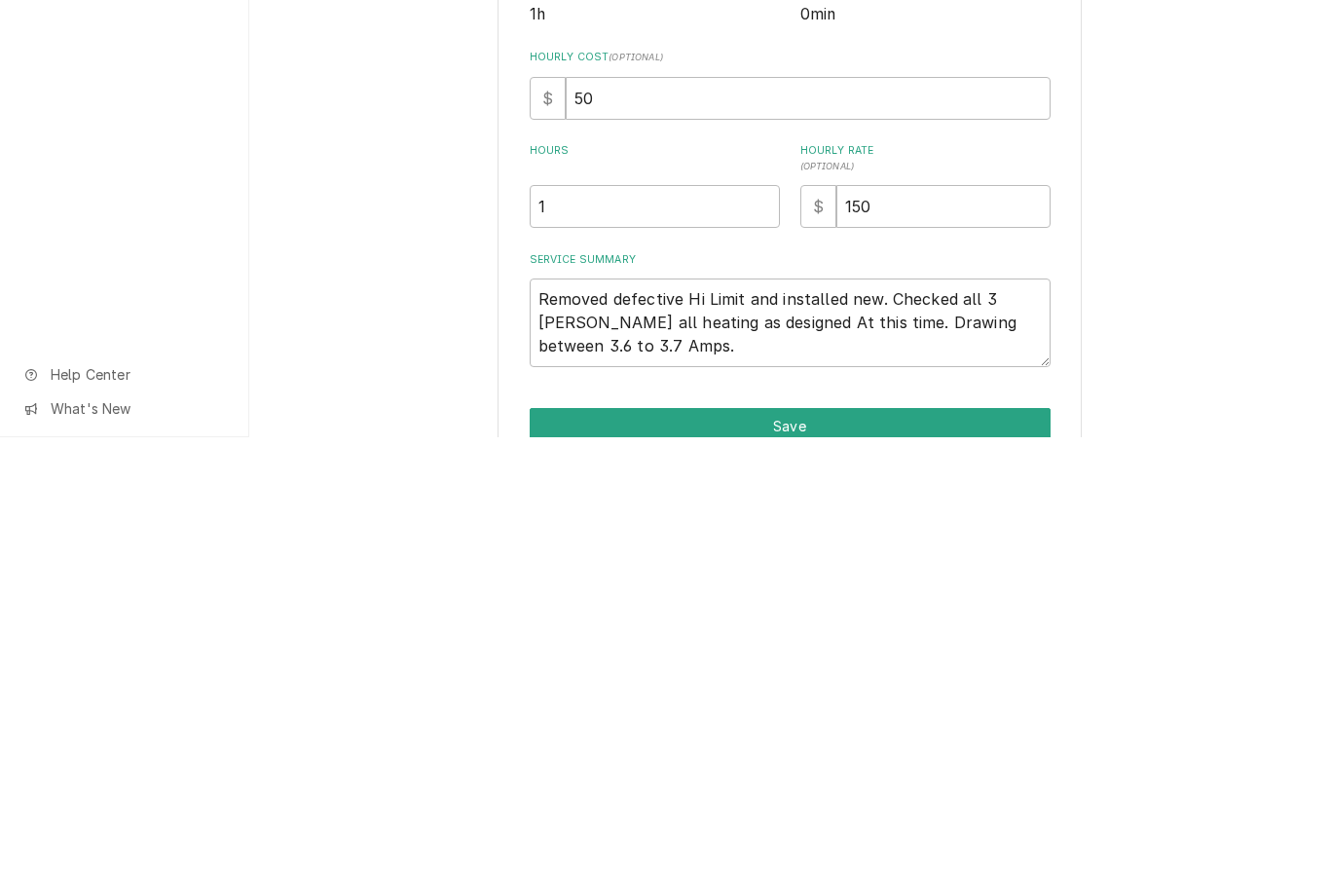
click at [1188, 308] on div "Use the fields below to edit this service charge Short Description Steam Table …" at bounding box center [789, 533] width 1081 height 915
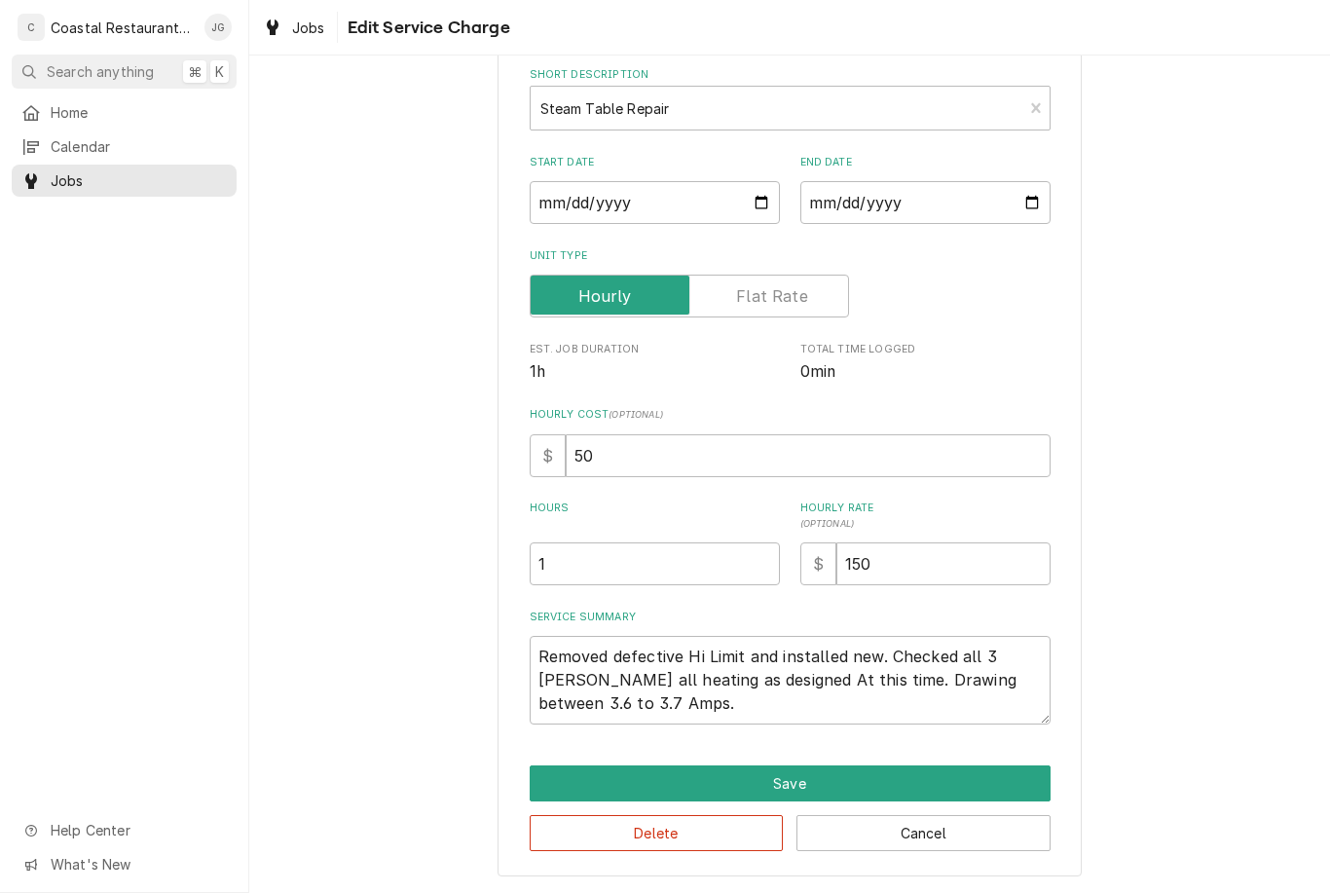
scroll to position [97, 0]
click at [817, 785] on button "Save" at bounding box center [790, 784] width 521 height 36
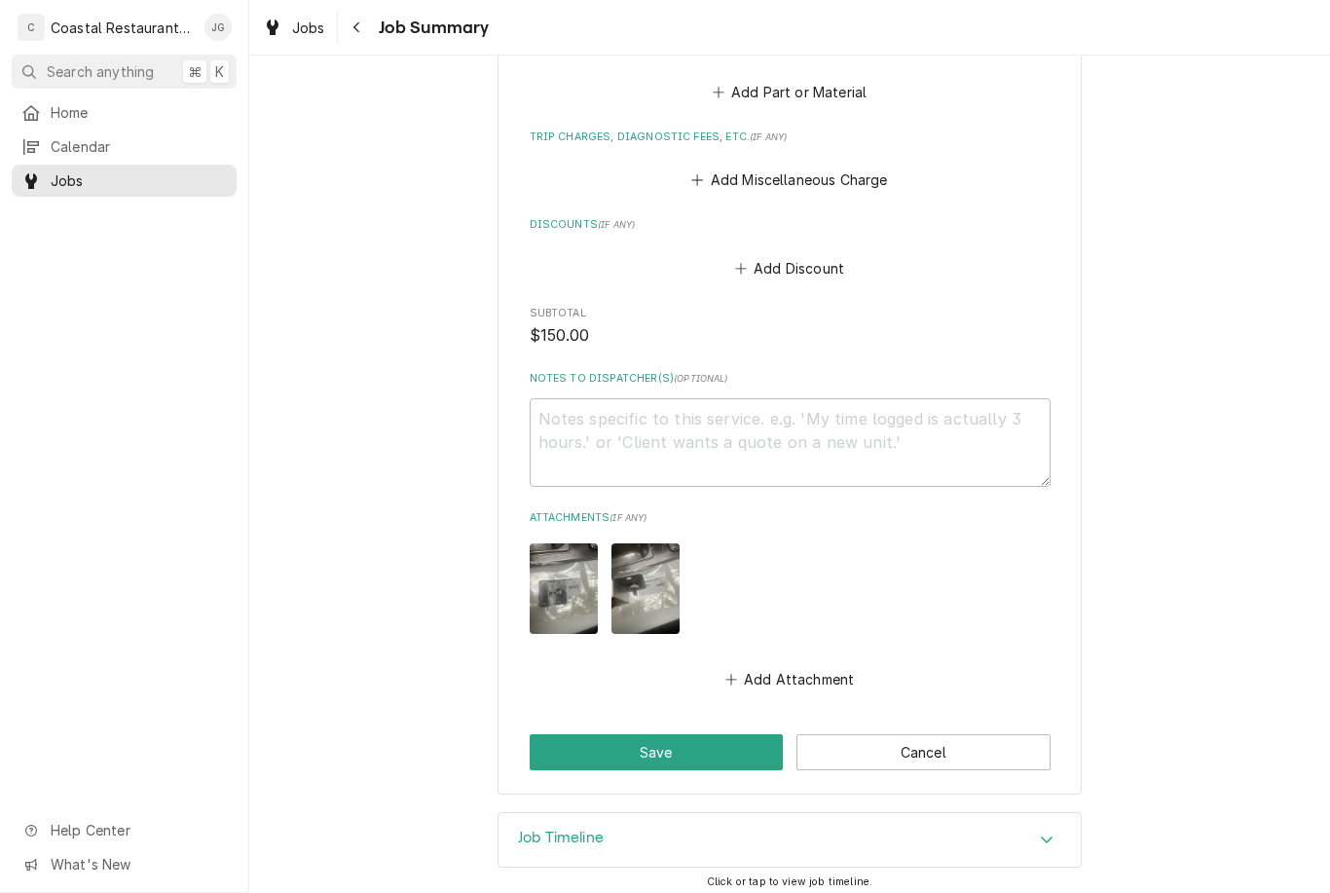
scroll to position [896, 0]
click at [712, 745] on button "Save" at bounding box center [657, 753] width 254 height 36
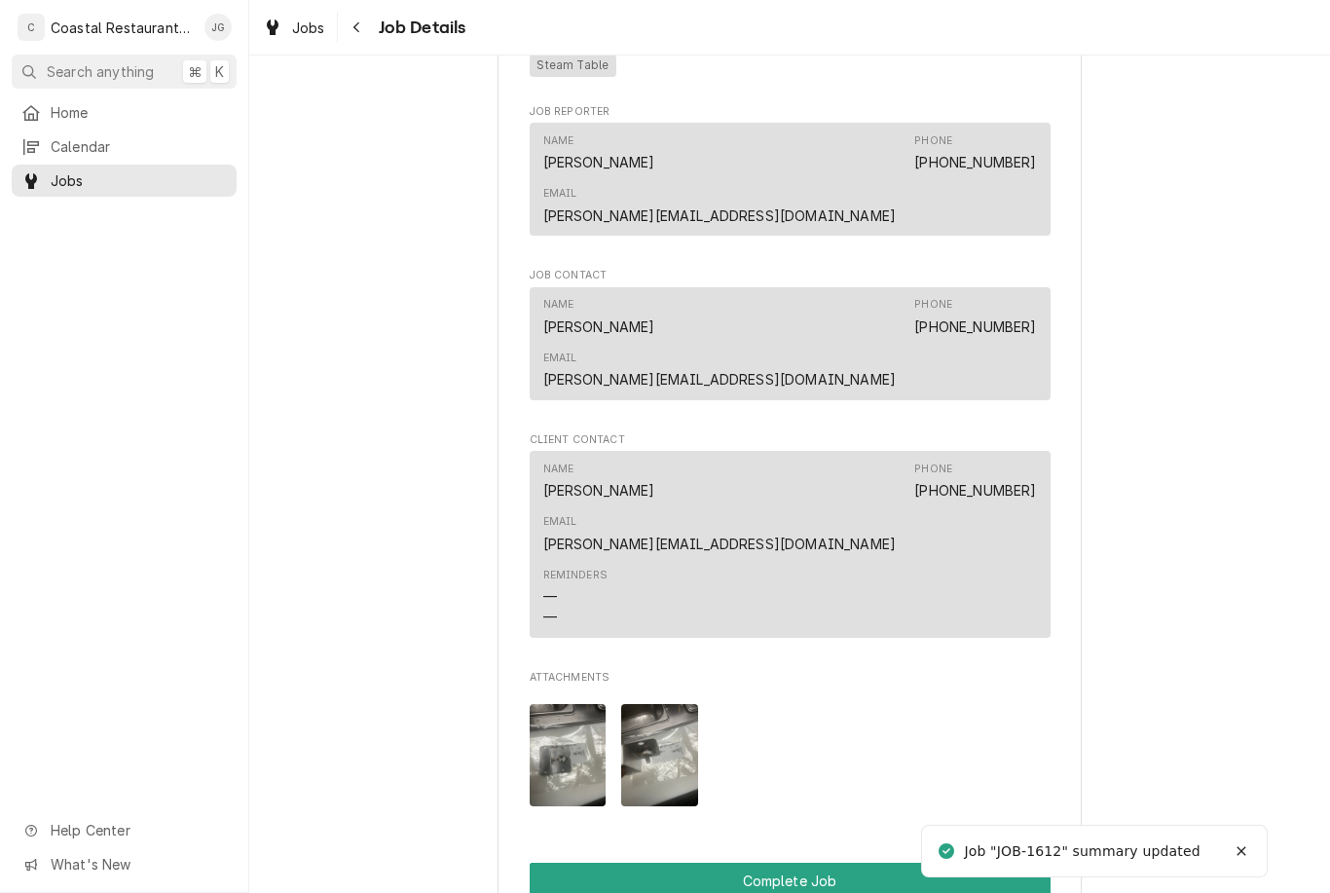
click at [967, 54] on div "Jobs Job Details" at bounding box center [789, 27] width 1081 height 55
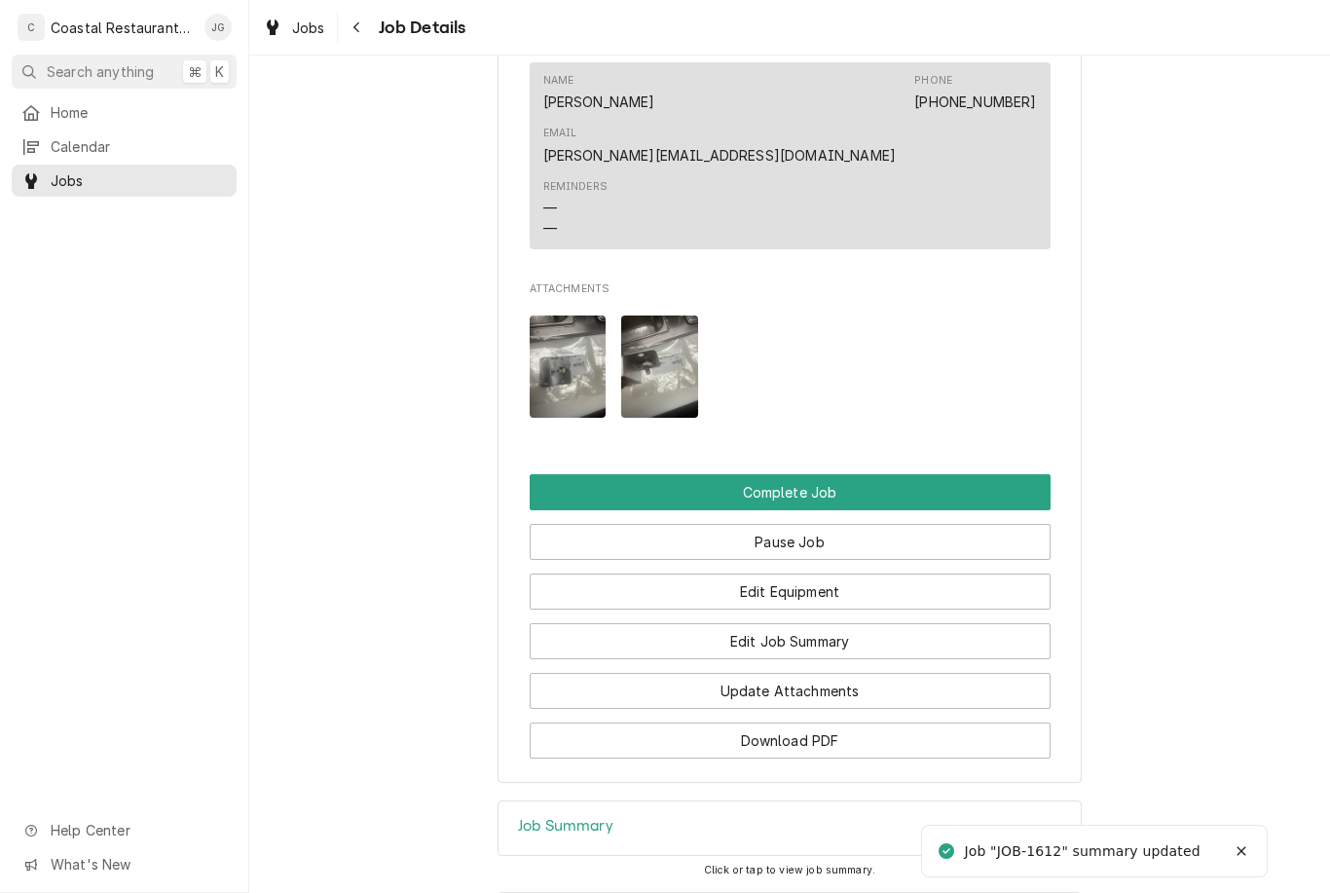
scroll to position [1776, 0]
click at [856, 475] on button "Complete Job" at bounding box center [790, 493] width 521 height 36
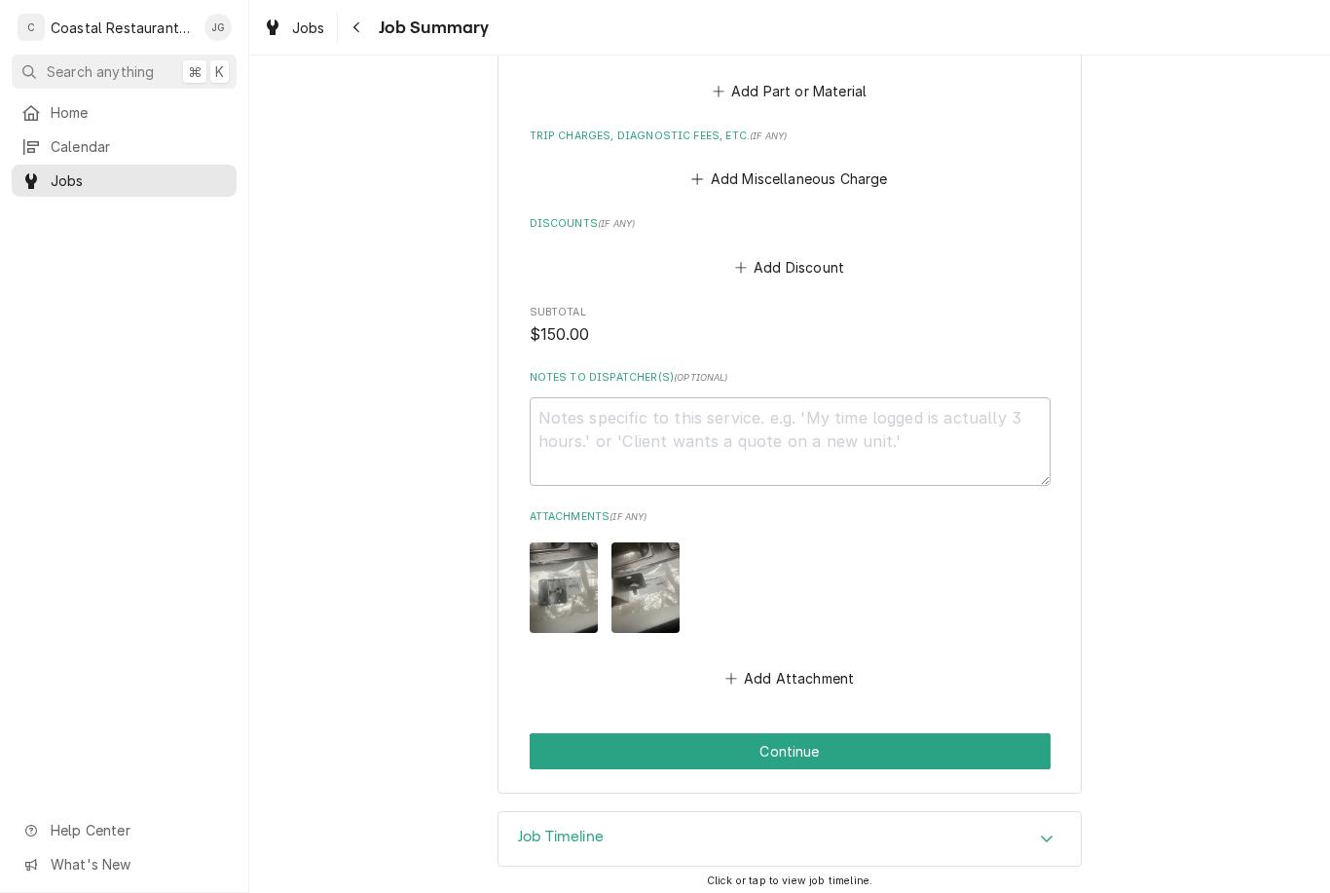
scroll to position [896, 0]
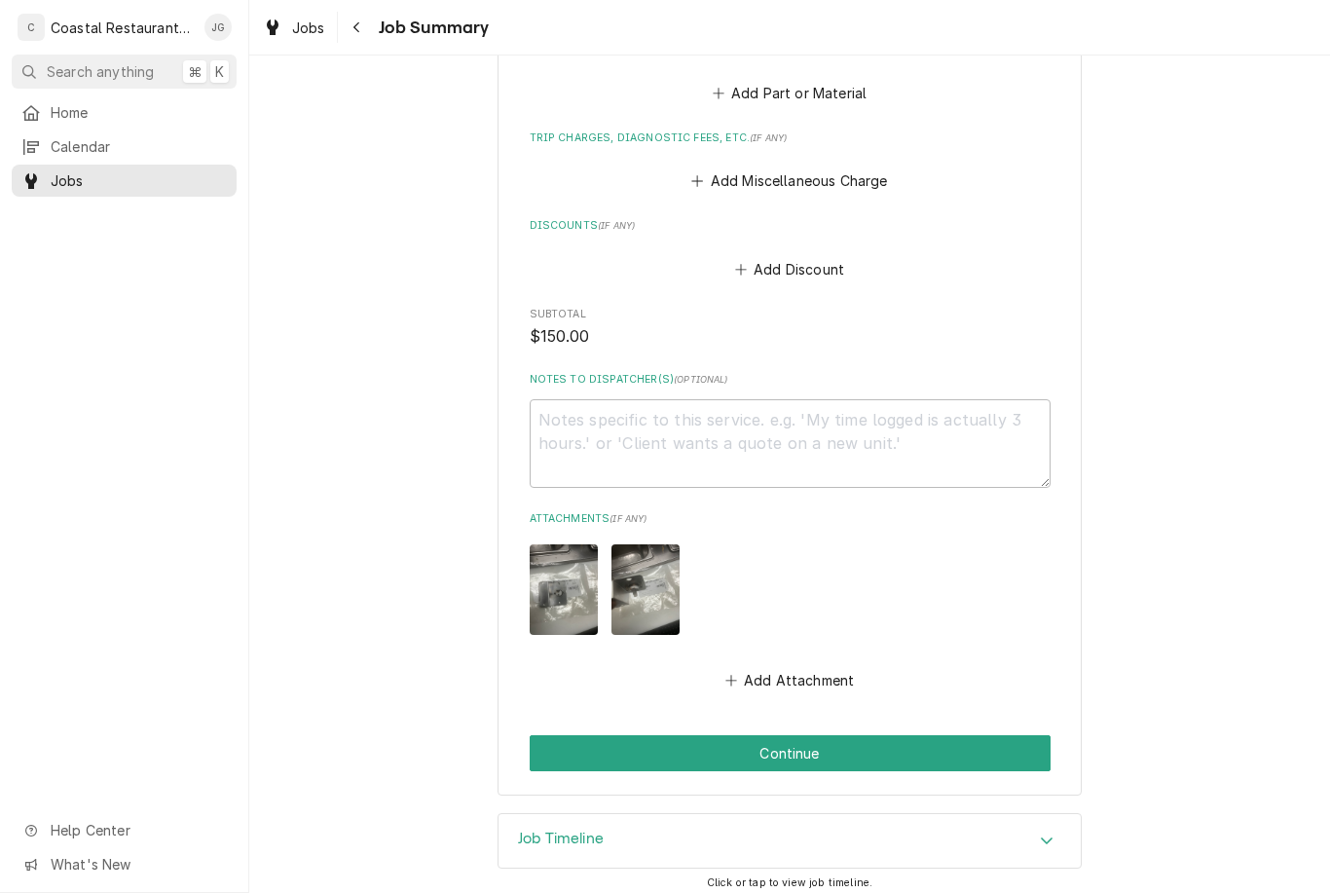
click at [892, 737] on button "Continue" at bounding box center [790, 753] width 521 height 36
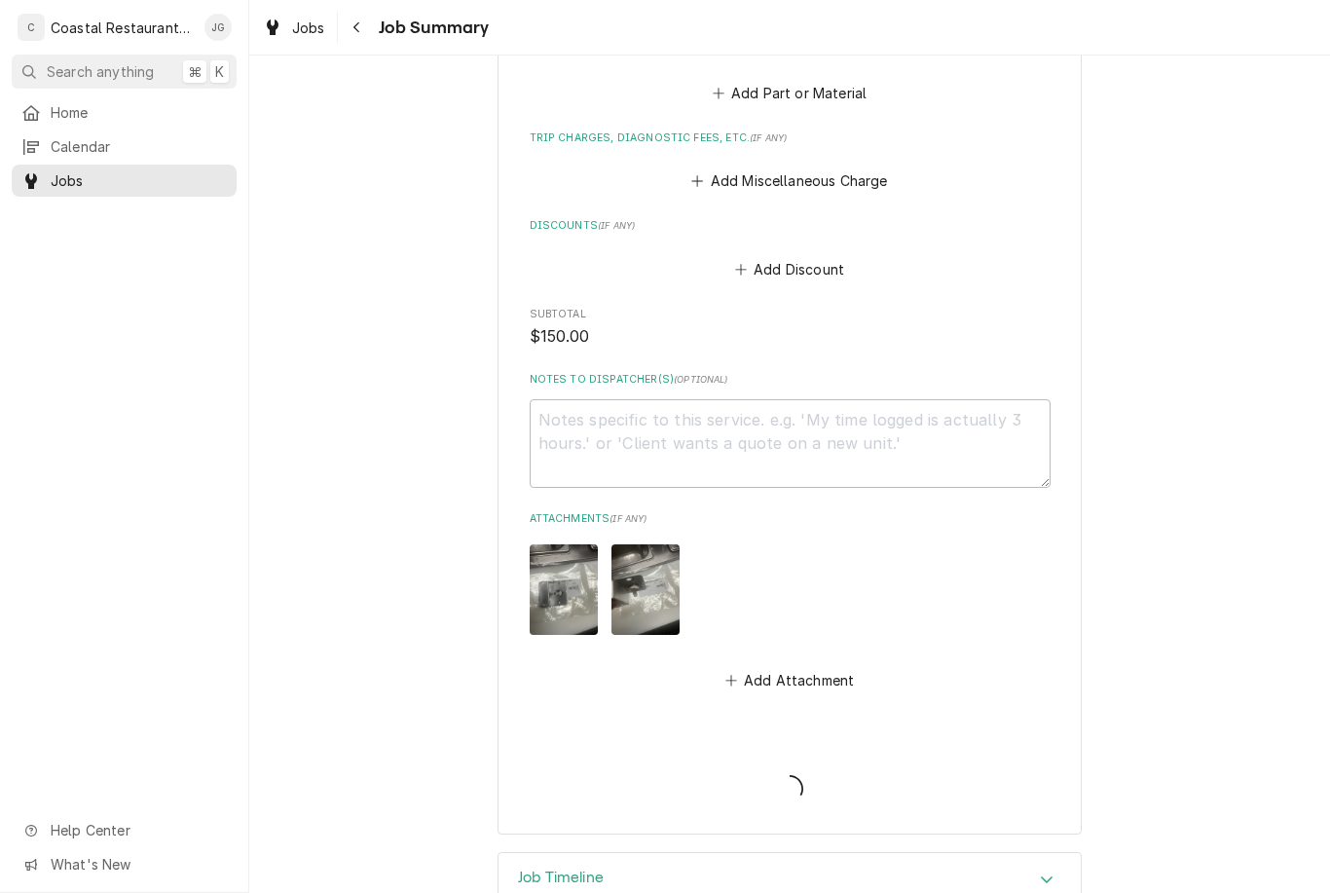
type textarea "x"
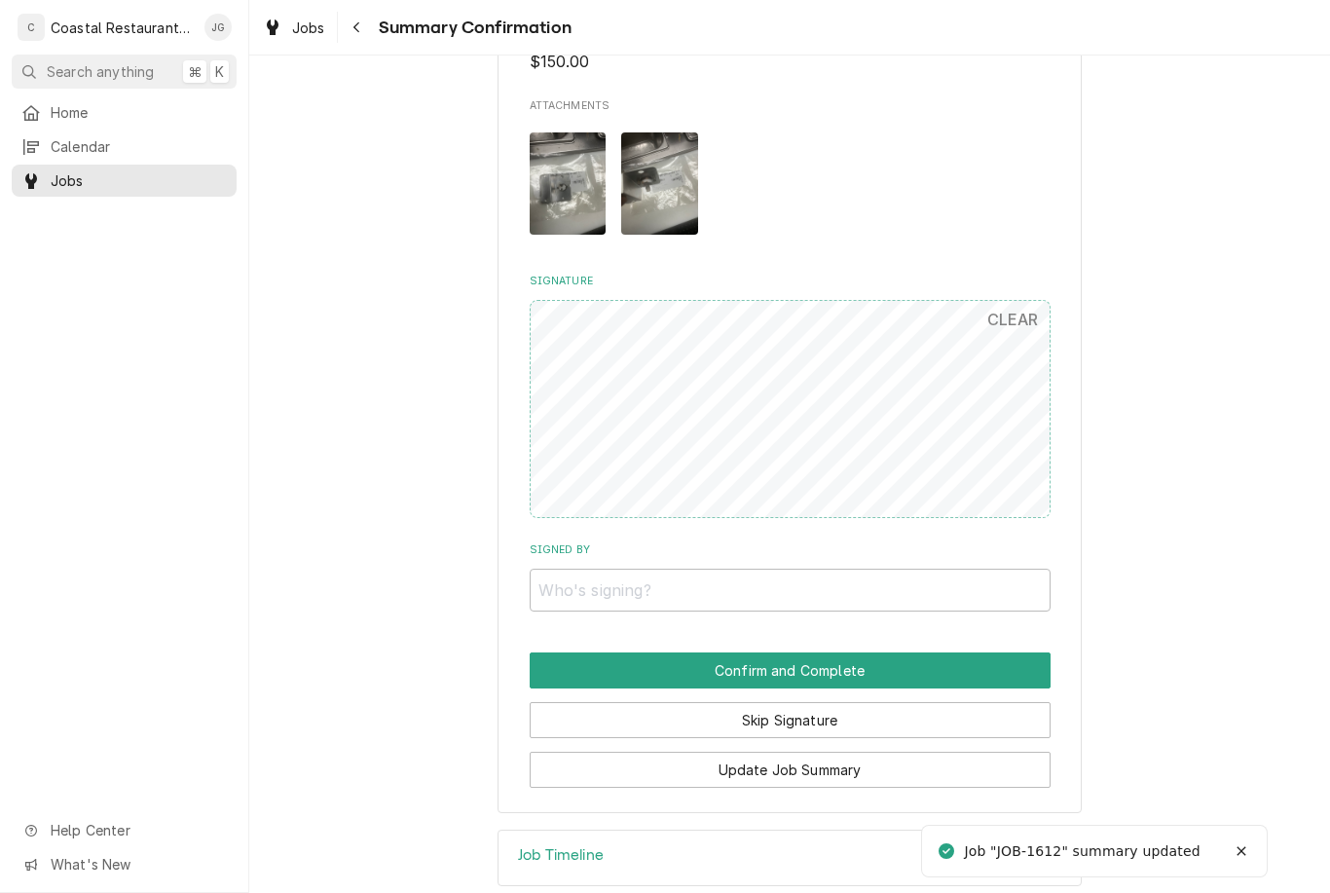
scroll to position [1003, 0]
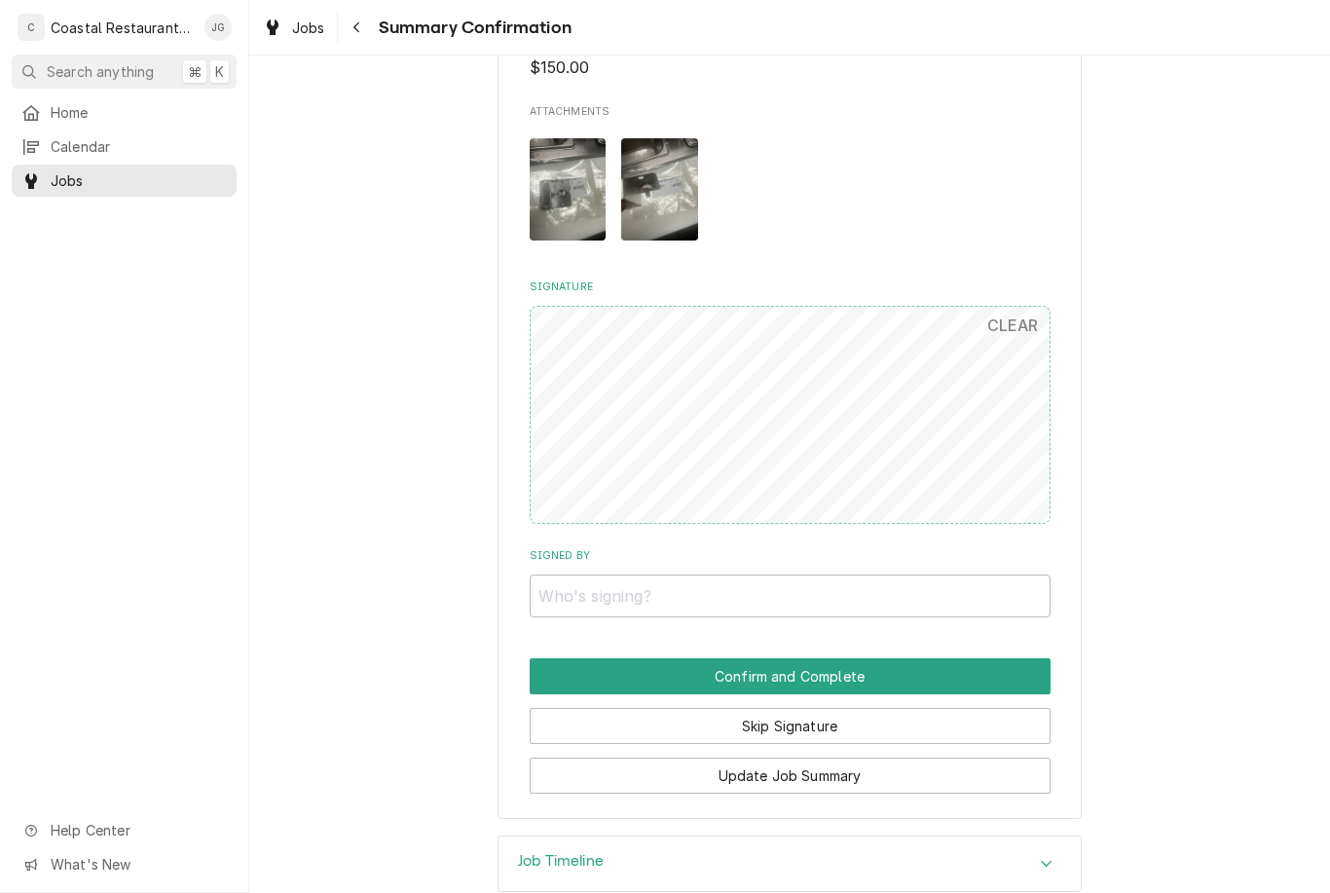
click at [874, 708] on button "Skip Signature" at bounding box center [790, 726] width 521 height 36
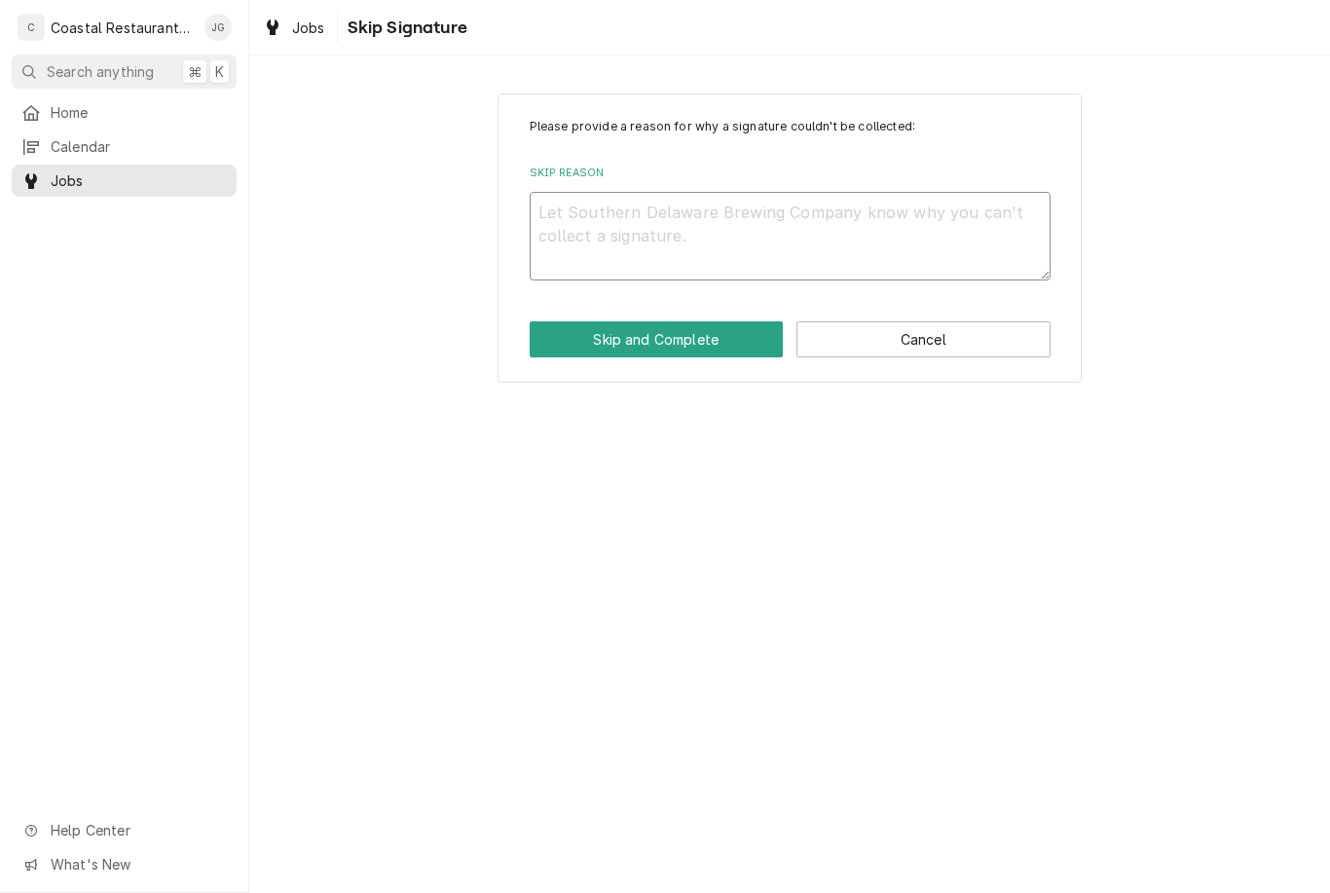
click at [790, 228] on textarea "Skip Reason" at bounding box center [790, 236] width 521 height 89
type textarea "x"
type textarea "N"
type textarea "x"
type textarea "Not"
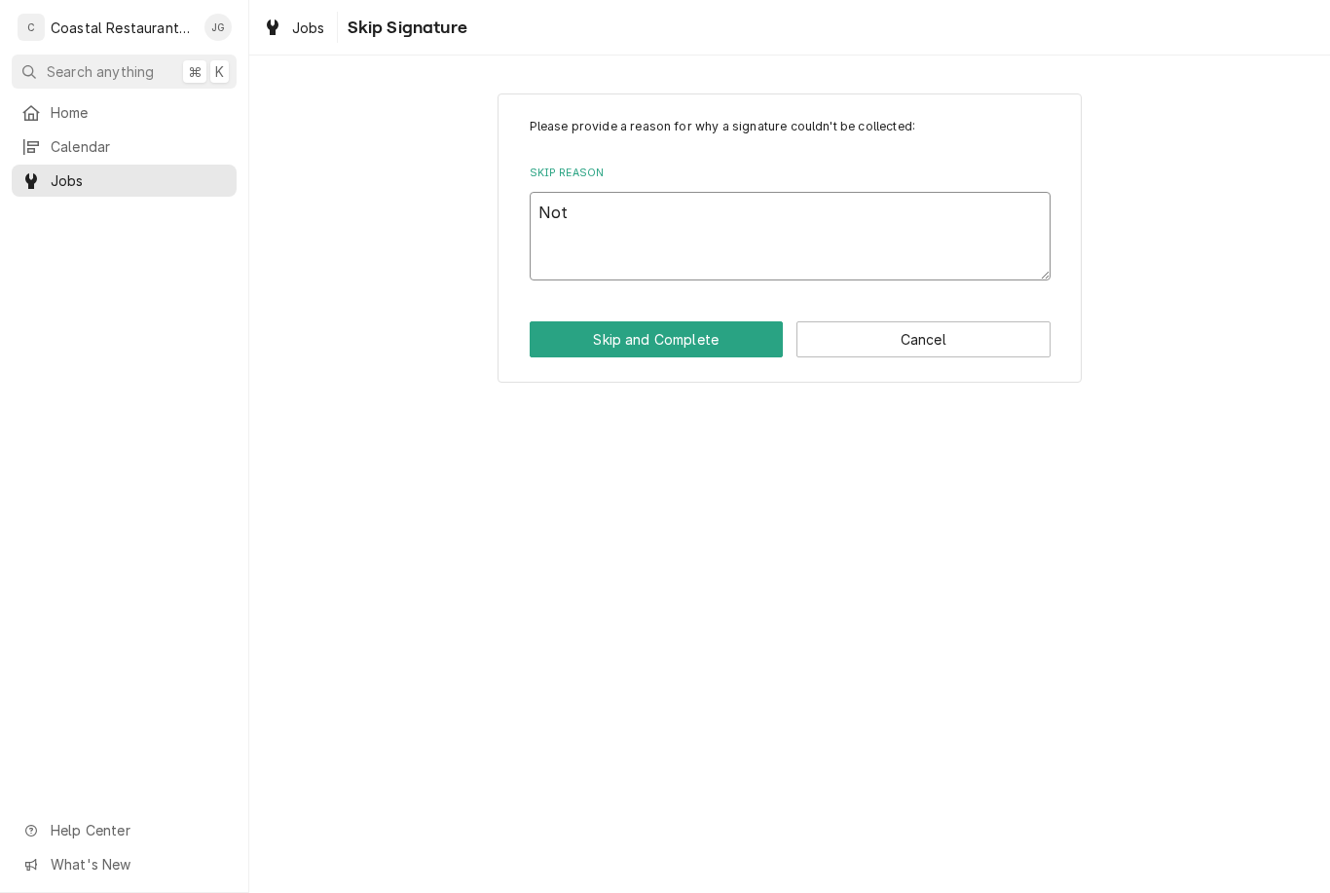
type textarea "x"
type textarea "Not"
type textarea "x"
type textarea "Not on"
type textarea "x"
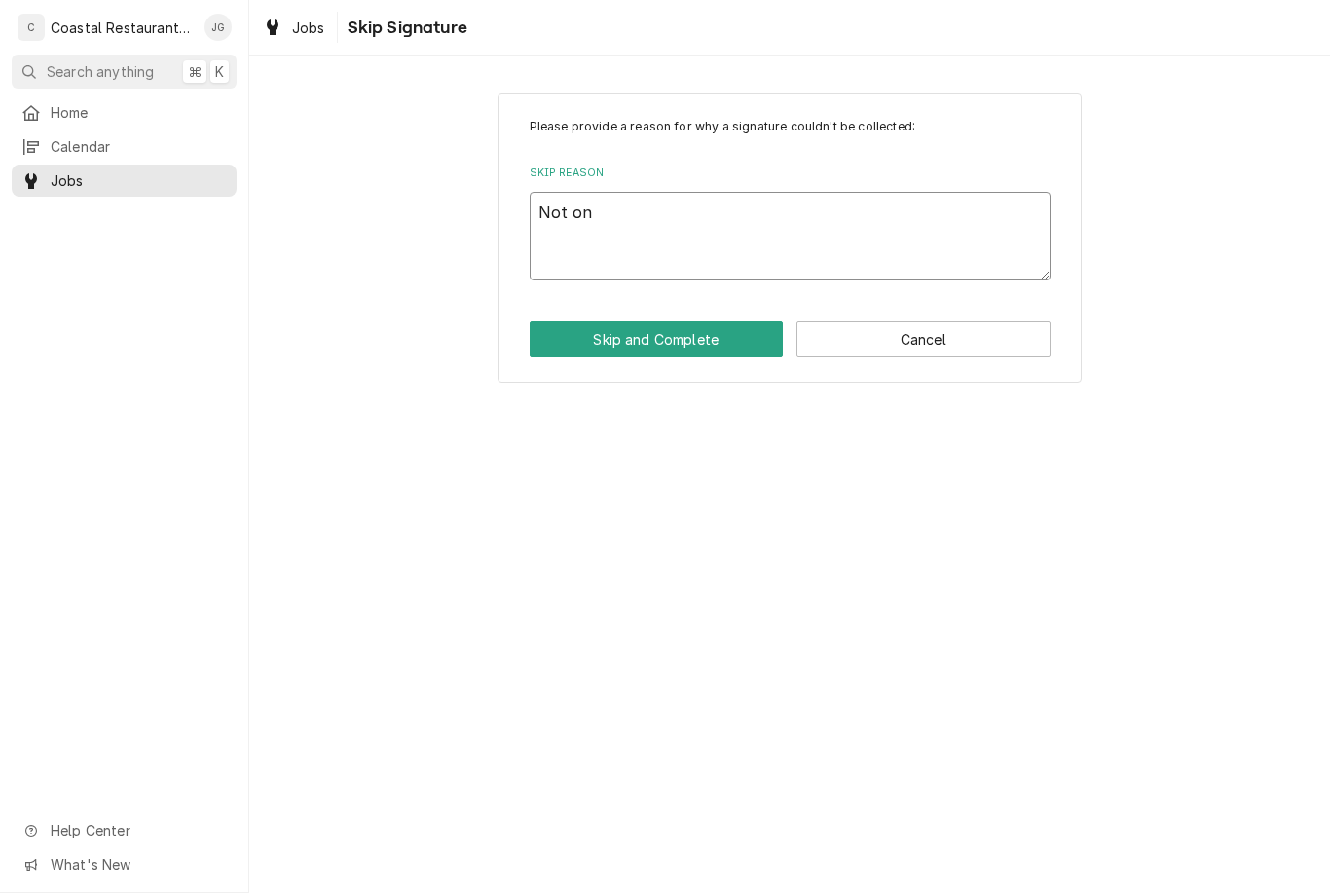
type textarea "Not ons"
type textarea "x"
type textarea "Not onsi"
type textarea "x"
type textarea "Not onsit"
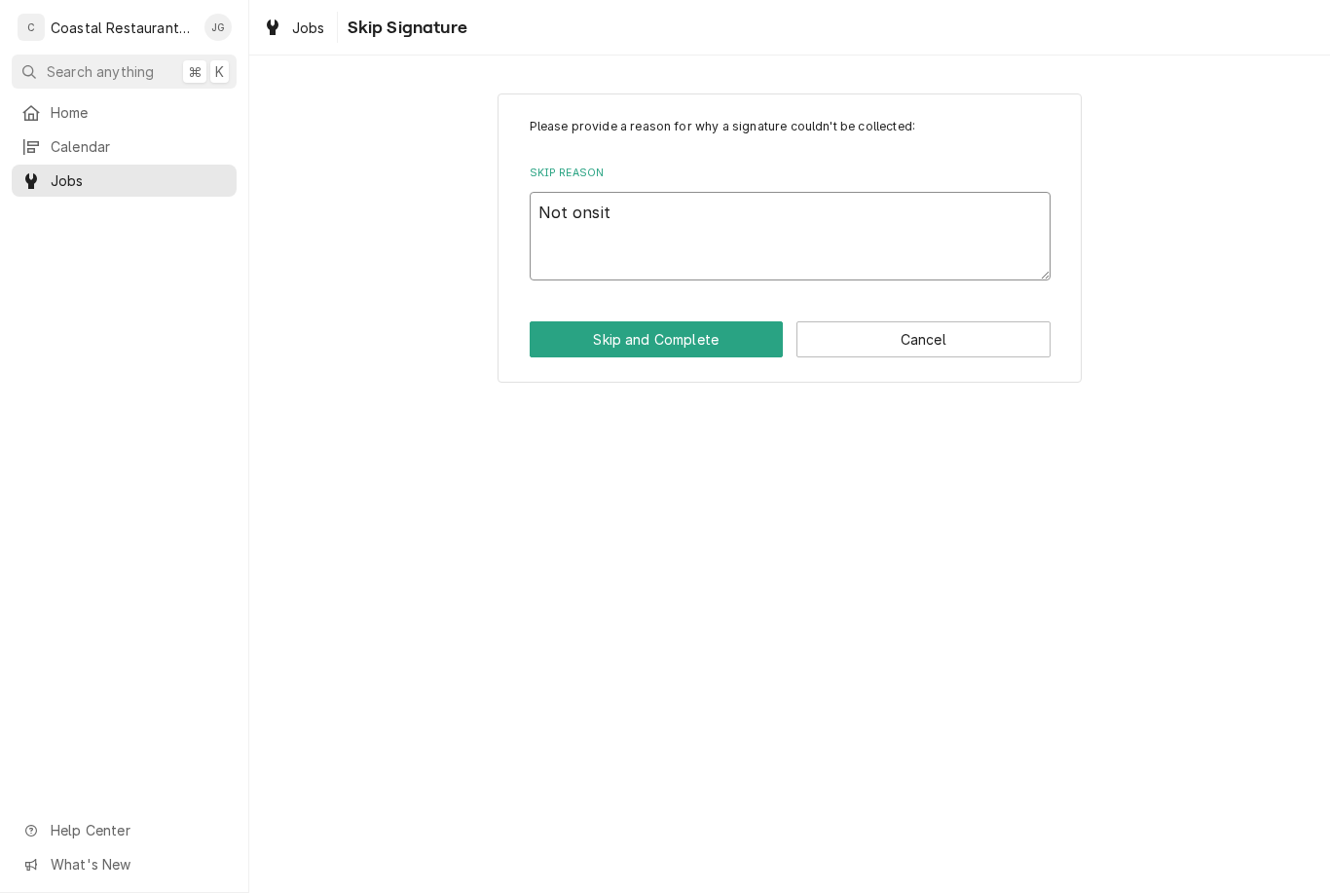
type textarea "x"
type textarea "Not onsite"
type textarea "x"
type textarea "Not onsite"
click at [718, 343] on button "Skip and Complete" at bounding box center [657, 339] width 254 height 36
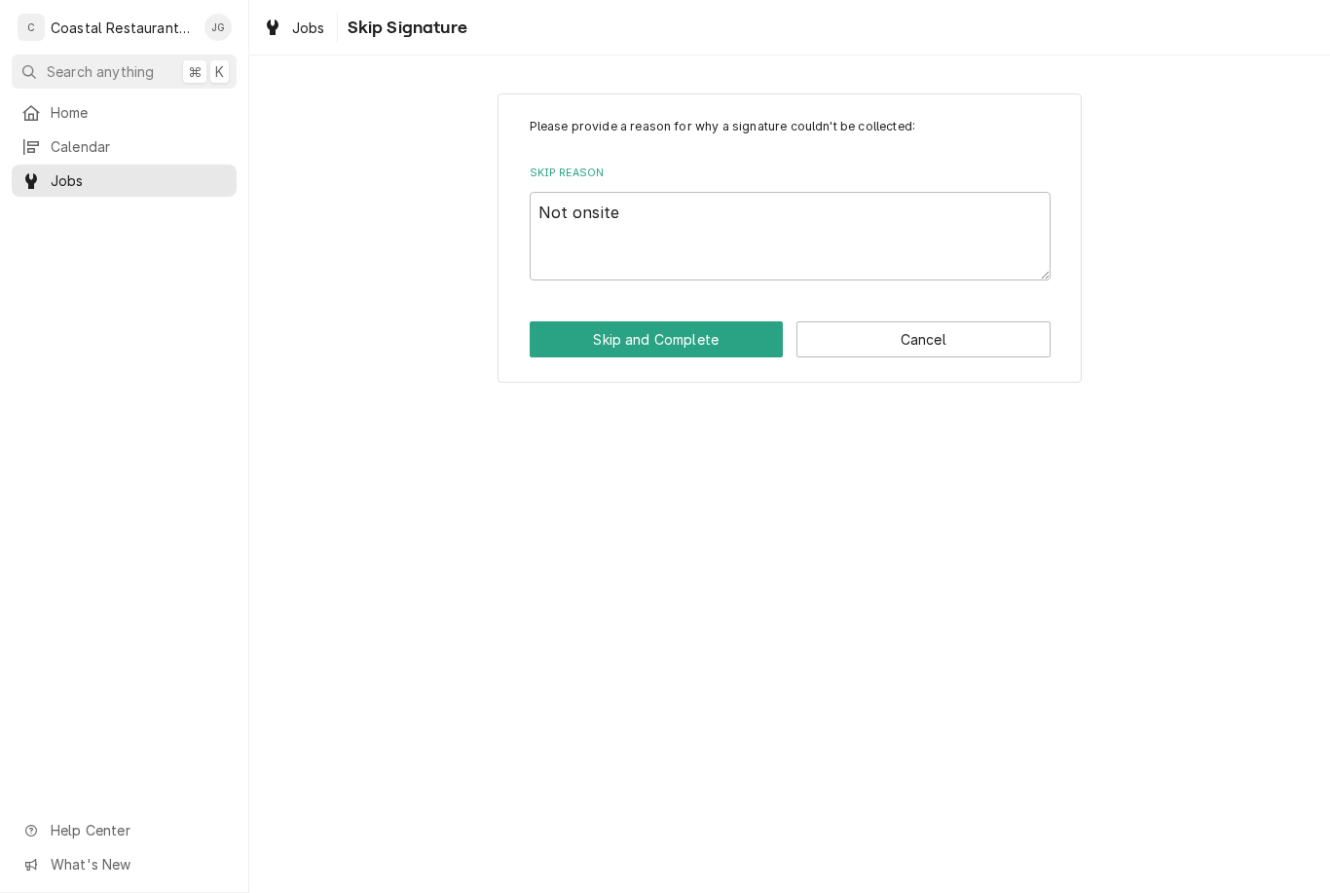
type textarea "x"
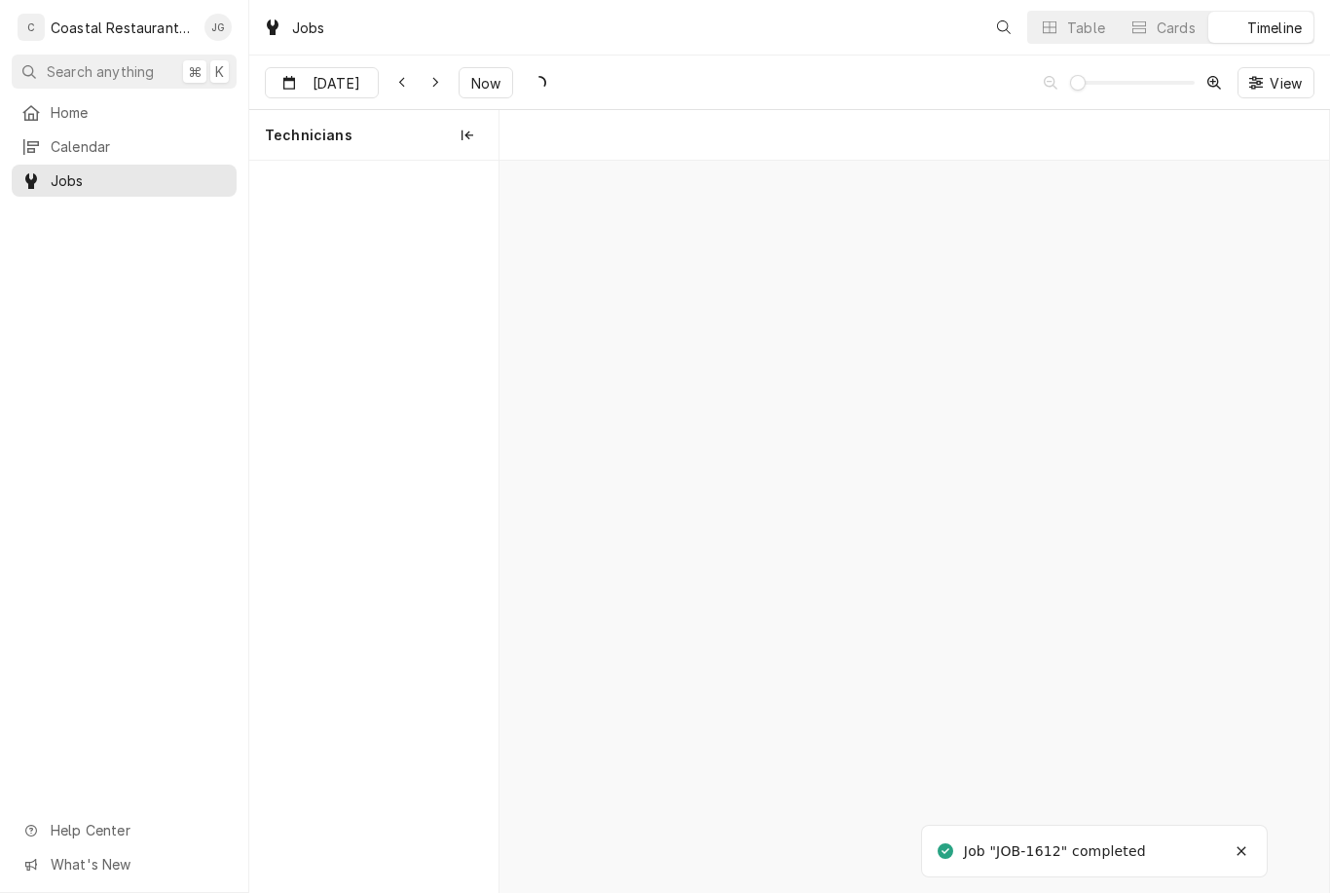
scroll to position [0, 16421]
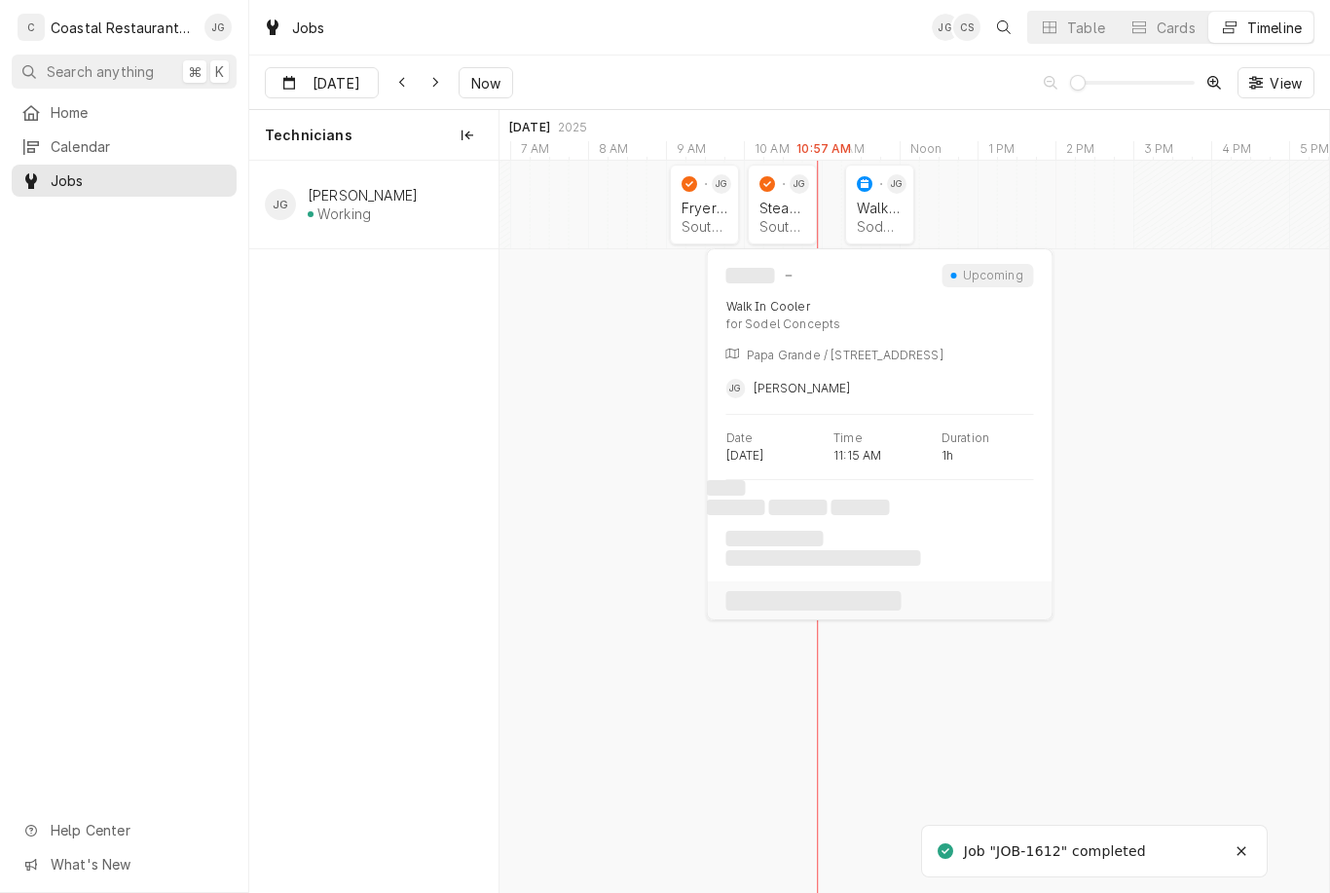
click at [889, 215] on div "Walk In Cooler Sodel Concepts | [GEOGRAPHIC_DATA], 19975" at bounding box center [880, 217] width 54 height 43
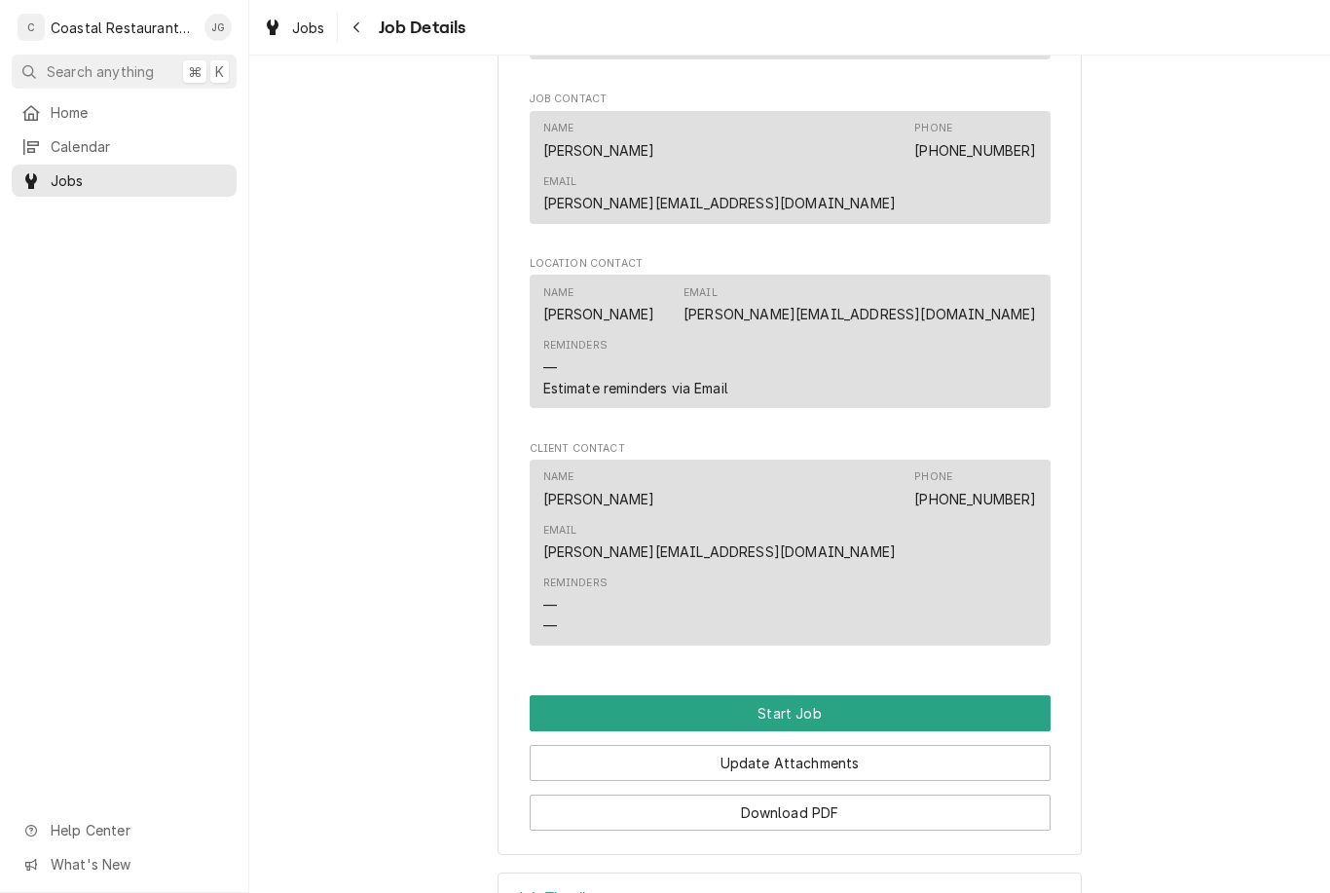
scroll to position [1305, 0]
click at [885, 696] on button "Start Job" at bounding box center [790, 714] width 521 height 36
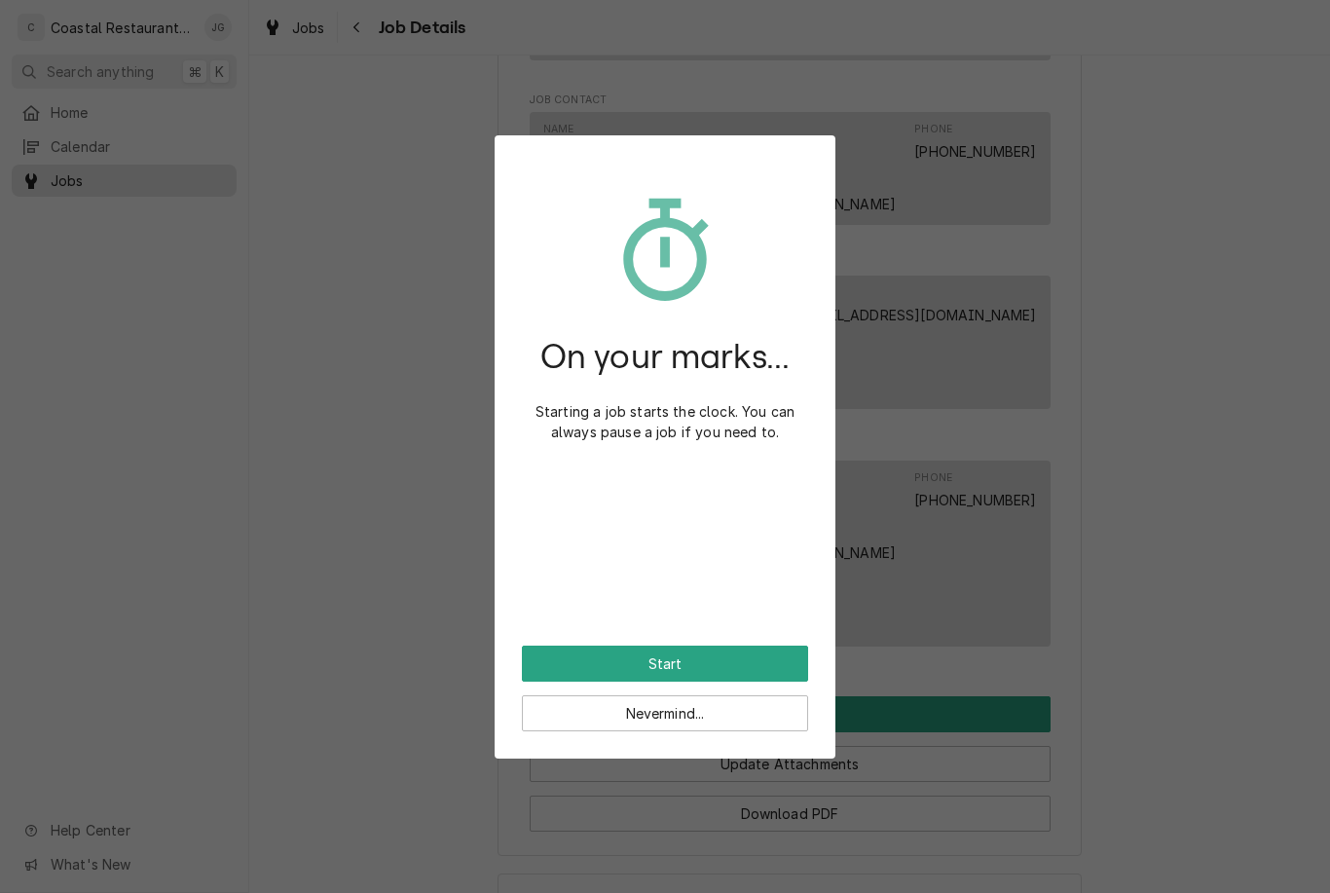
click at [726, 656] on button "Start" at bounding box center [665, 663] width 286 height 36
